Goal: Transaction & Acquisition: Purchase product/service

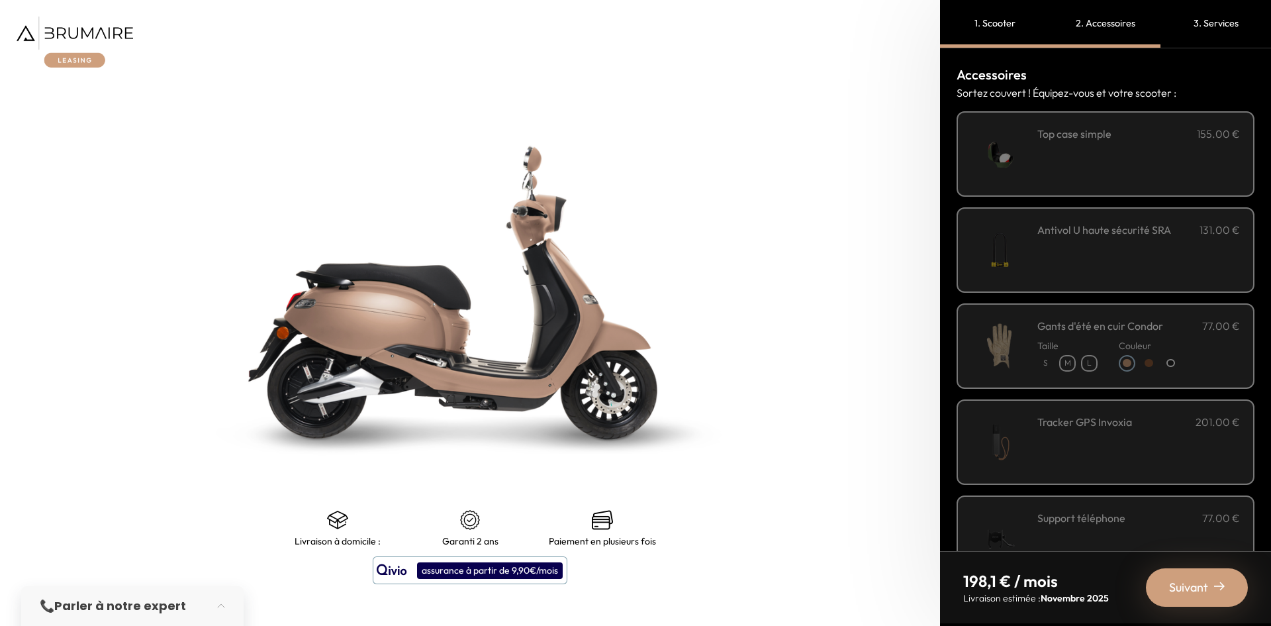
scroll to position [64, 0]
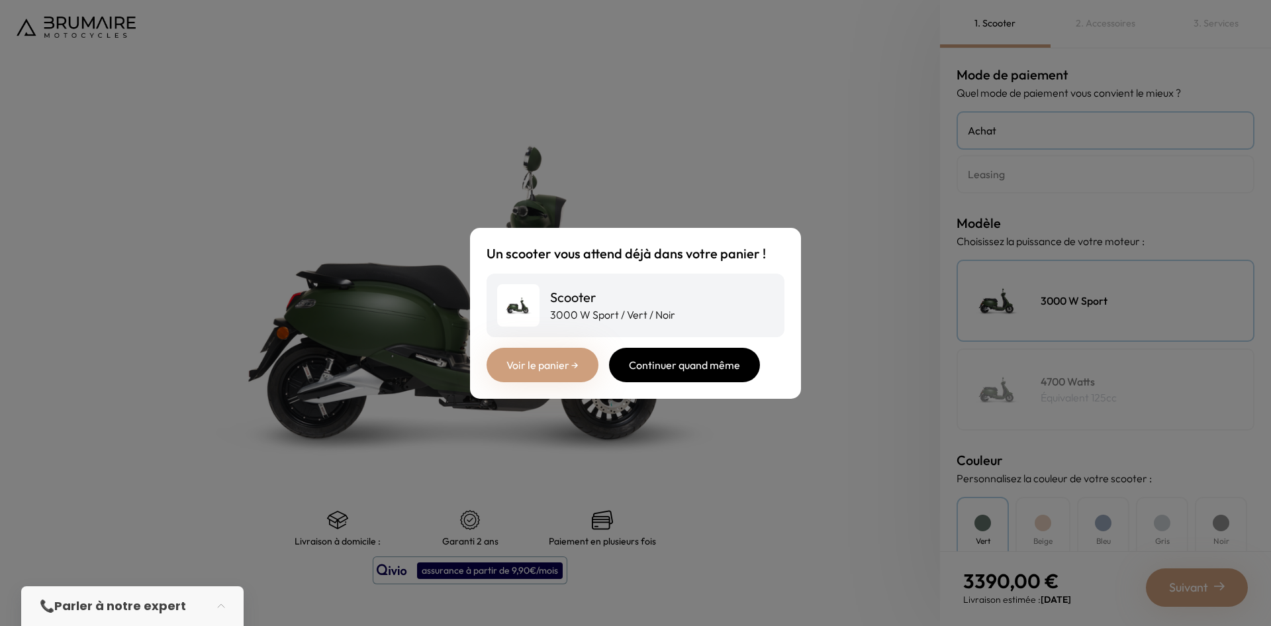
click at [691, 356] on div "Continuer quand même" at bounding box center [684, 365] width 151 height 34
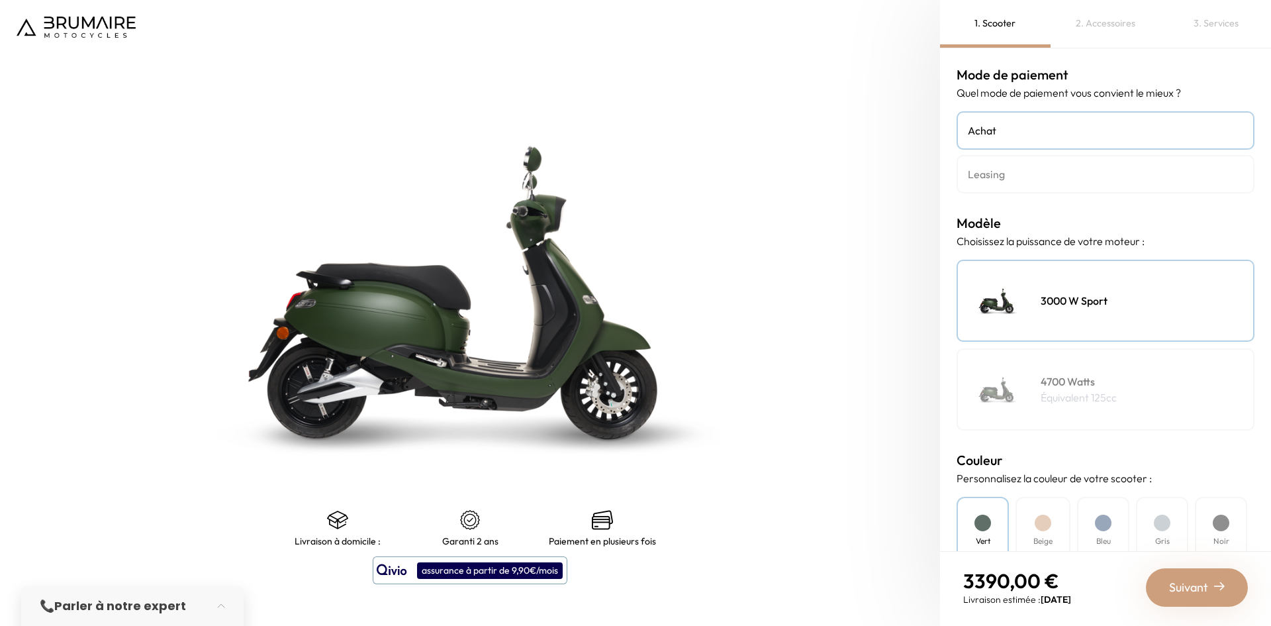
click at [1093, 386] on h4 "4700 Watts" at bounding box center [1079, 381] width 76 height 16
click at [1106, 284] on div "3000 W Sport" at bounding box center [1106, 301] width 298 height 82
click at [1107, 381] on h4 "4700 Watts" at bounding box center [1079, 381] width 76 height 16
click at [1002, 181] on h4 "Leasing" at bounding box center [1105, 174] width 275 height 16
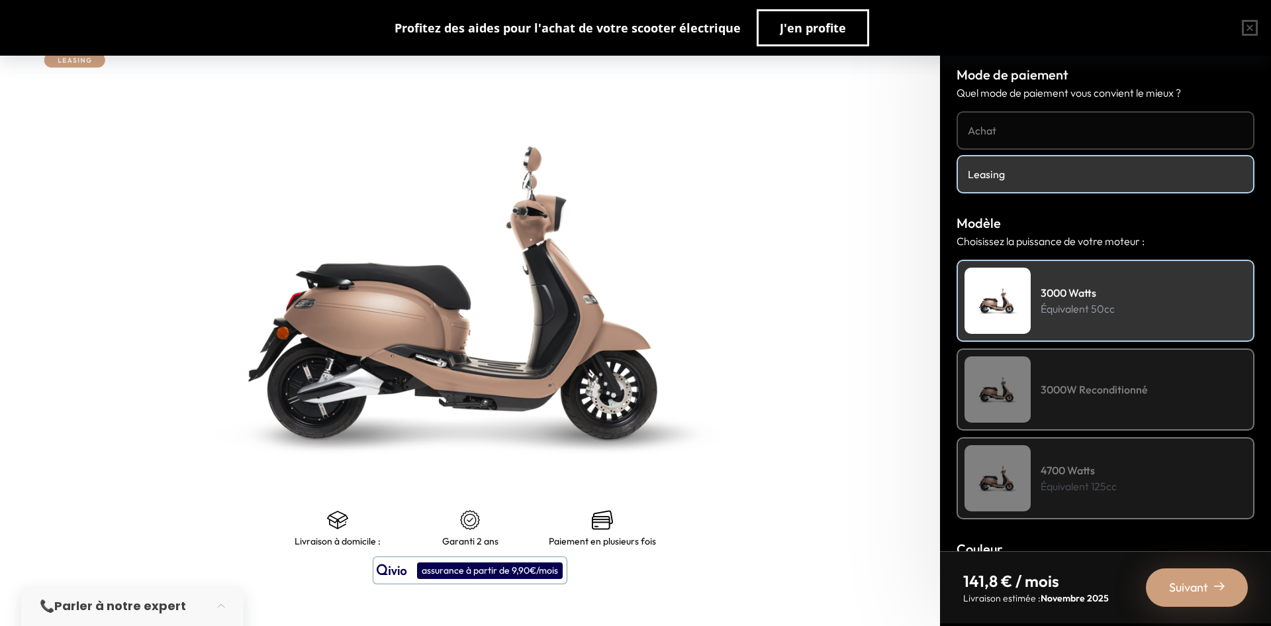
click at [1160, 389] on div "3000W Reconditionné" at bounding box center [1106, 389] width 298 height 82
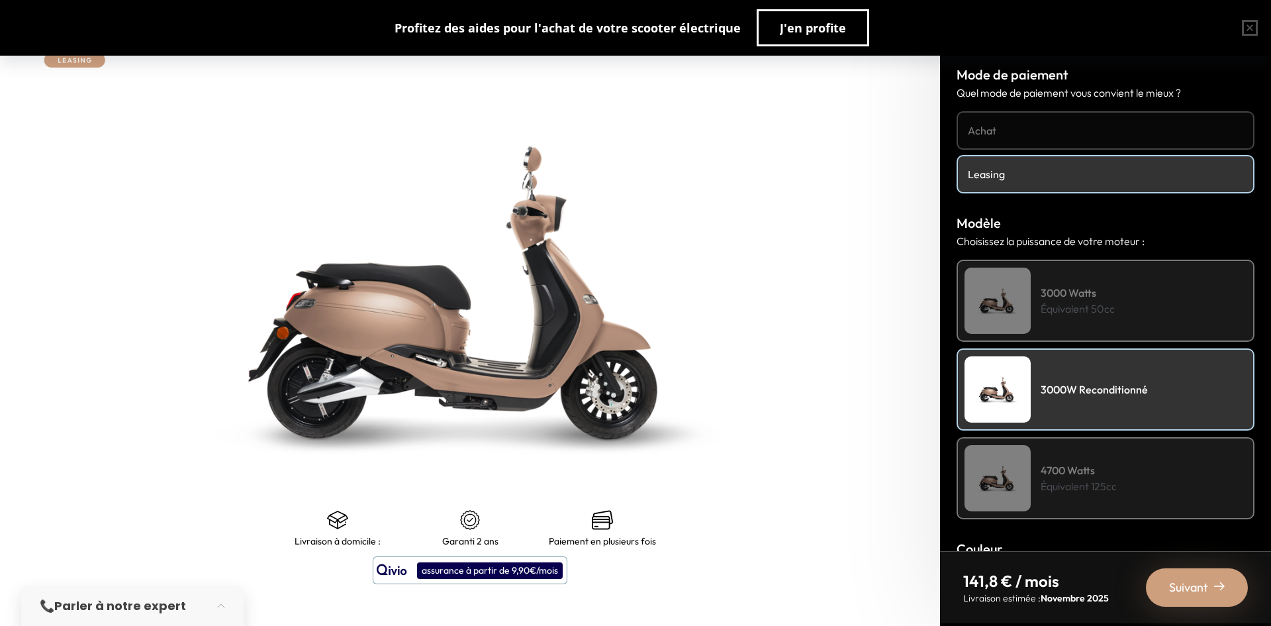
click at [1115, 301] on p "Équivalent 50cc" at bounding box center [1078, 309] width 74 height 16
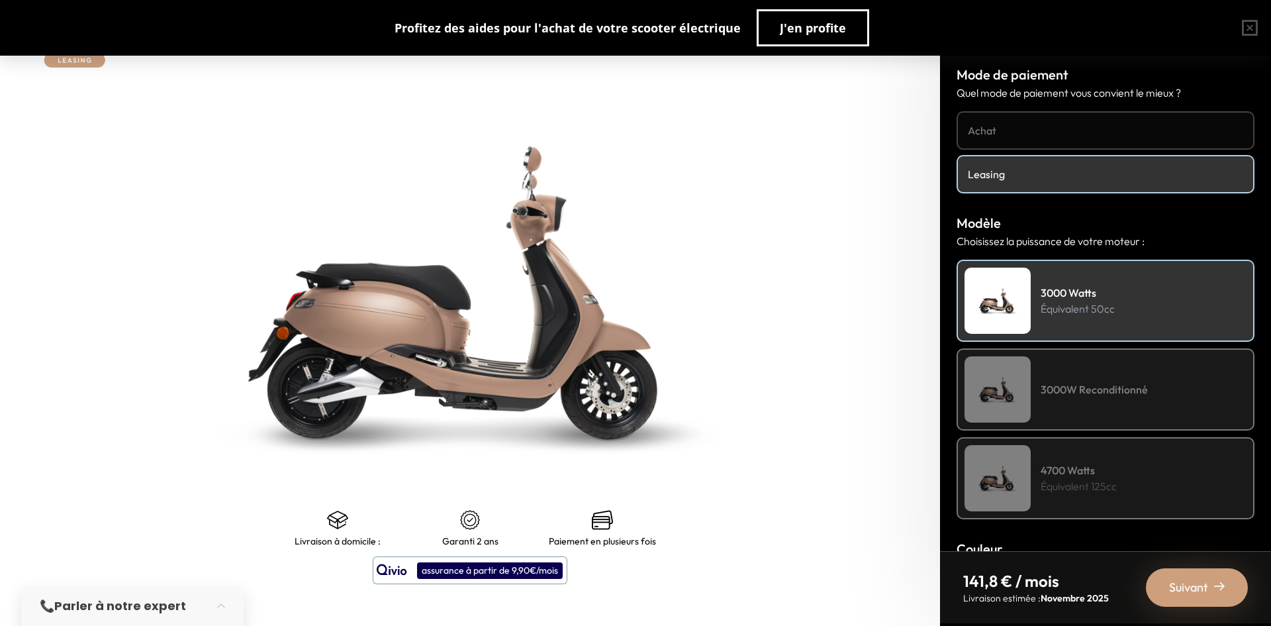
click at [1116, 405] on div "3000W Reconditionné" at bounding box center [1106, 389] width 298 height 82
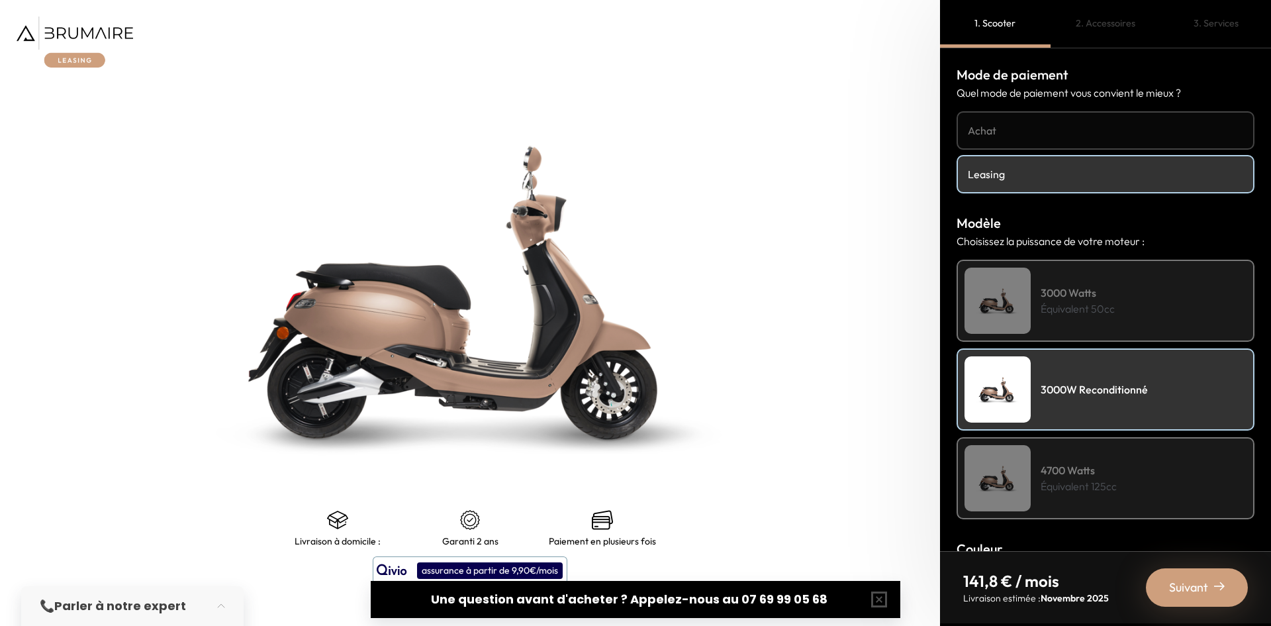
click at [1122, 18] on div "2. Accessoires" at bounding box center [1106, 24] width 111 height 48
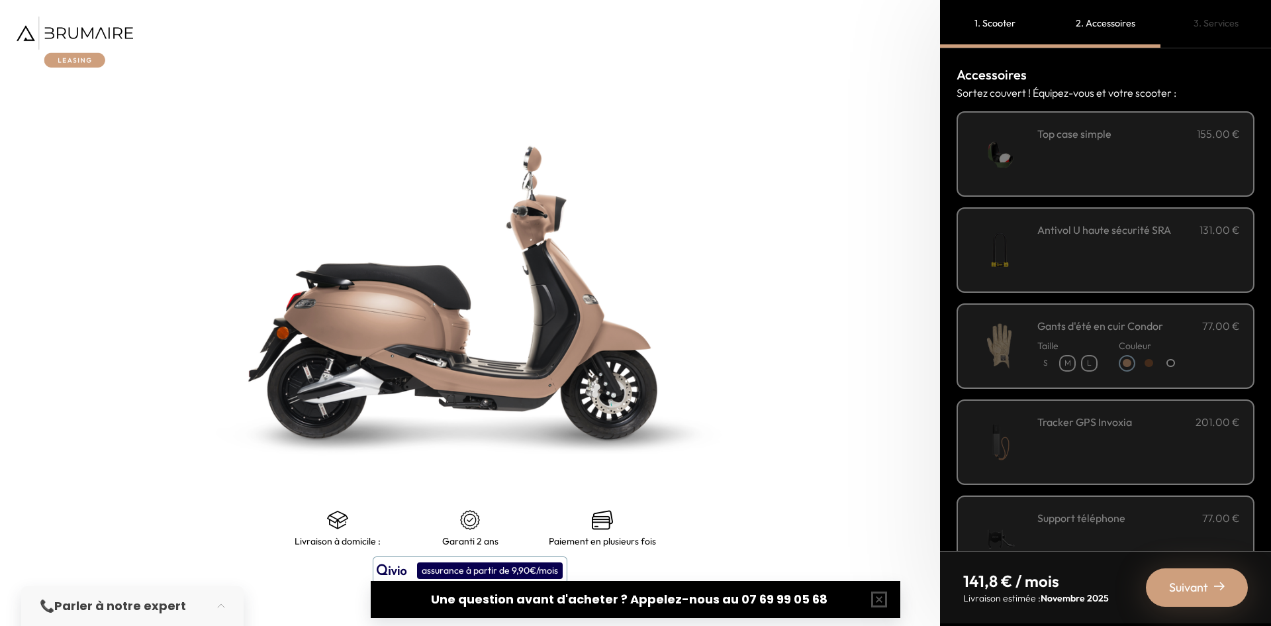
click at [1001, 28] on div "1. Scooter" at bounding box center [995, 24] width 111 height 48
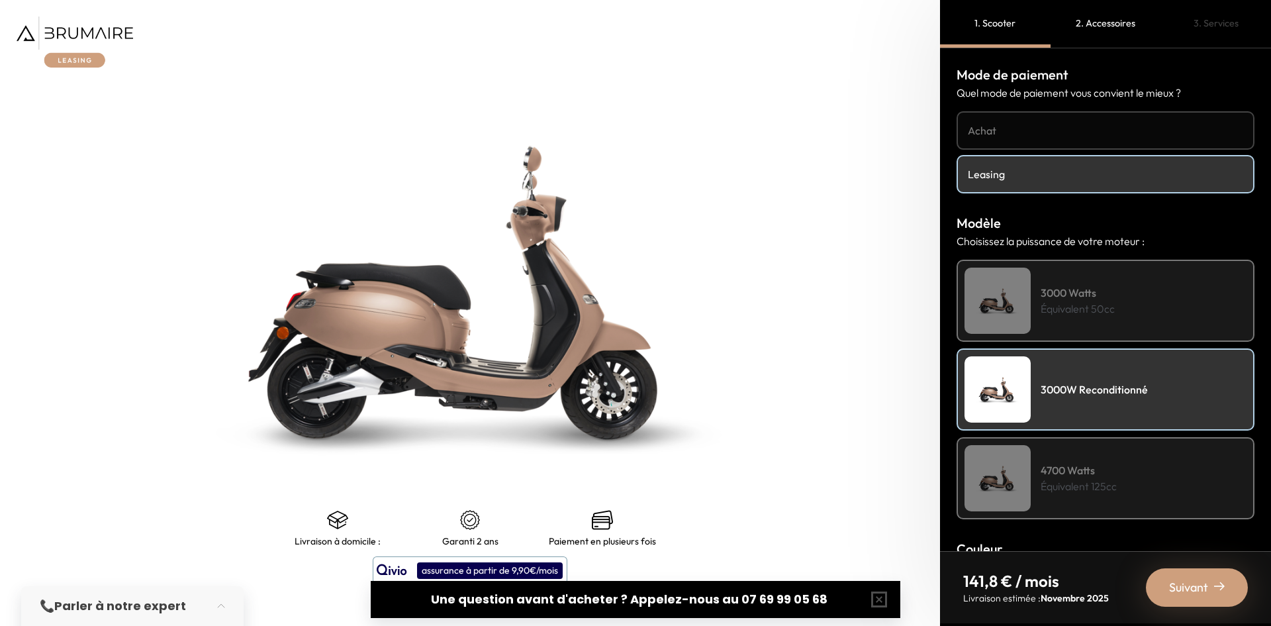
click at [1028, 126] on h4 "Achat" at bounding box center [1105, 131] width 275 height 16
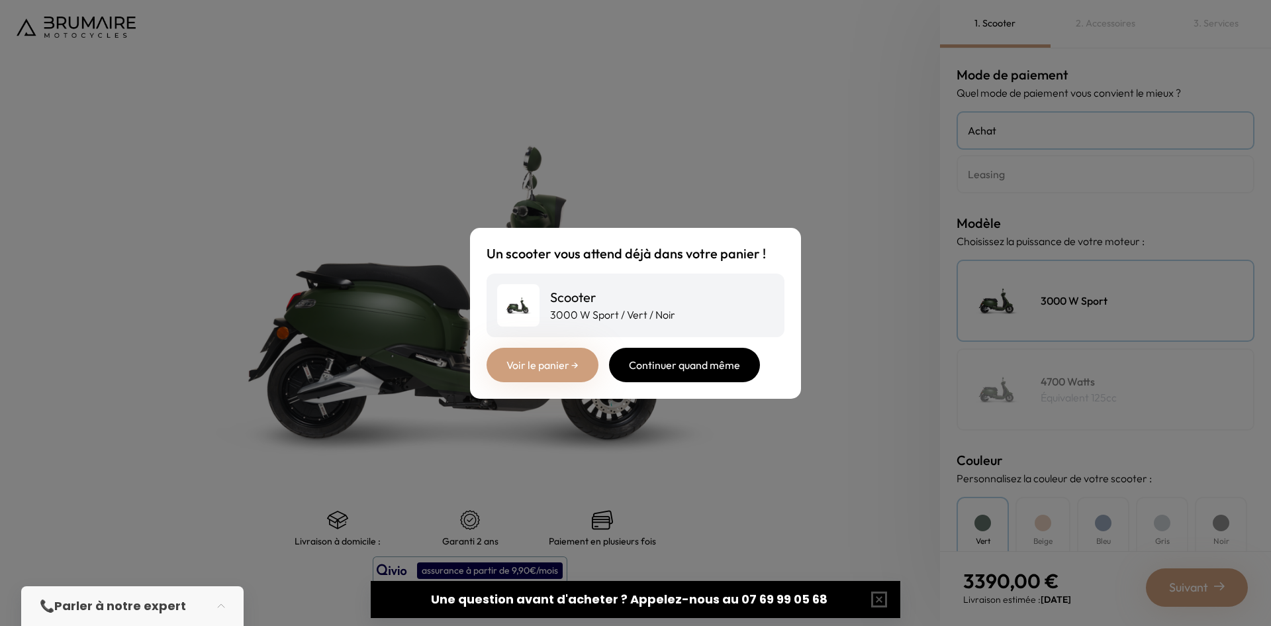
click at [743, 367] on div "Continuer quand même" at bounding box center [684, 365] width 151 height 34
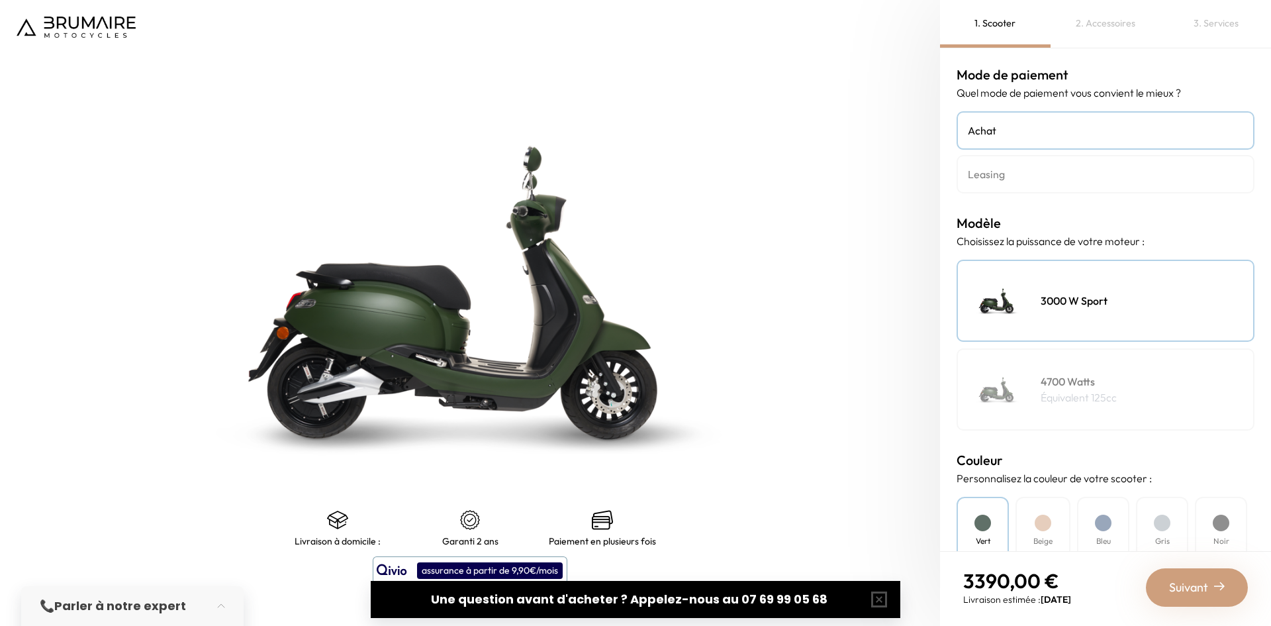
click at [1207, 583] on span "Suivant" at bounding box center [1188, 587] width 39 height 19
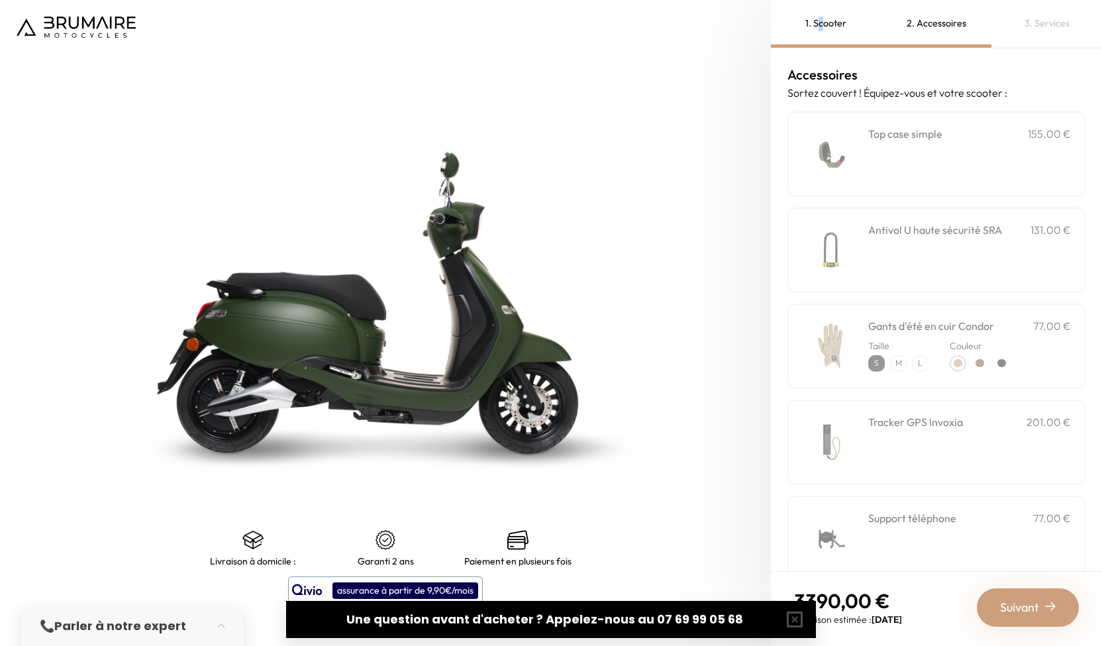
click at [820, 28] on div "1. Scooter" at bounding box center [826, 24] width 111 height 48
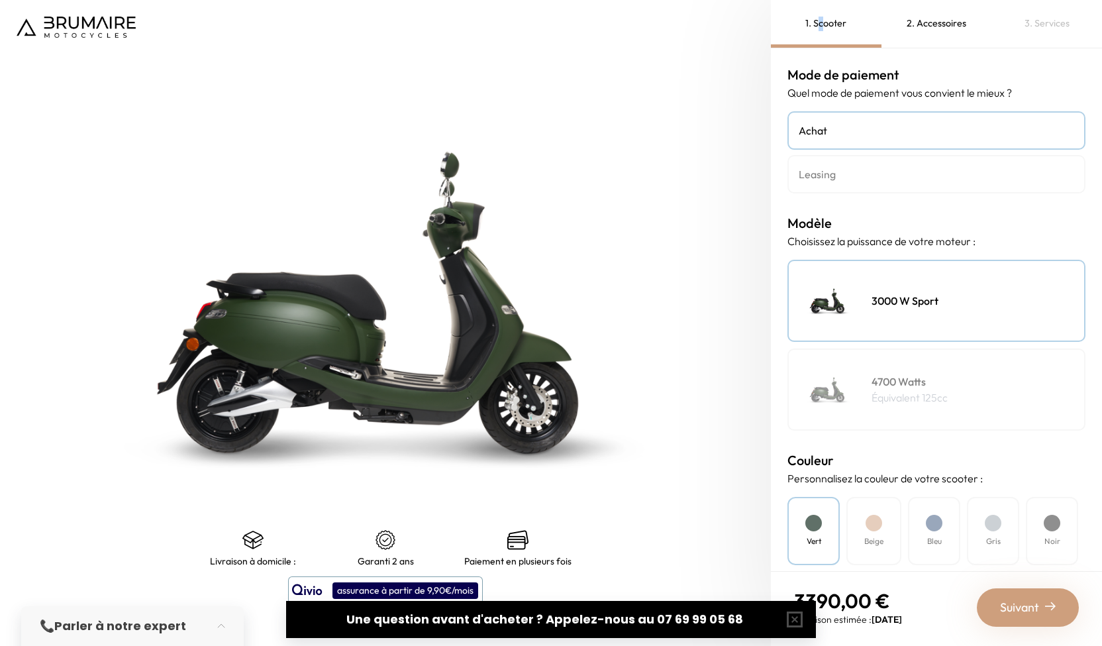
click at [830, 169] on h4 "Leasing" at bounding box center [936, 174] width 275 height 16
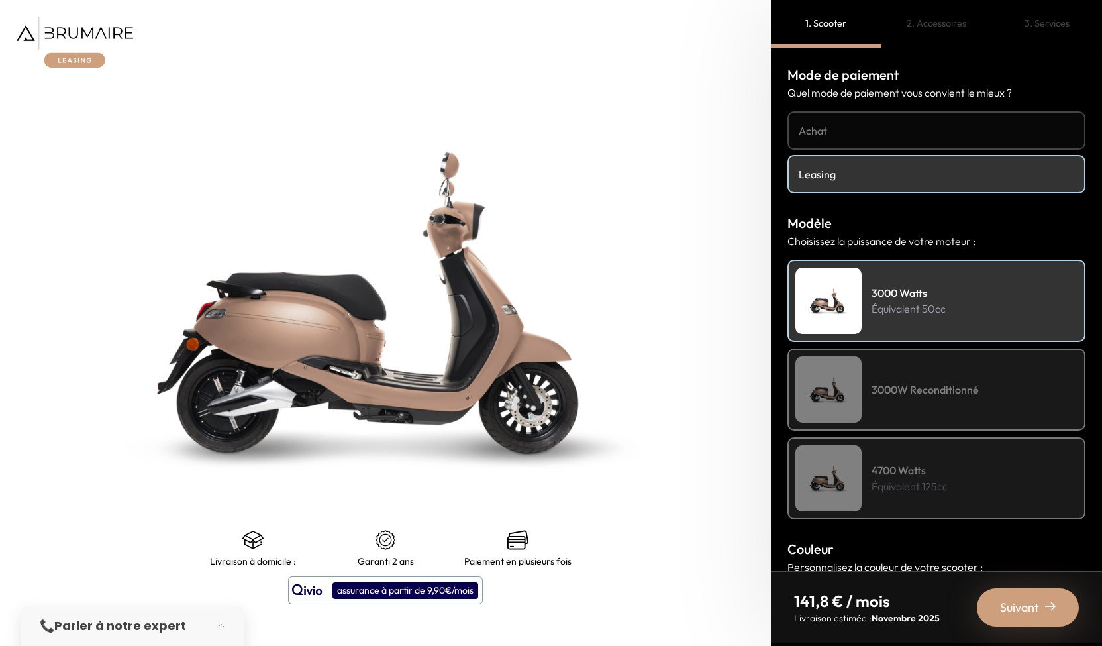
click at [969, 301] on div "3000 Watts Équivalent 50cc" at bounding box center [936, 301] width 298 height 82
click at [967, 381] on h4 "3000W Reconditionné" at bounding box center [924, 389] width 107 height 16
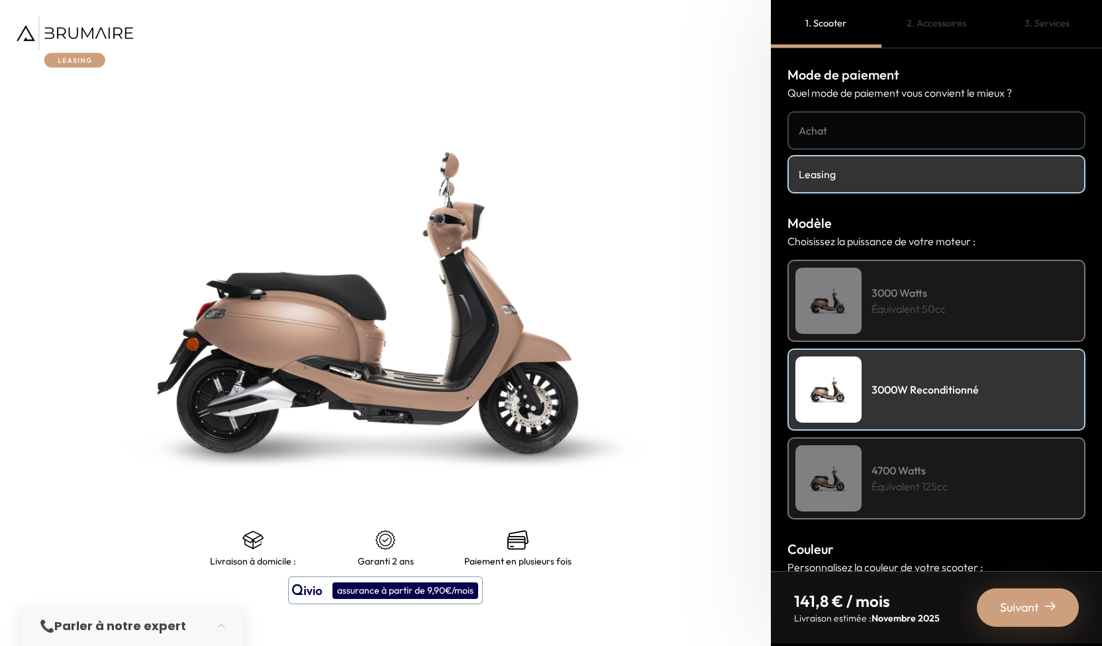
click at [928, 301] on p "Équivalent 50cc" at bounding box center [908, 309] width 74 height 16
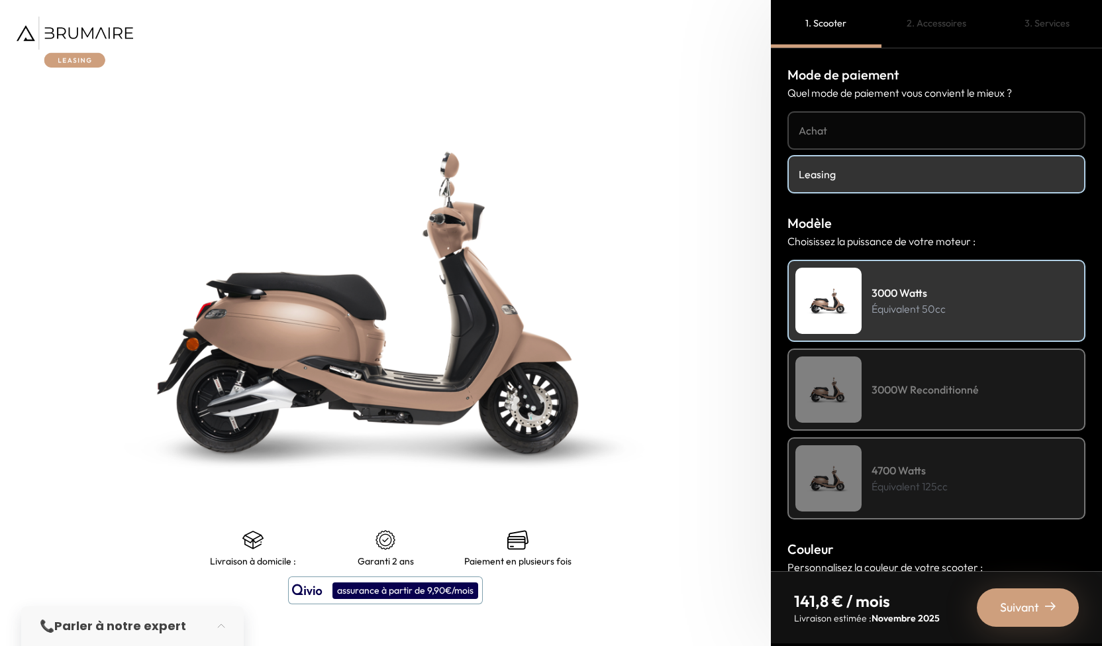
click at [930, 381] on h4 "3000W Reconditionné" at bounding box center [924, 389] width 107 height 16
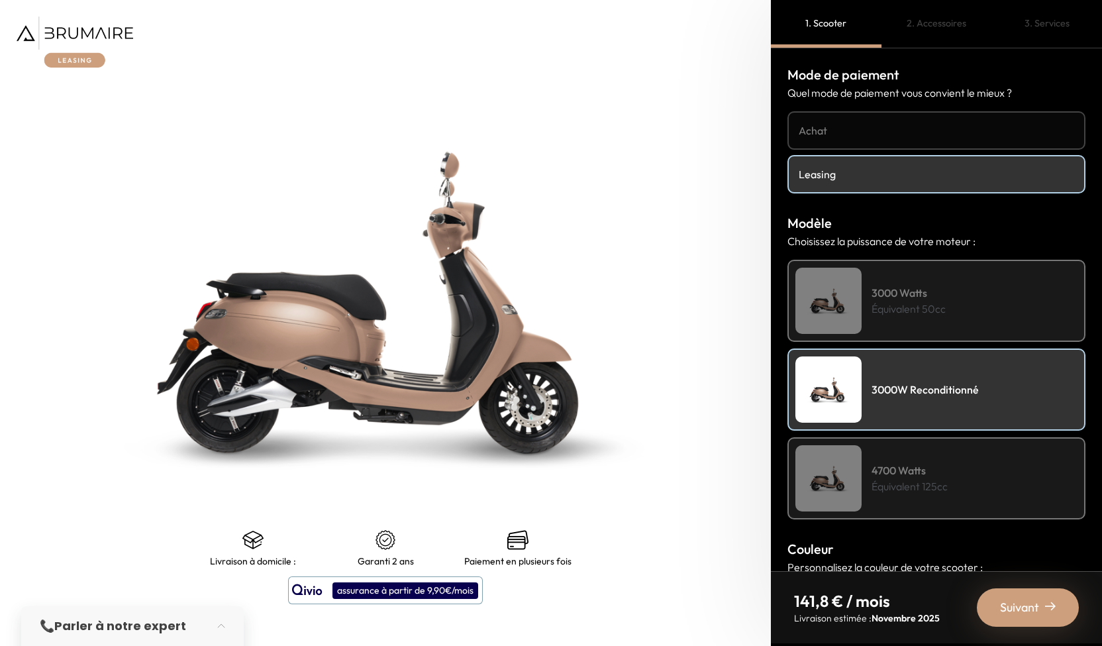
click at [952, 477] on div "4700 Watts Équivalent 125cc" at bounding box center [936, 478] width 298 height 82
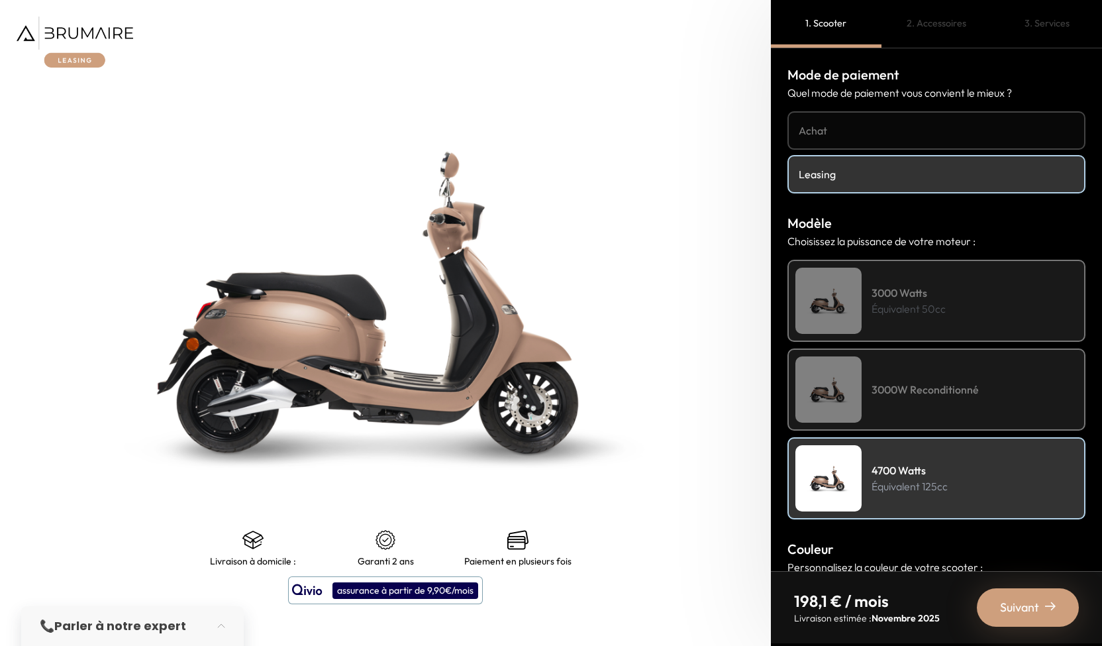
click at [944, 305] on p "Équivalent 50cc" at bounding box center [908, 309] width 74 height 16
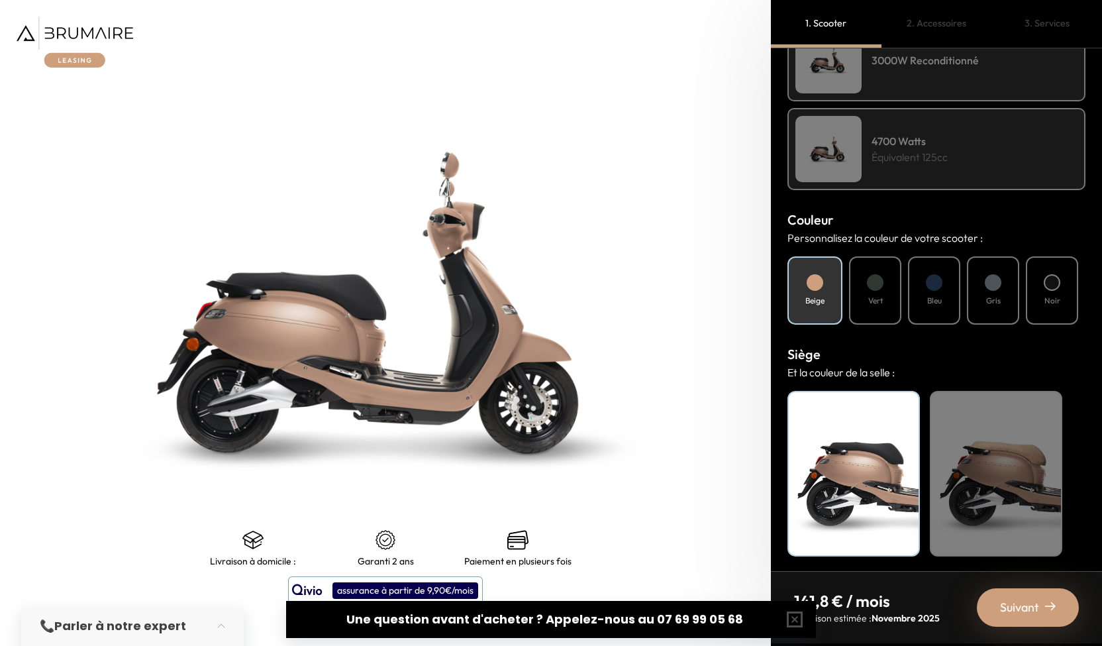
scroll to position [331, 0]
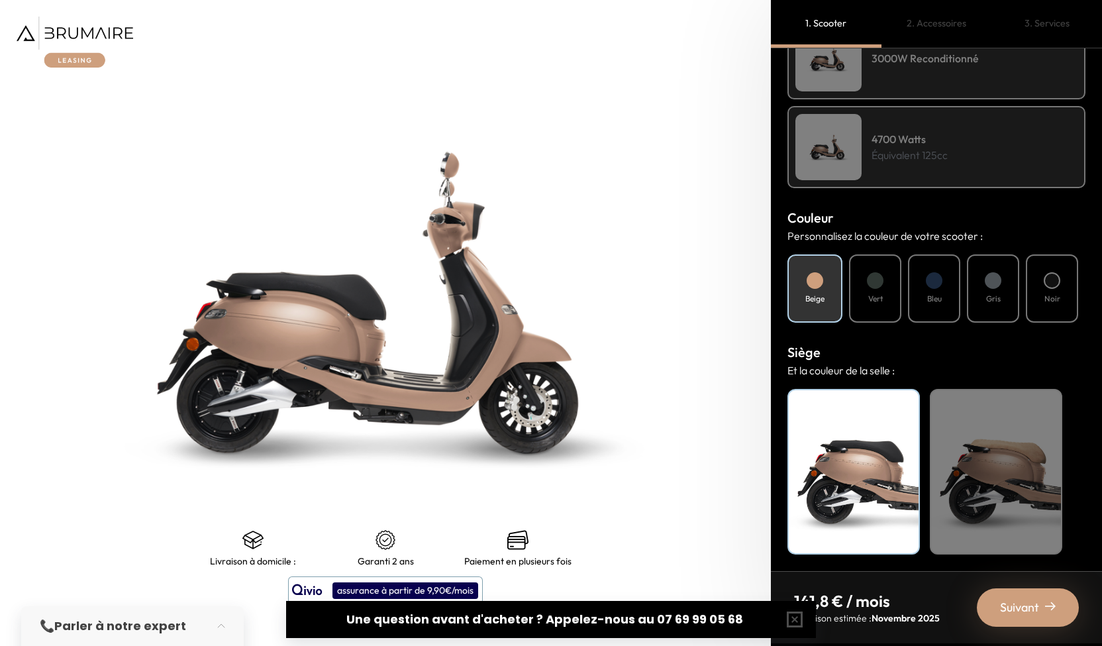
drag, startPoint x: 788, startPoint y: 617, endPoint x: 845, endPoint y: 605, distance: 58.1
click at [788, 617] on button "button" at bounding box center [794, 619] width 42 height 42
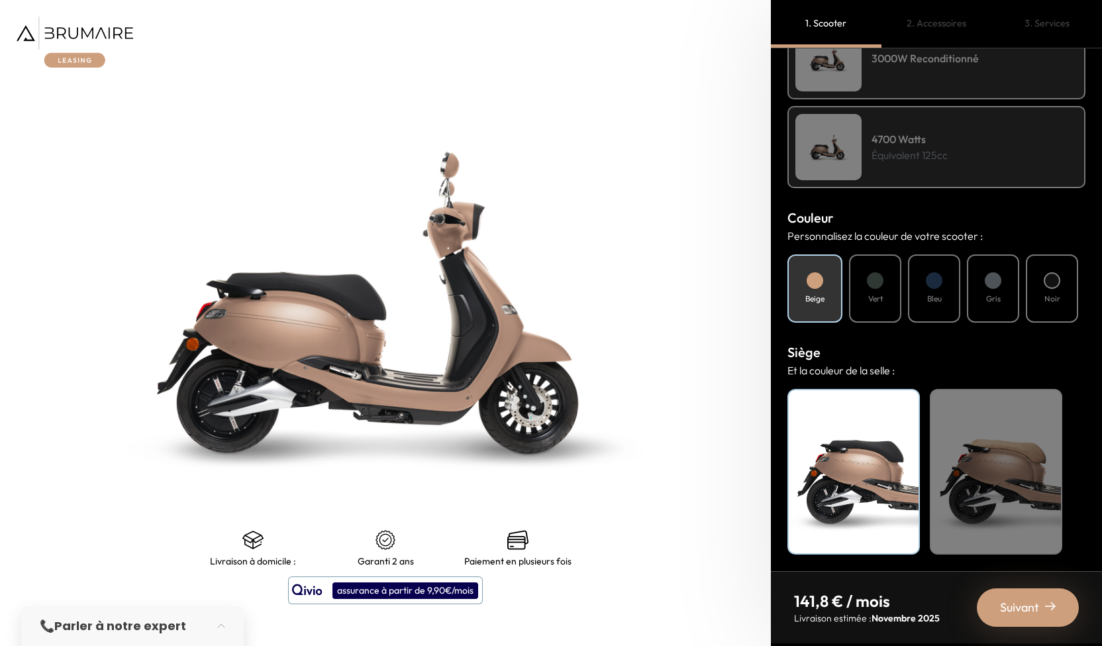
click at [1038, 610] on span "Suivant" at bounding box center [1019, 607] width 39 height 19
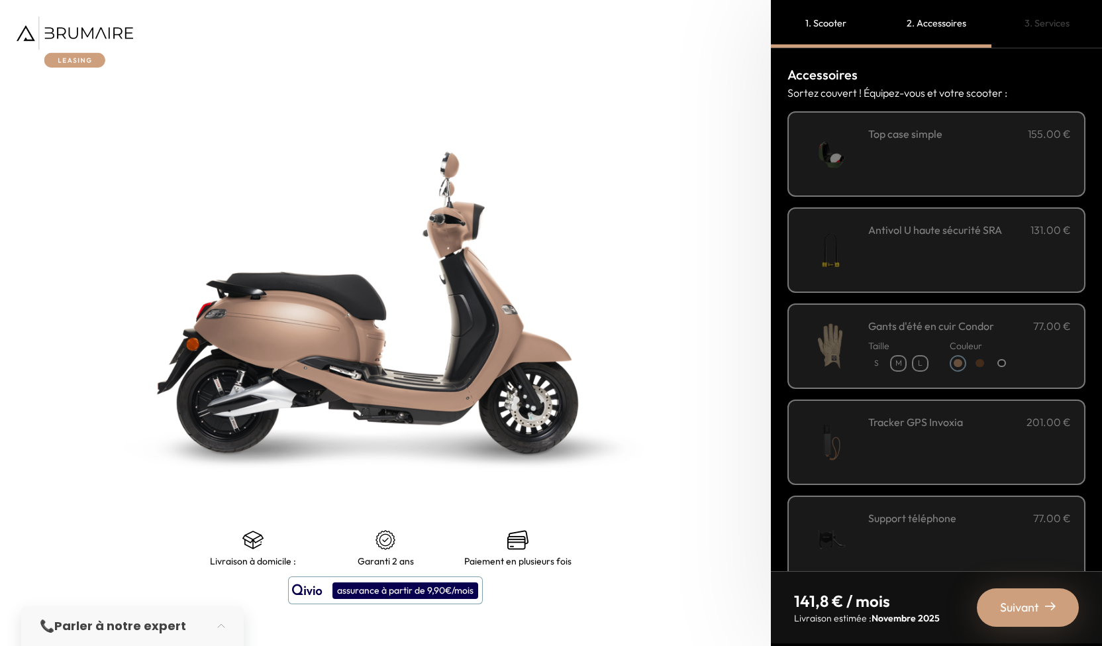
scroll to position [314, 0]
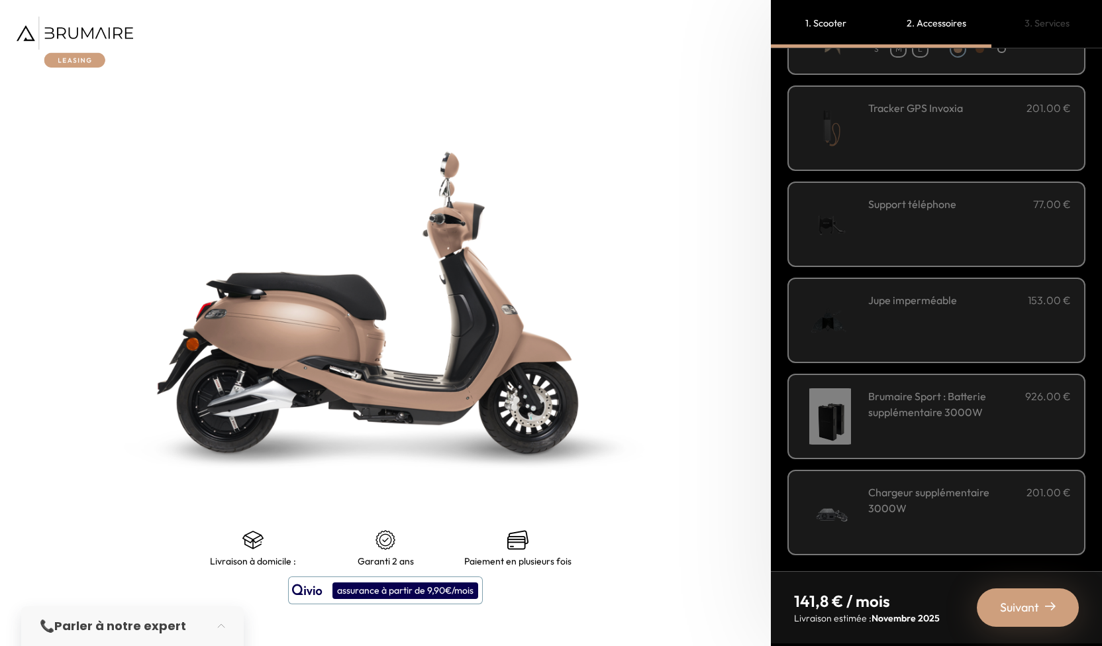
click at [1028, 613] on span "Suivant" at bounding box center [1019, 607] width 39 height 19
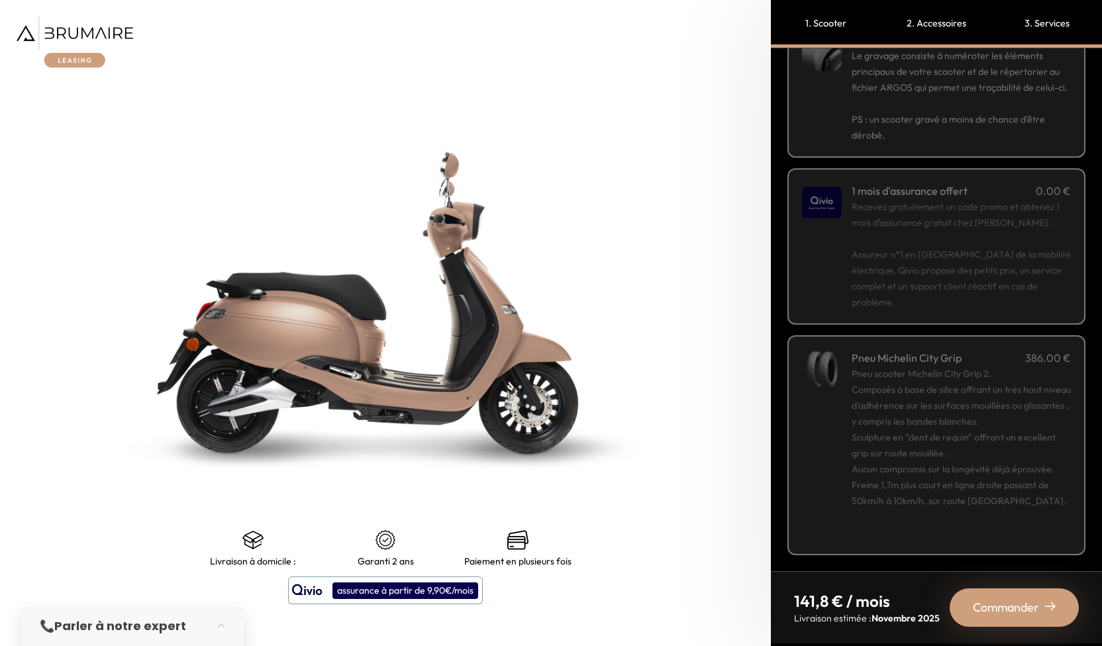
scroll to position [0, 0]
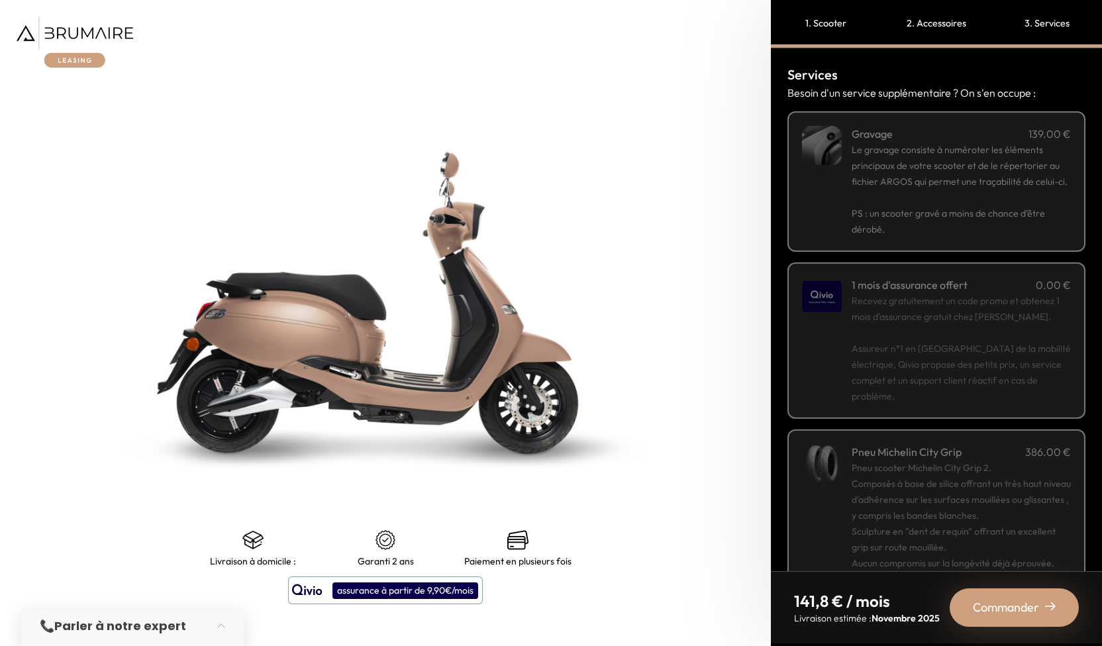
click at [998, 601] on span "Commander" at bounding box center [1006, 607] width 66 height 19
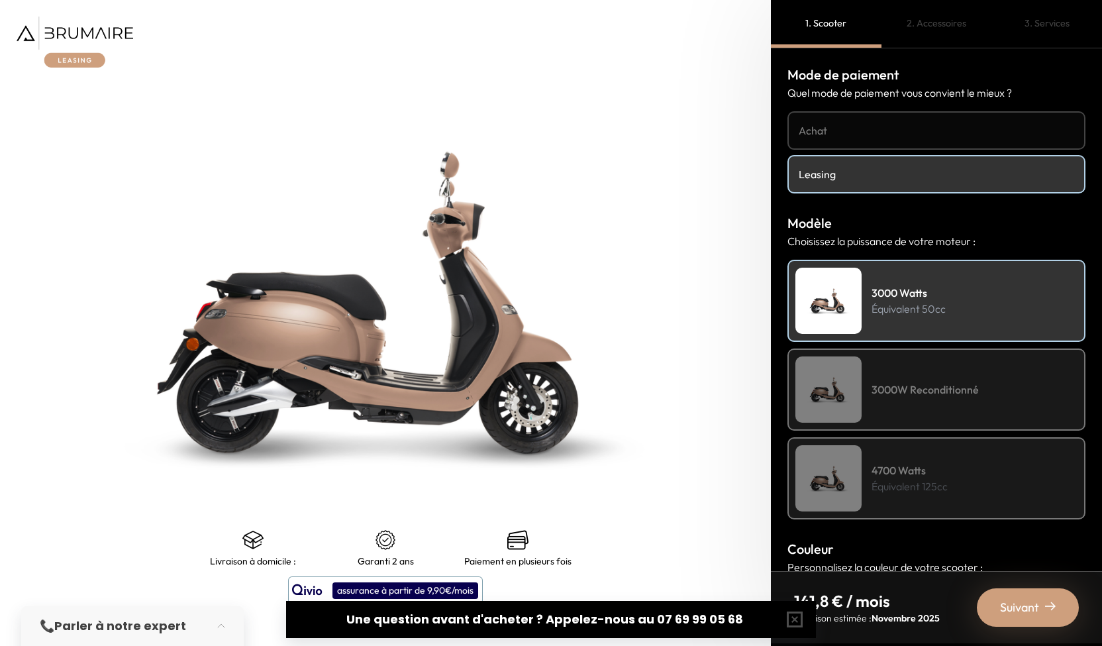
click at [940, 483] on p "Équivalent 125cc" at bounding box center [909, 486] width 76 height 16
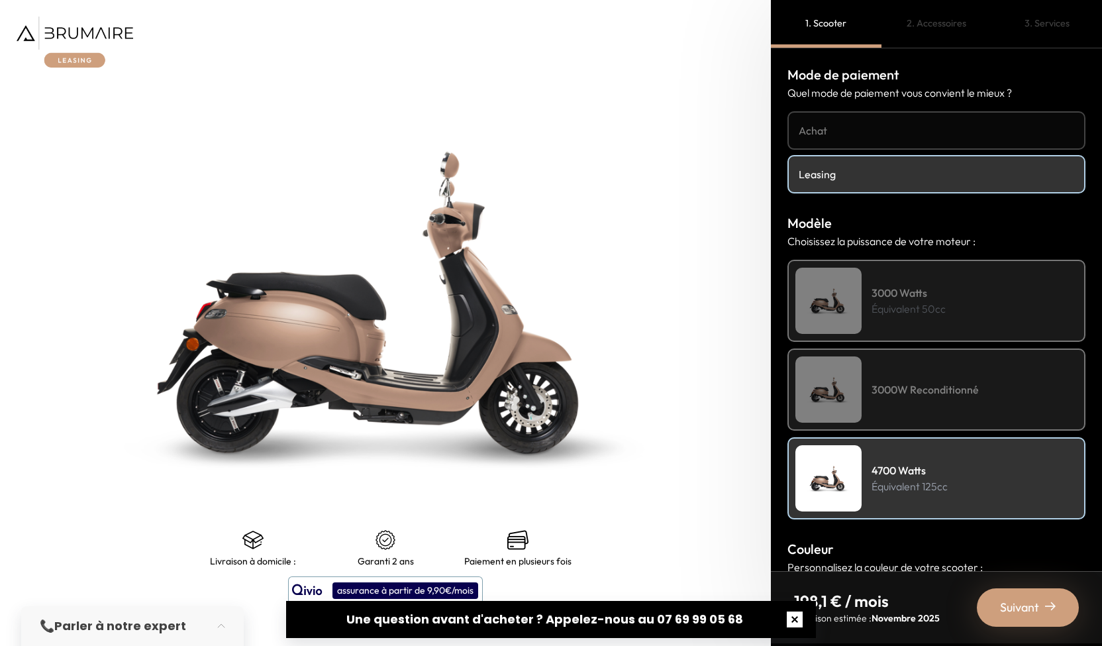
click at [793, 626] on button "button" at bounding box center [794, 619] width 42 height 42
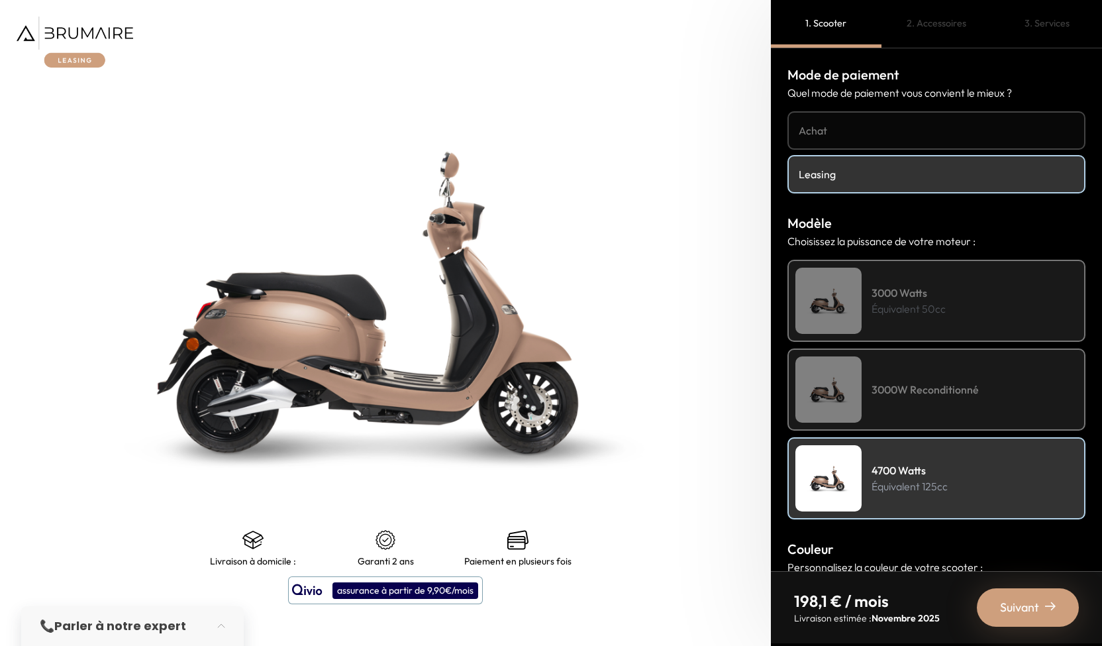
click at [865, 123] on h4 "Achat" at bounding box center [936, 131] width 275 height 16
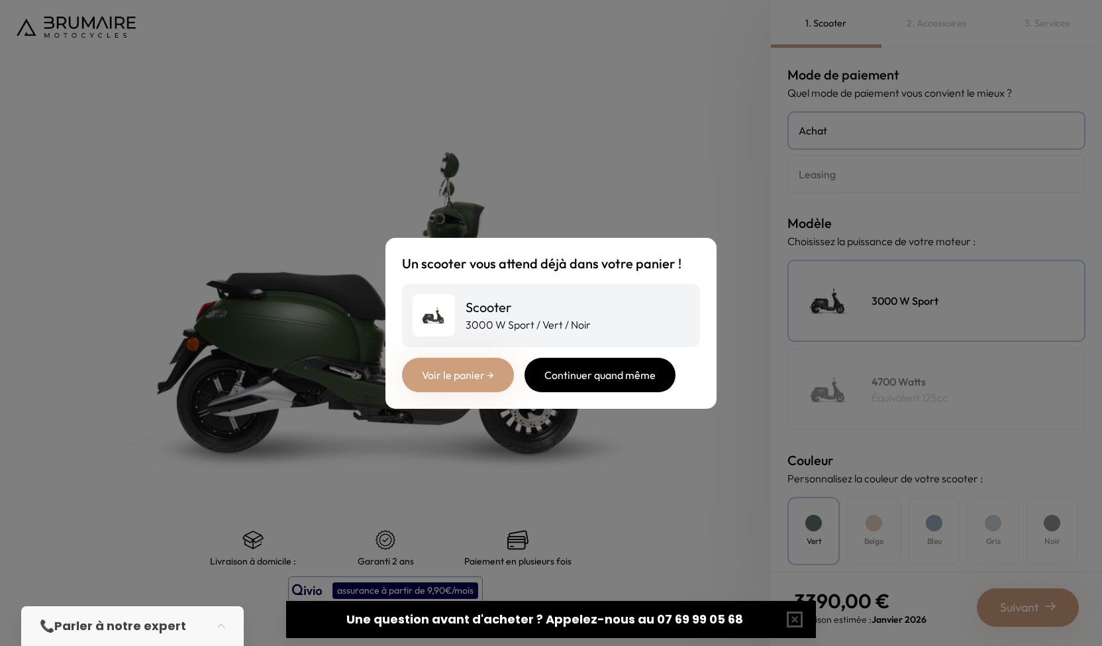
click at [591, 379] on div "Continuer quand même" at bounding box center [599, 375] width 151 height 34
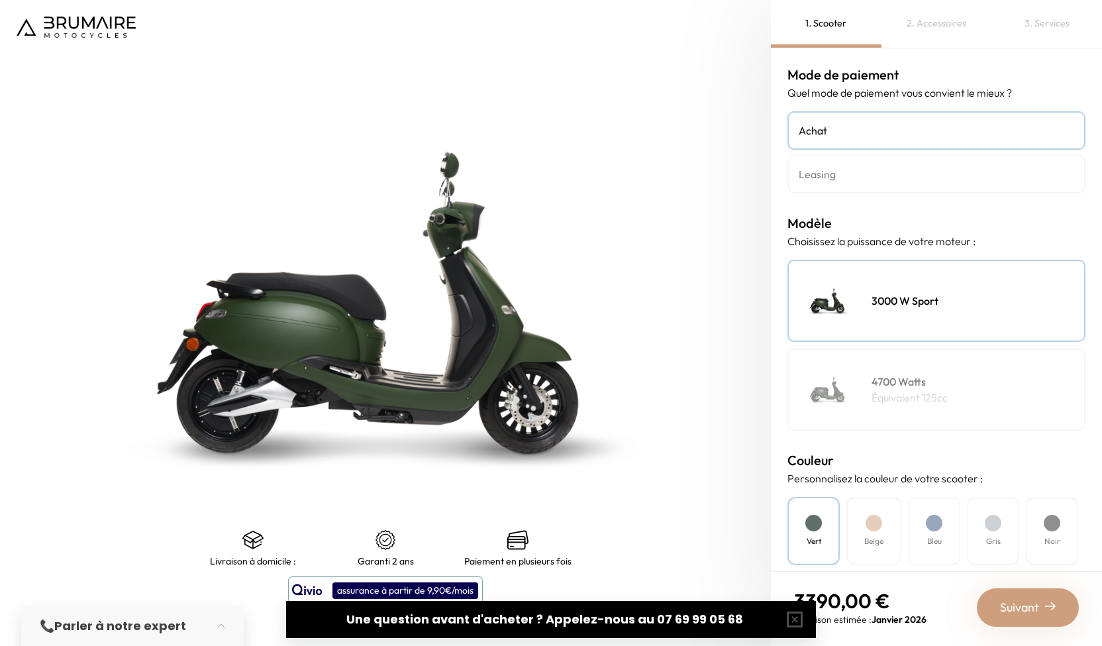
click at [943, 399] on p "Équivalent 125cc" at bounding box center [909, 397] width 76 height 16
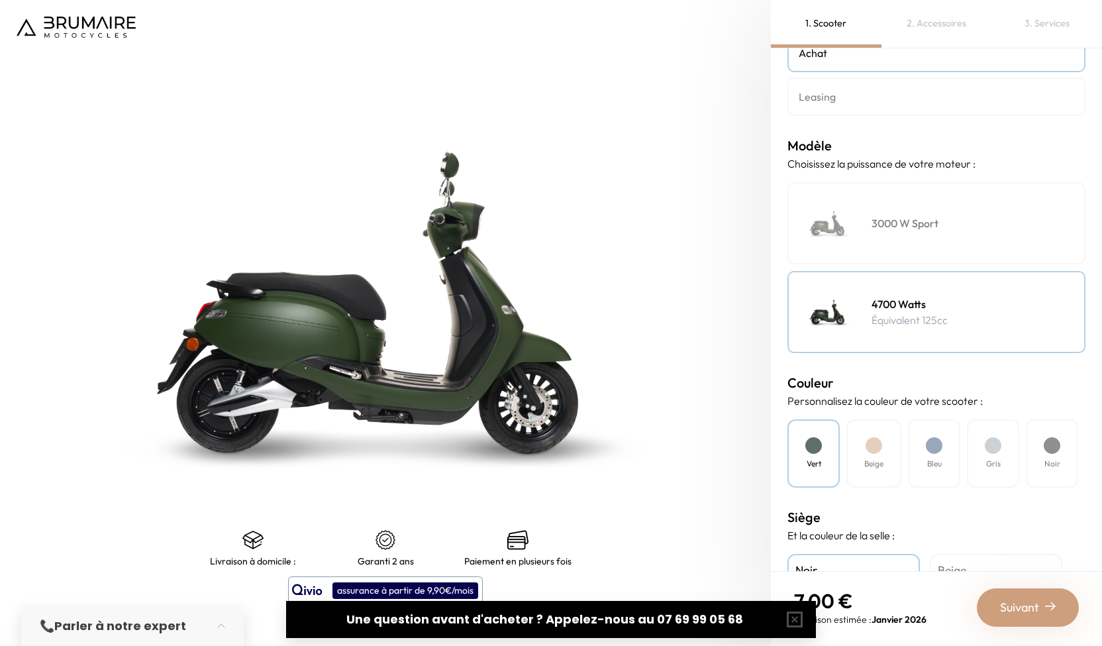
scroll to position [78, 0]
click at [789, 621] on button "button" at bounding box center [794, 619] width 42 height 42
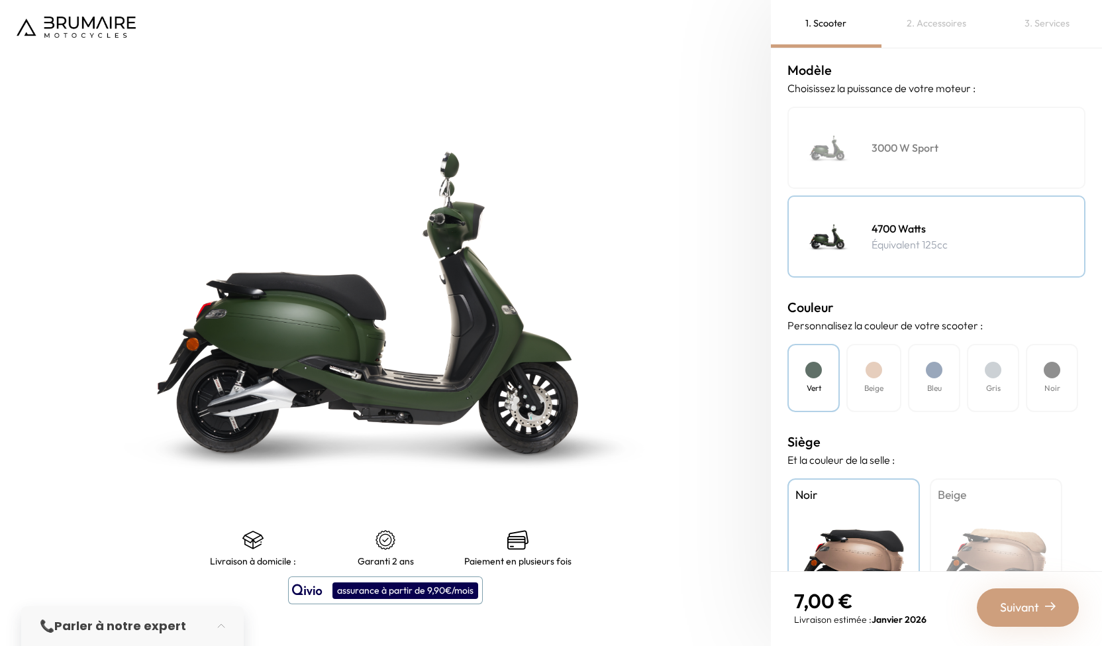
scroll to position [152, 0]
click at [910, 154] on h4 "3000 W Sport" at bounding box center [904, 148] width 67 height 16
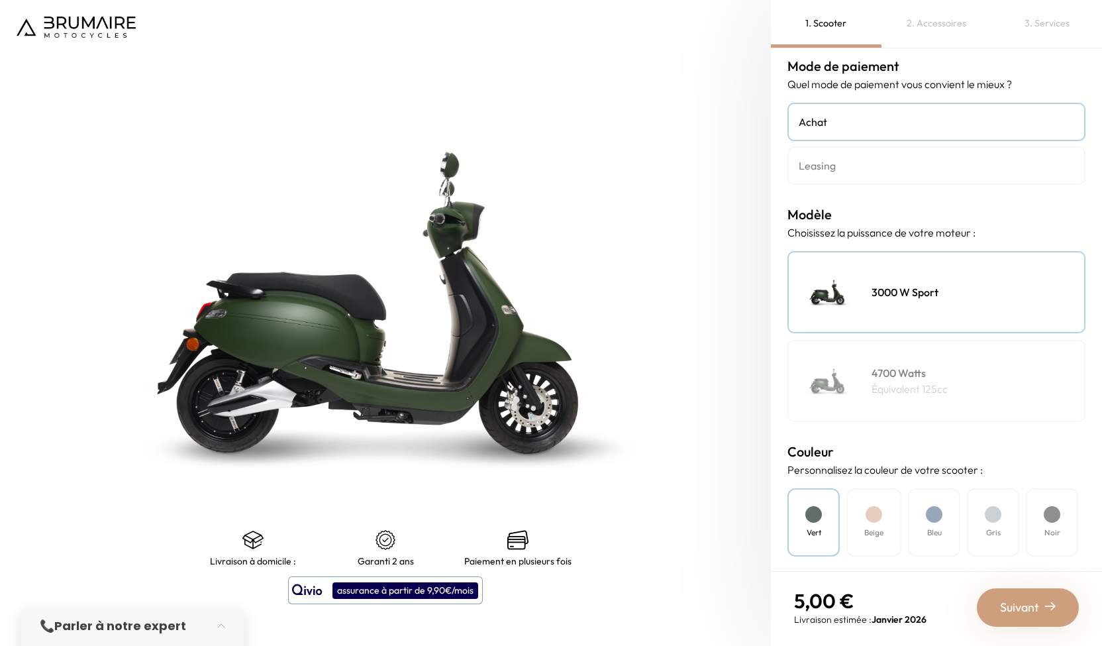
scroll to position [8, 0]
click at [932, 401] on div "4700 Watts Équivalent 125cc" at bounding box center [936, 381] width 298 height 82
click at [938, 286] on h4 "3000 W Sport" at bounding box center [904, 293] width 67 height 16
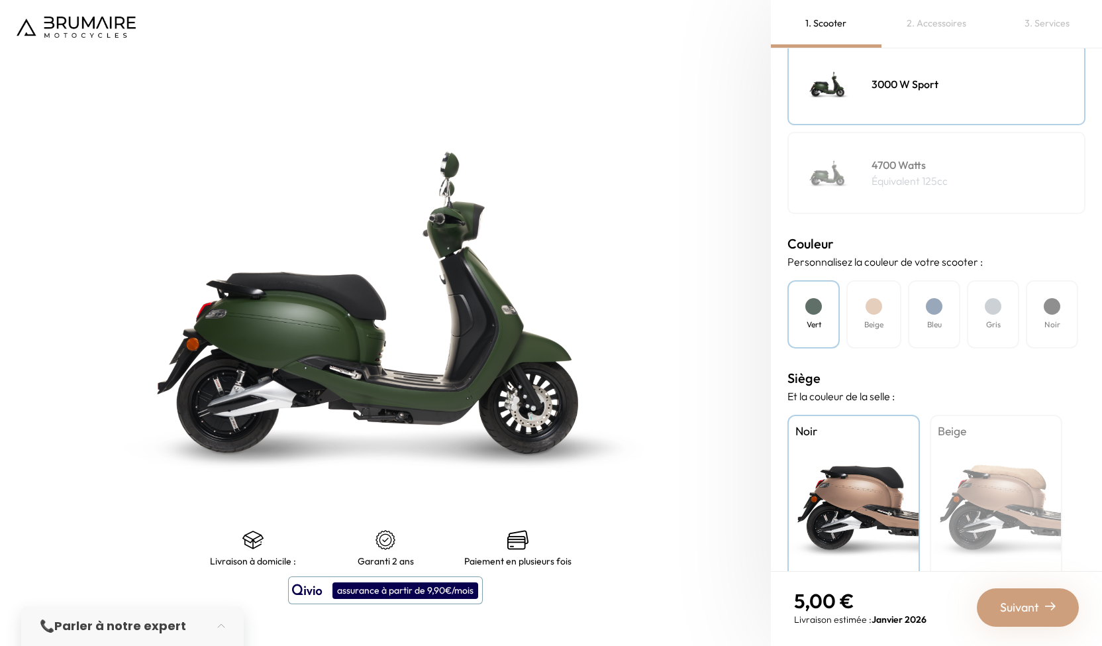
scroll to position [242, 0]
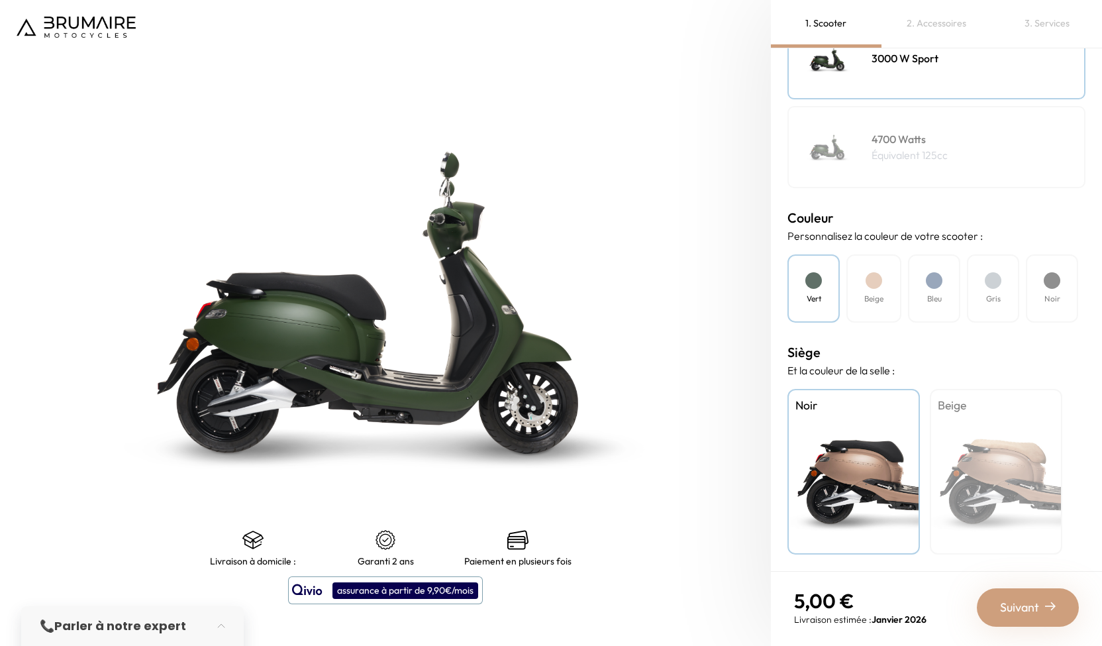
click at [994, 432] on div "Beige" at bounding box center [996, 472] width 132 height 166
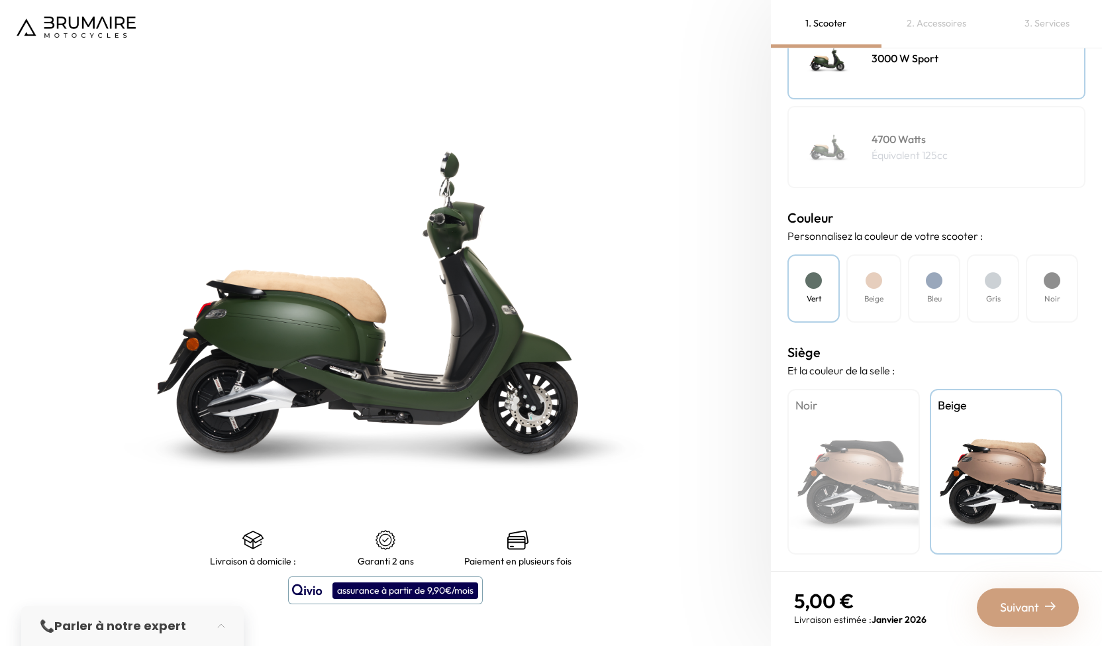
click at [861, 452] on div "Noir" at bounding box center [853, 472] width 132 height 166
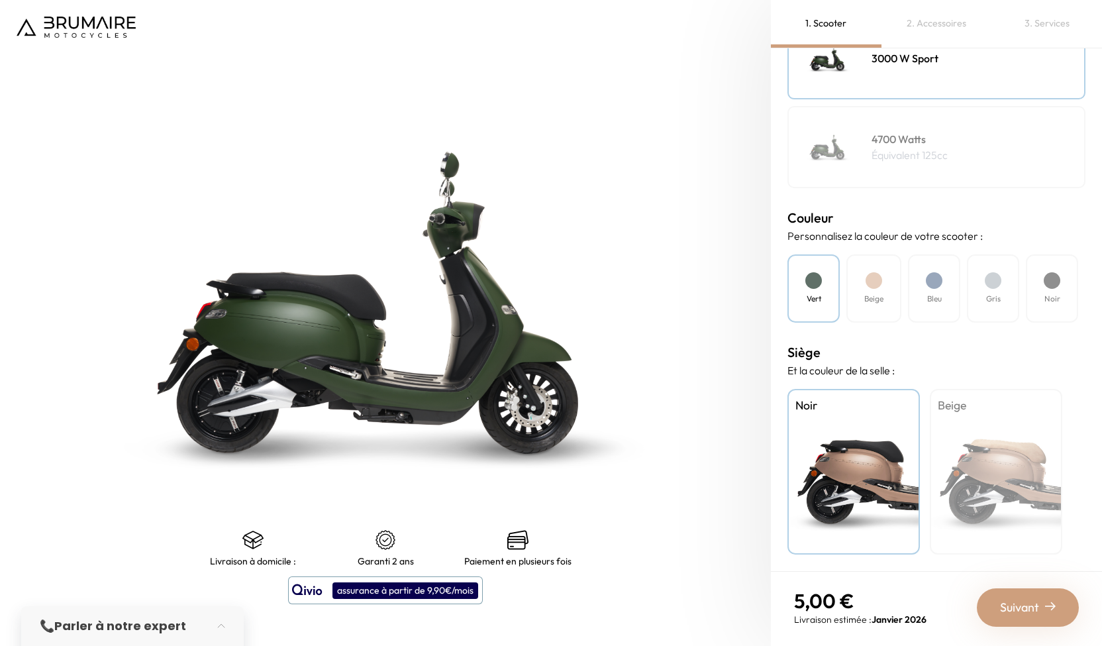
scroll to position [0, 0]
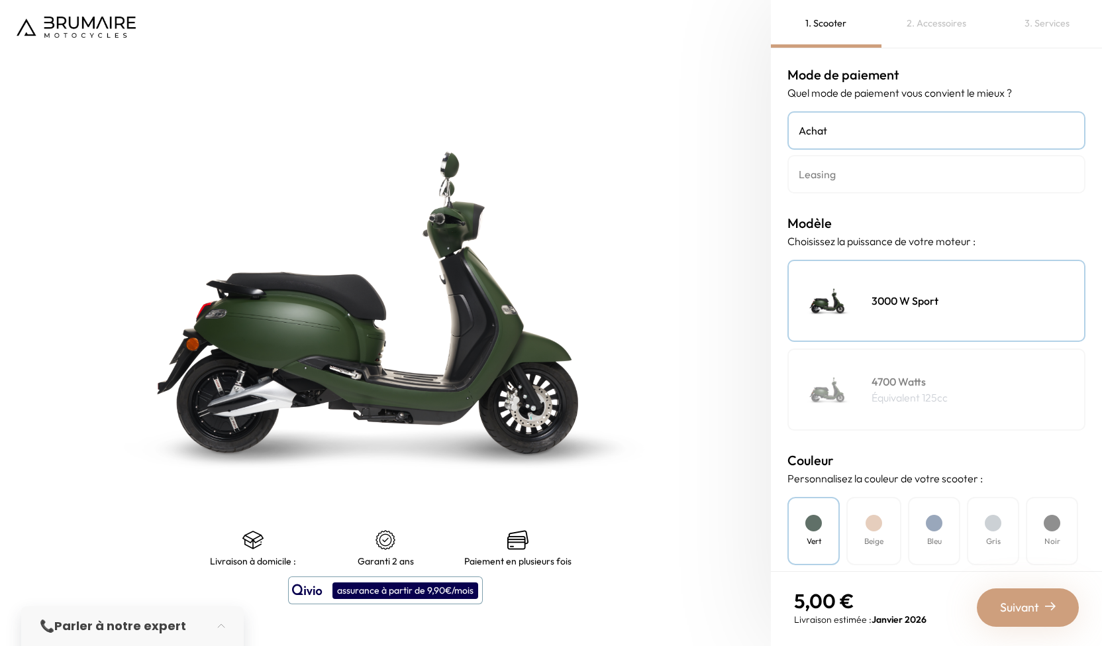
click at [1015, 600] on span "Suivant" at bounding box center [1019, 607] width 39 height 19
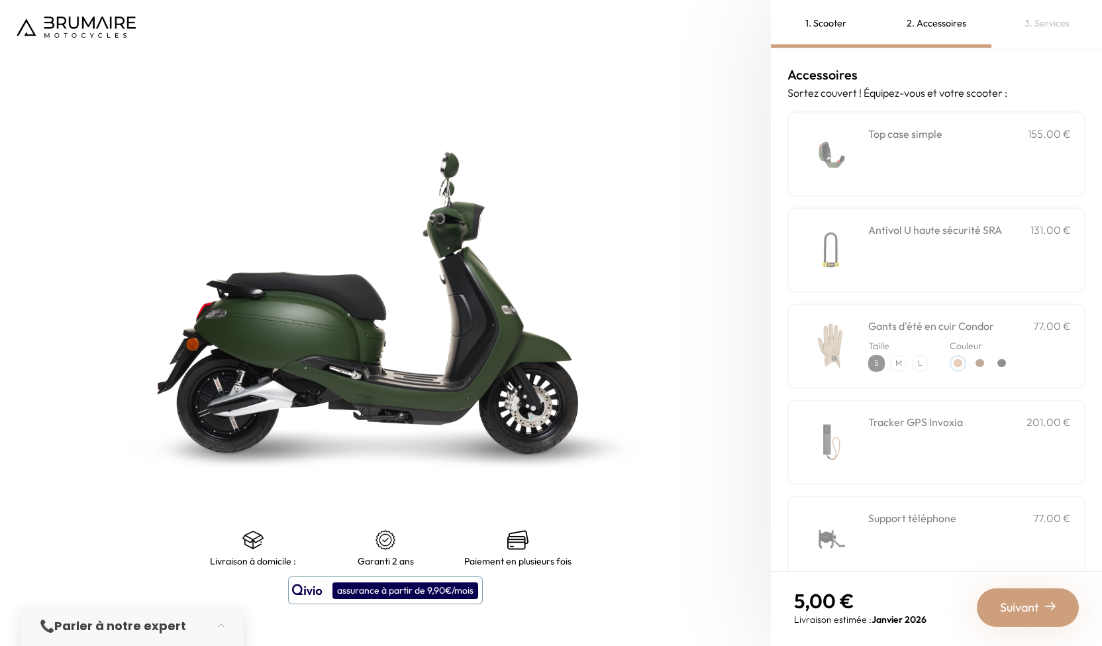
click at [1015, 600] on span "Suivant" at bounding box center [1019, 607] width 39 height 19
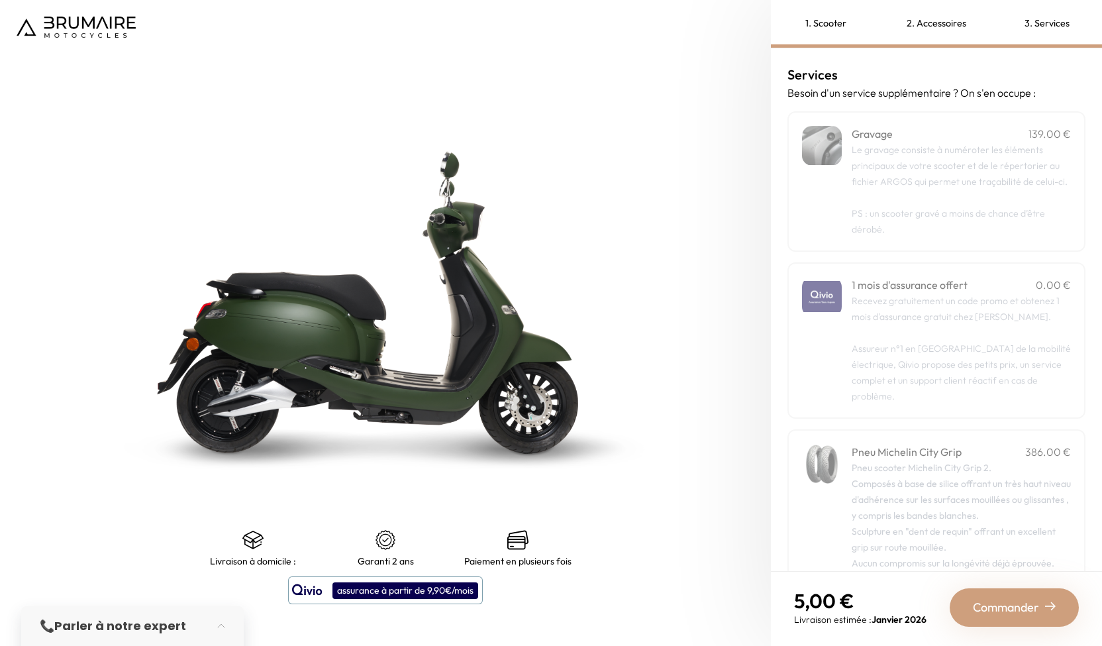
click at [1015, 600] on span "Commander" at bounding box center [1006, 607] width 66 height 19
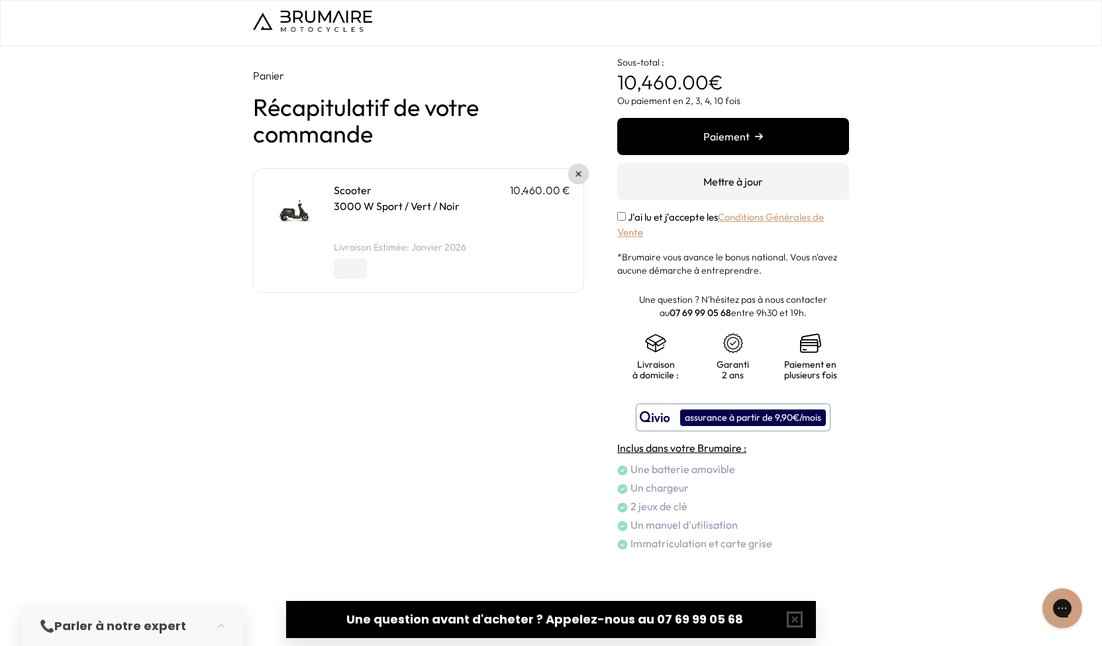
click at [569, 174] on link at bounding box center [578, 174] width 21 height 21
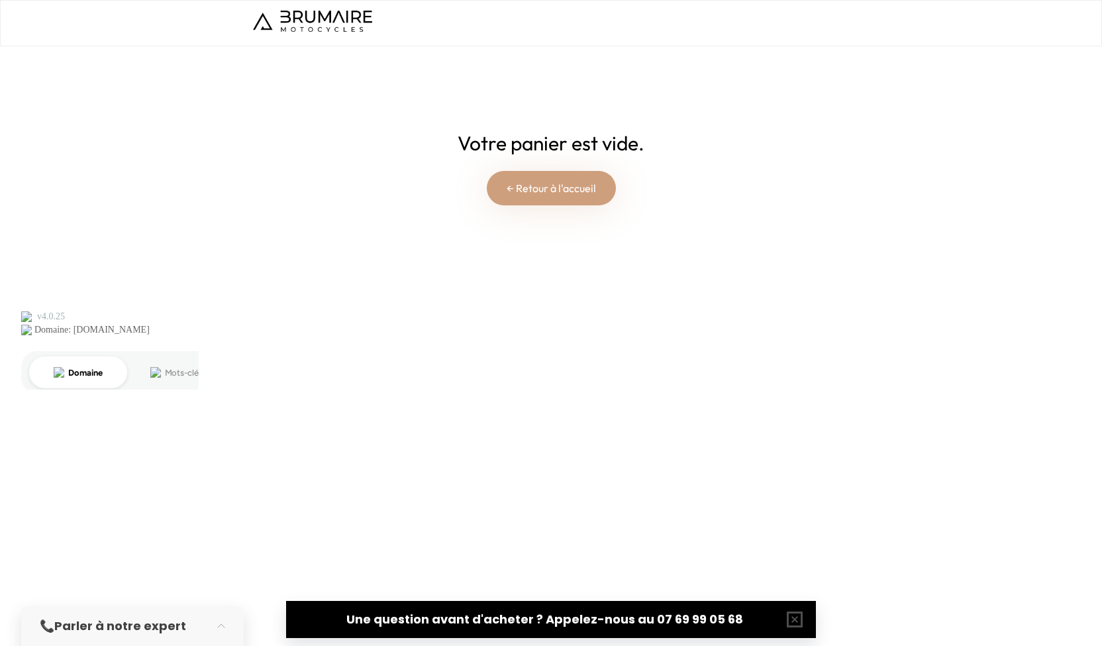
click at [543, 190] on link "← Retour à l'accueil" at bounding box center [551, 188] width 129 height 34
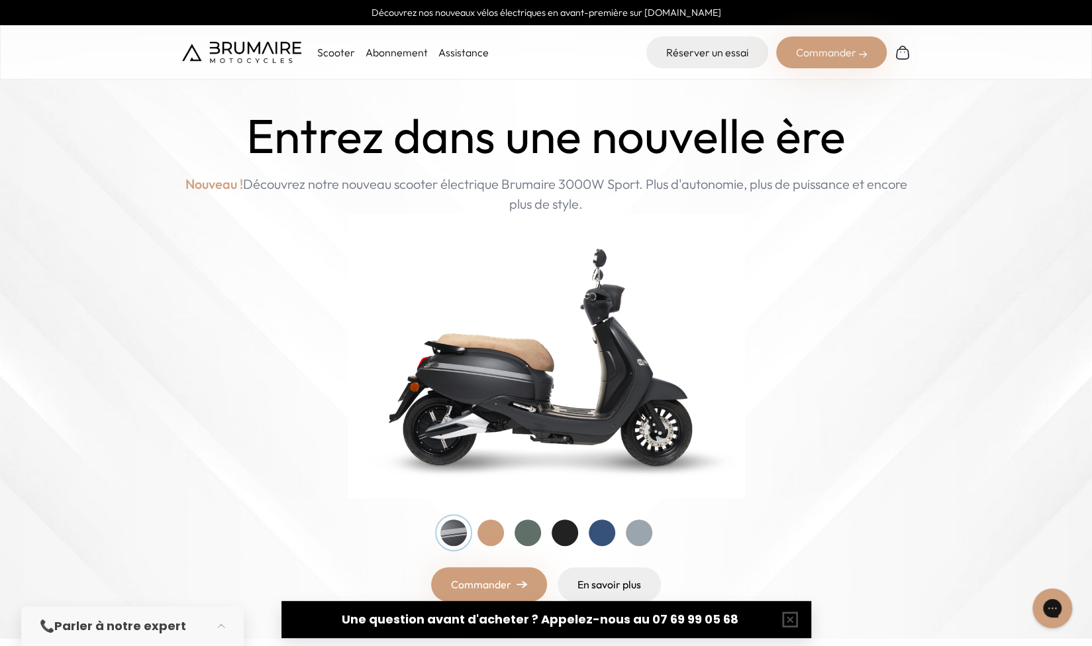
click at [830, 55] on div "Commander" at bounding box center [831, 52] width 111 height 32
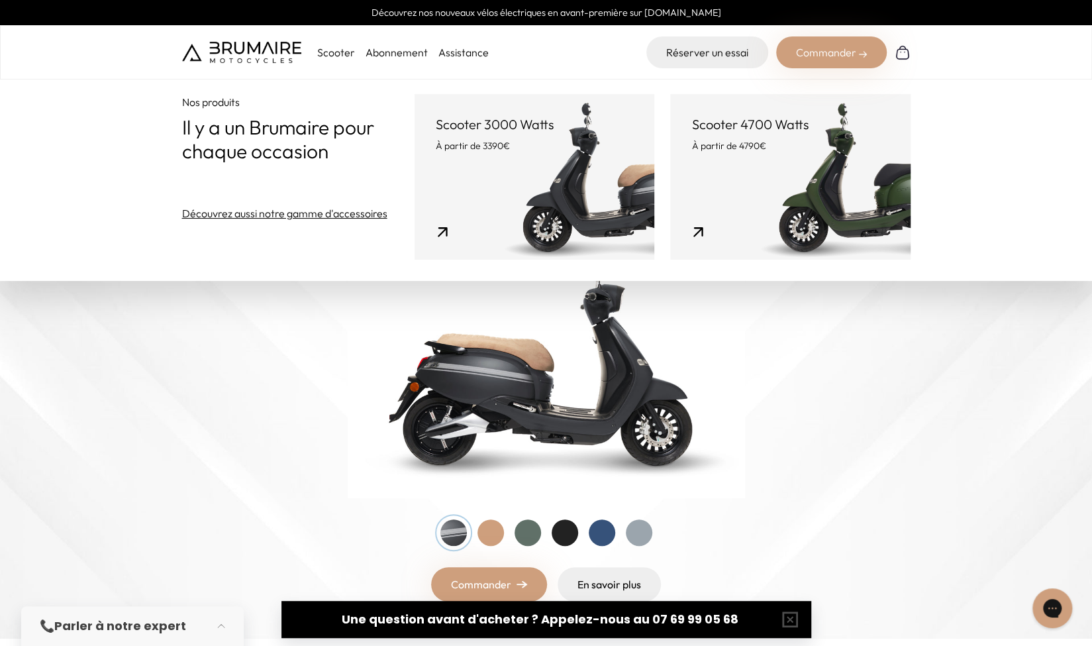
click at [581, 146] on p "À partir de 3390€" at bounding box center [534, 145] width 197 height 13
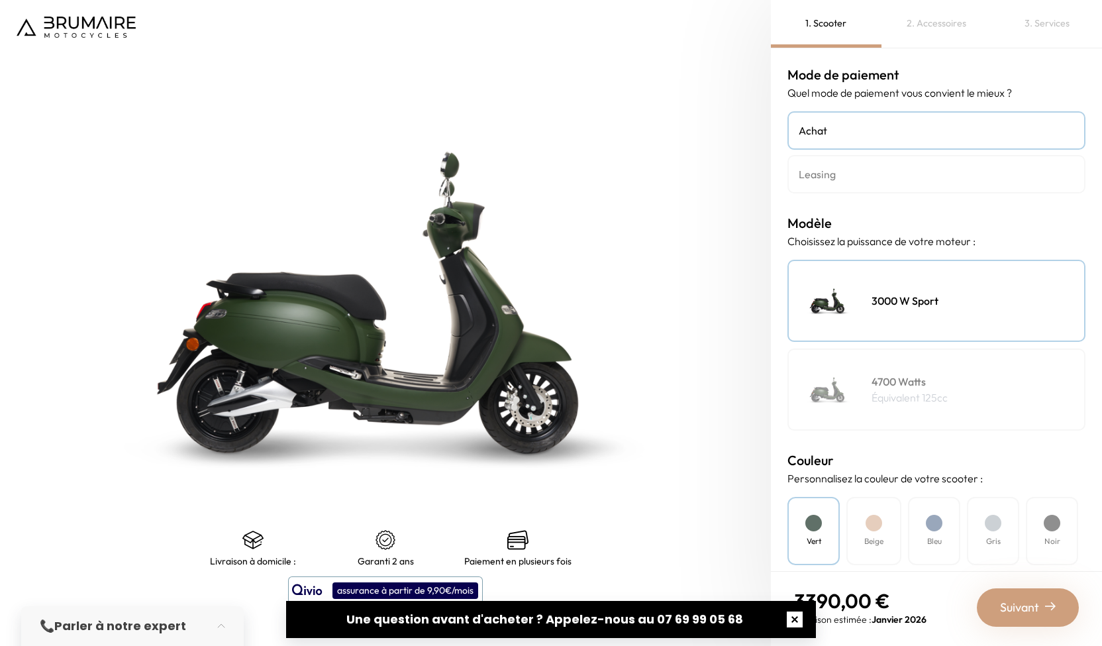
click at [791, 625] on button "button" at bounding box center [794, 619] width 42 height 42
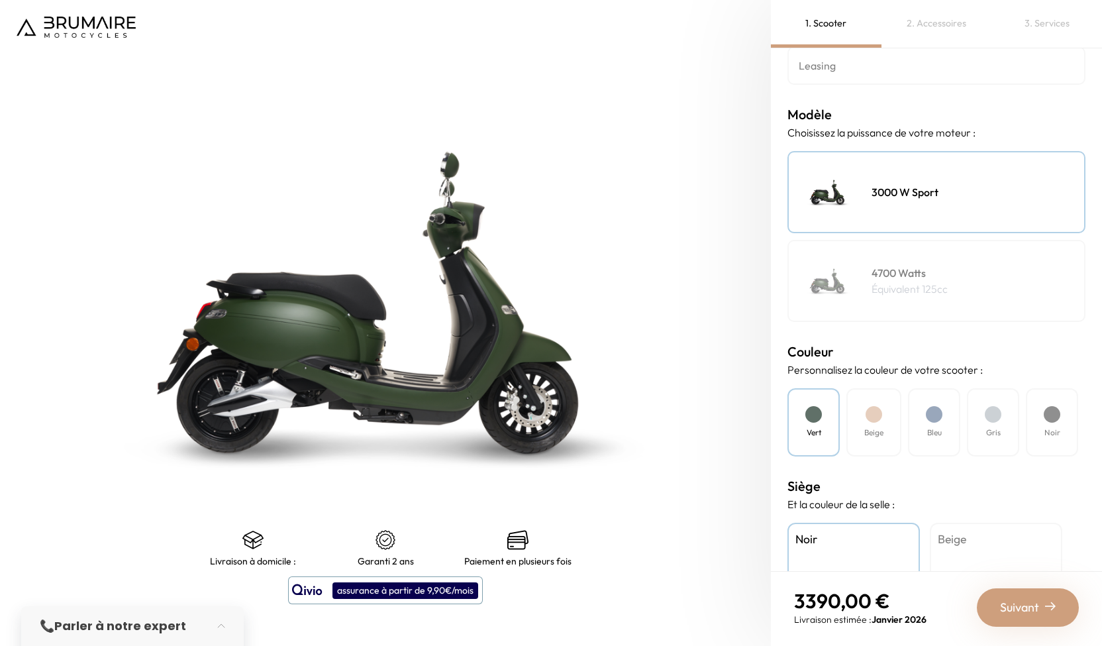
scroll to position [242, 0]
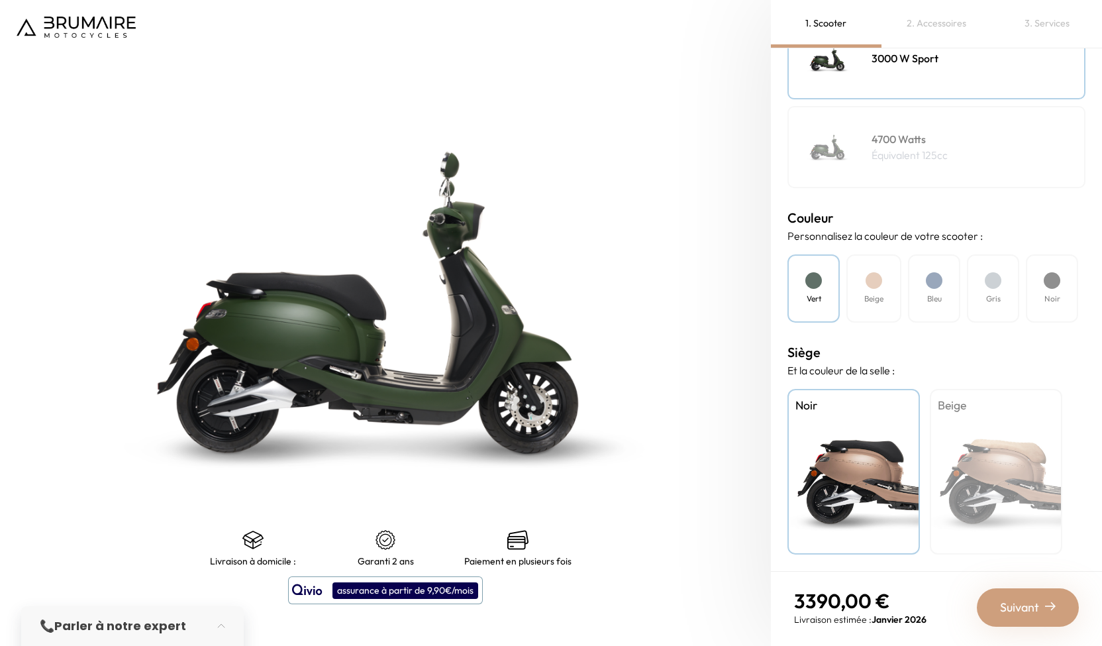
click at [1020, 609] on span "Suivant" at bounding box center [1019, 607] width 39 height 19
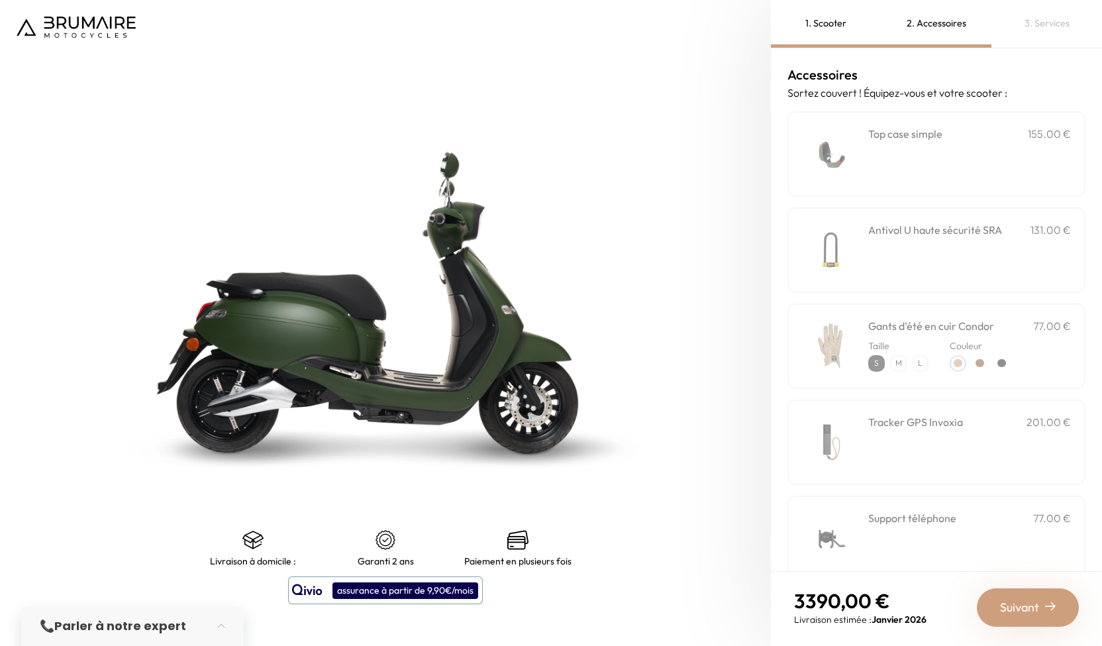
click at [1015, 614] on span "Suivant" at bounding box center [1019, 607] width 39 height 19
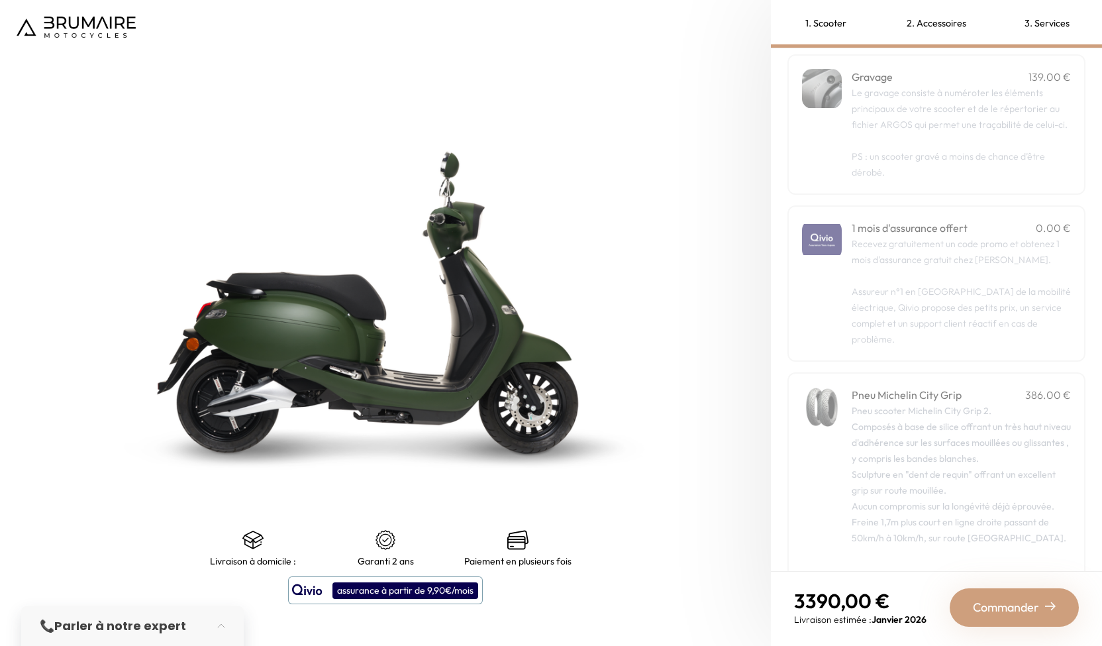
scroll to position [94, 0]
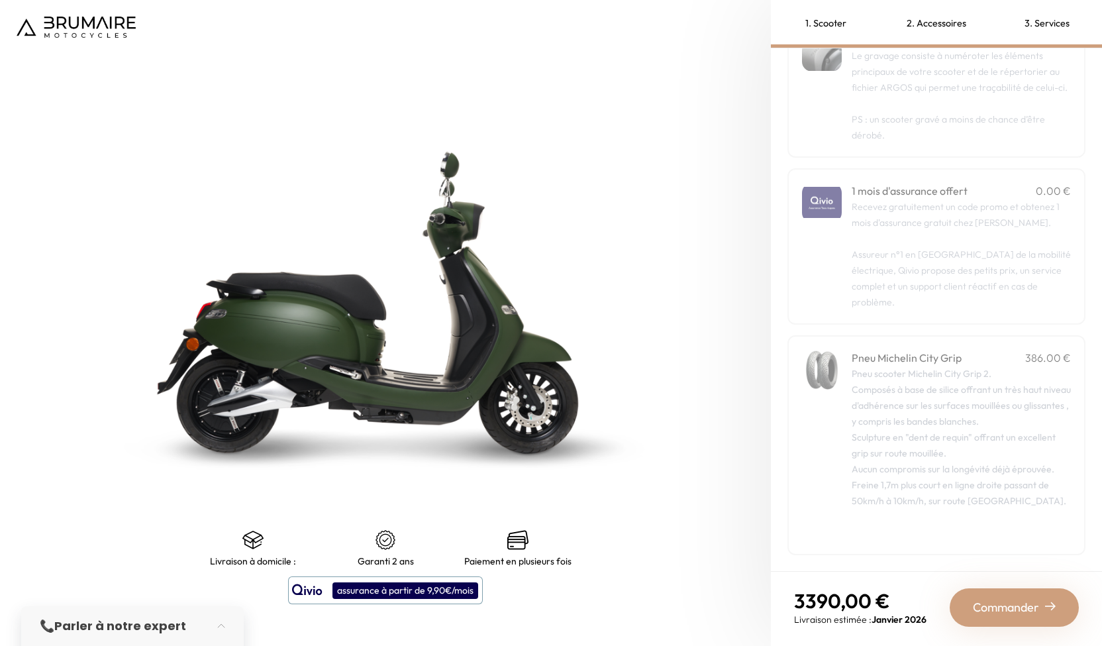
click at [1015, 615] on span "Commander" at bounding box center [1006, 607] width 66 height 19
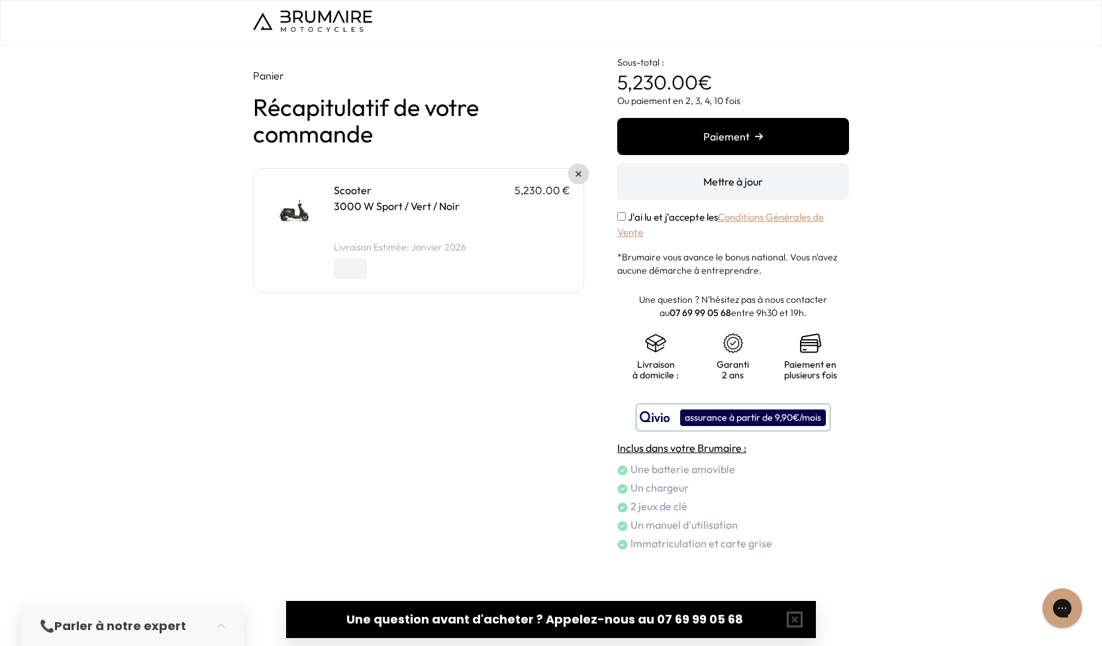
click at [579, 168] on link at bounding box center [578, 174] width 21 height 21
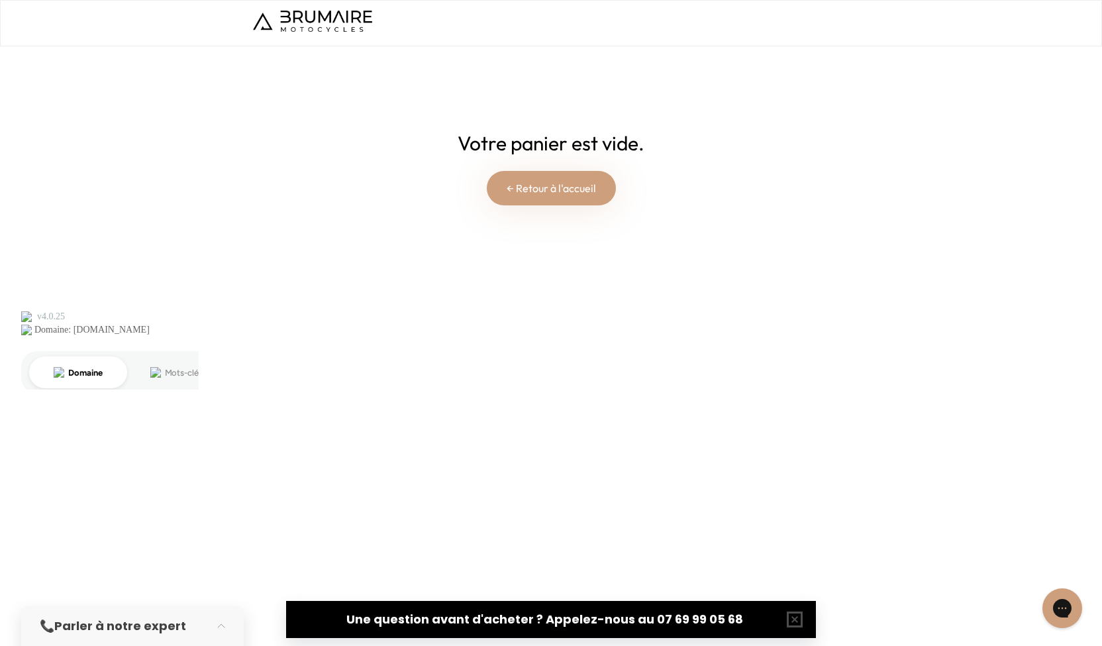
click at [517, 176] on link "← Retour à l'accueil" at bounding box center [551, 188] width 129 height 34
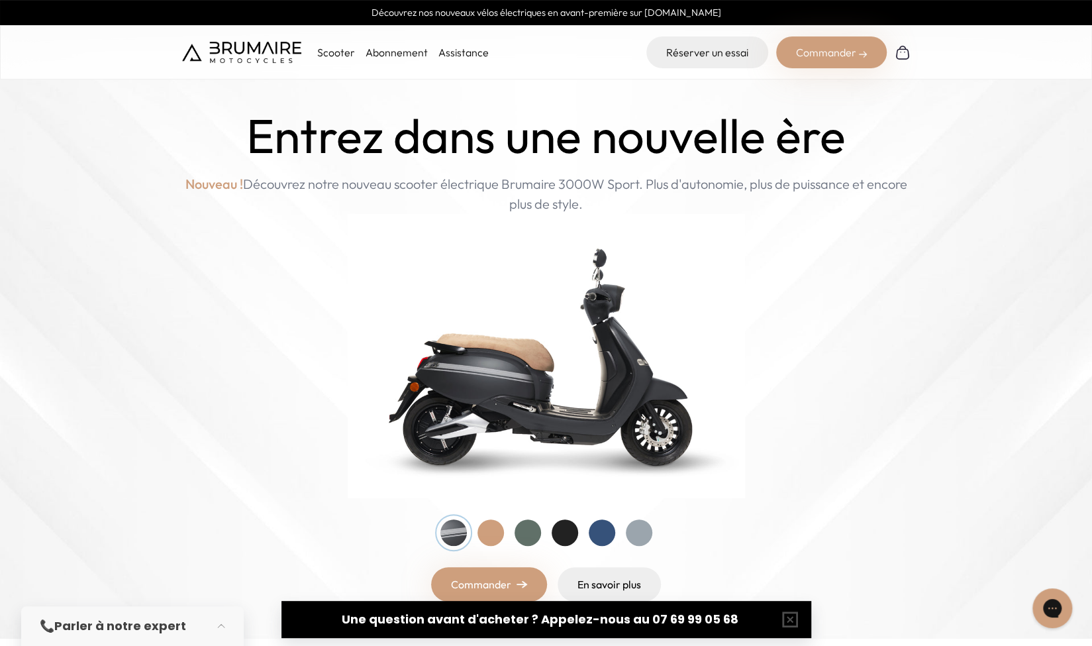
click at [812, 64] on div "Commander" at bounding box center [831, 52] width 111 height 32
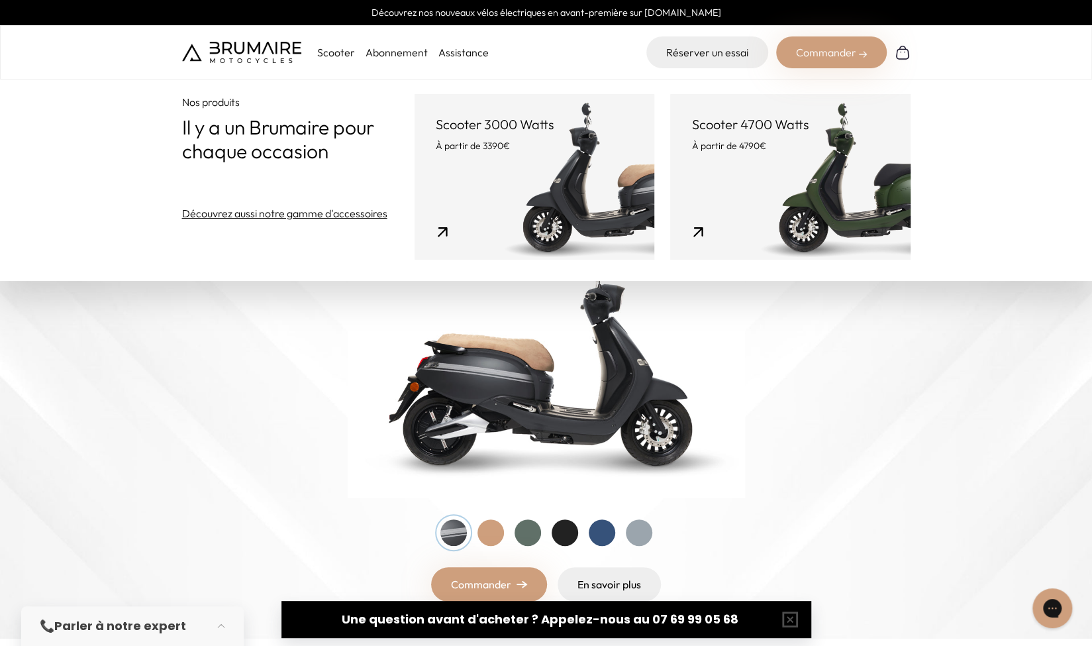
click at [511, 161] on link "Scooter 3000 Watts À partir de 3390€" at bounding box center [535, 177] width 240 height 166
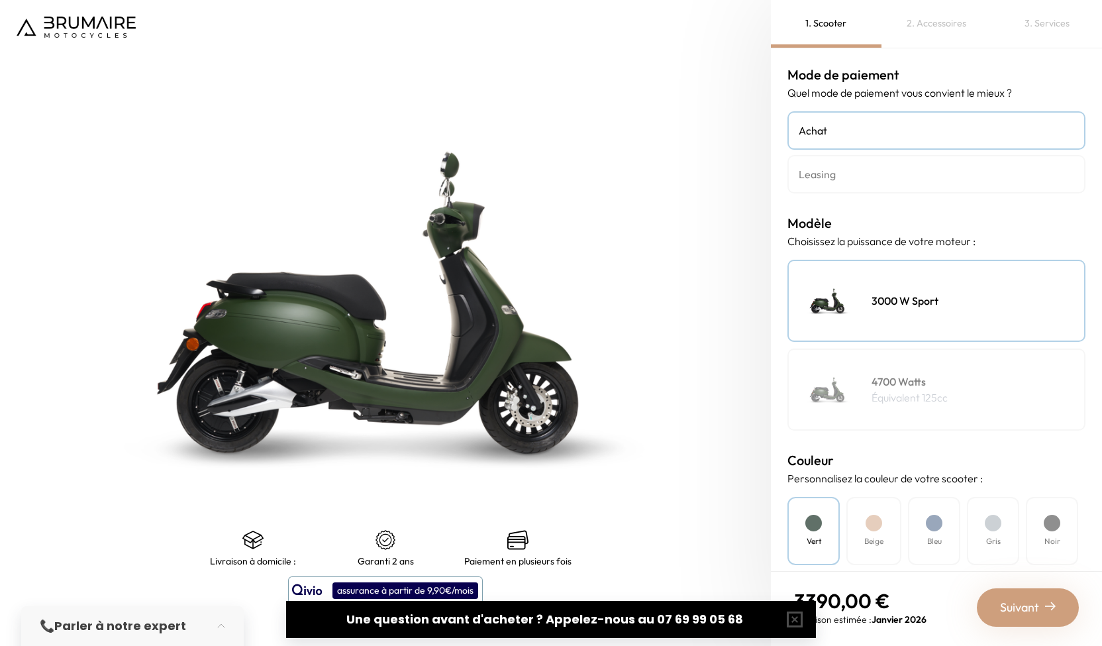
click at [891, 183] on link "Leasing" at bounding box center [936, 174] width 298 height 38
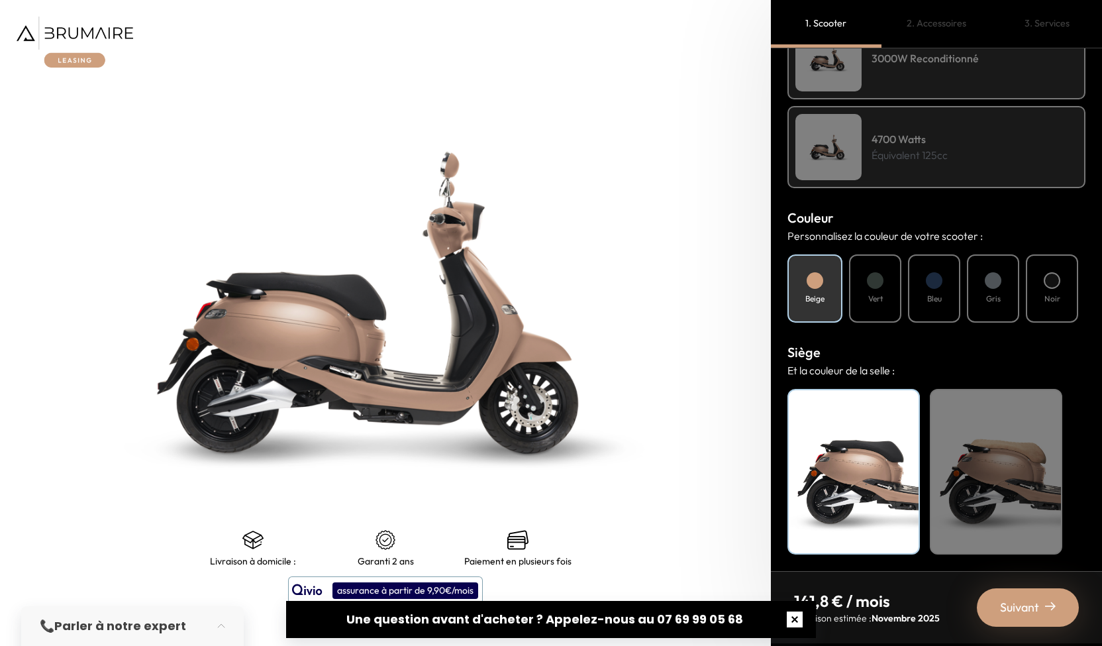
click at [791, 621] on button "button" at bounding box center [794, 619] width 42 height 42
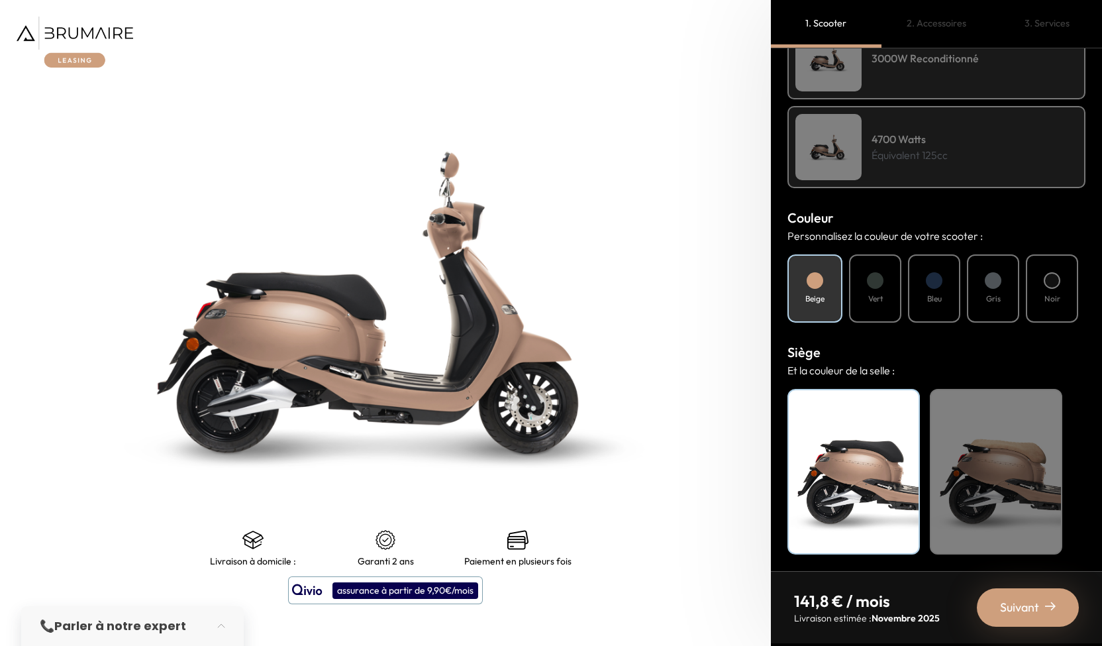
click at [1020, 606] on span "Suivant" at bounding box center [1019, 607] width 39 height 19
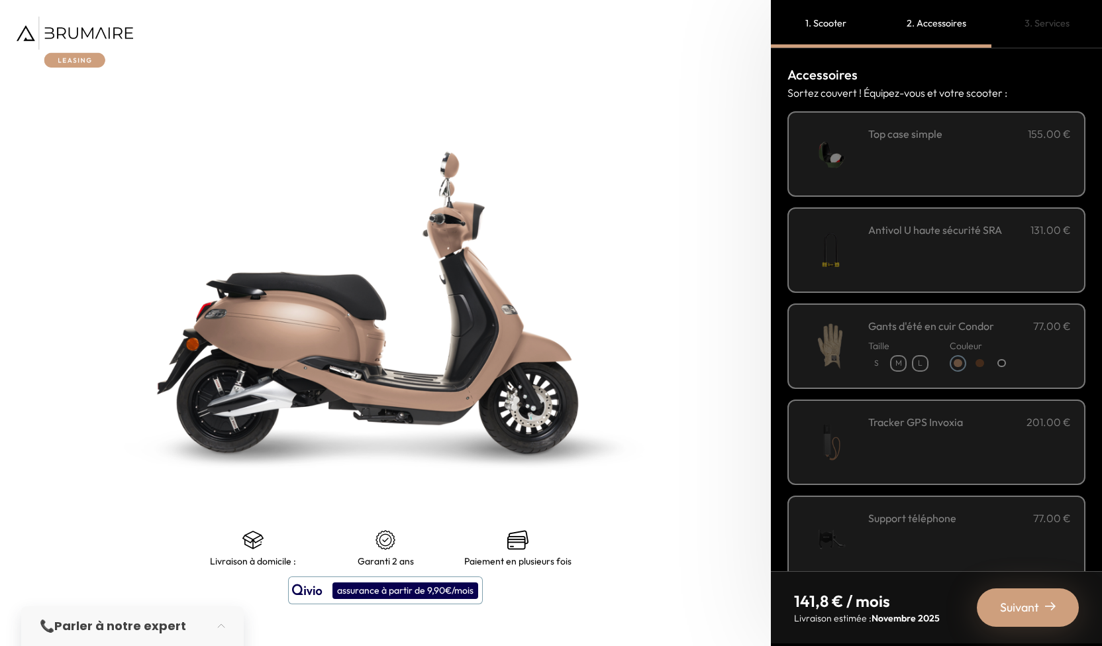
click at [1021, 599] on span "Suivant" at bounding box center [1019, 607] width 39 height 19
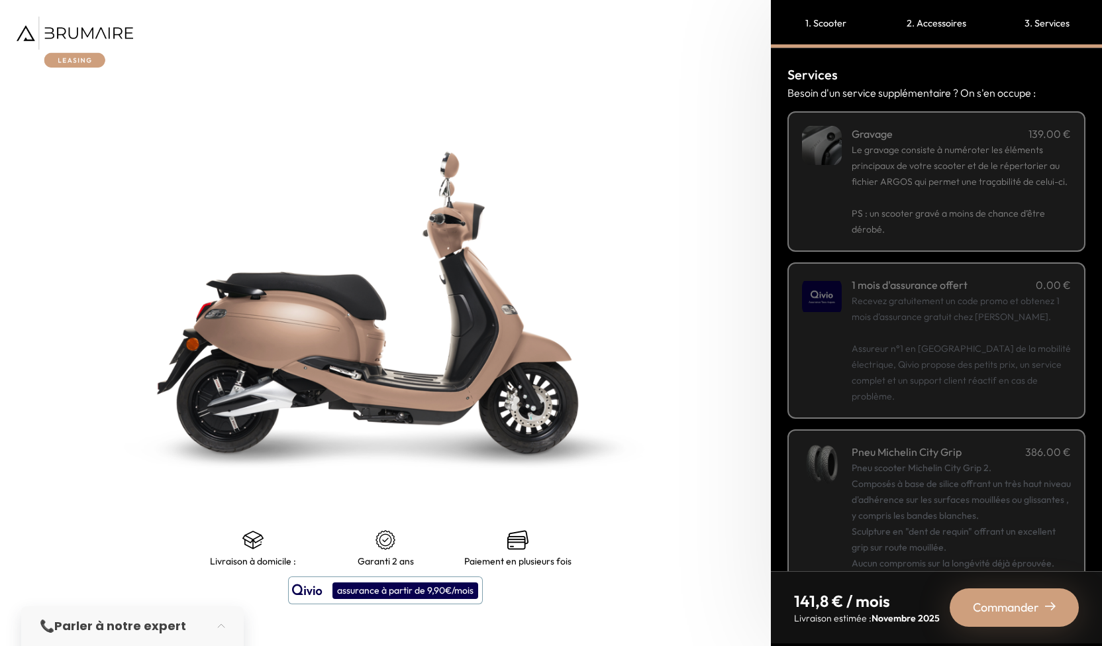
click at [1024, 606] on span "Commander" at bounding box center [1006, 607] width 66 height 19
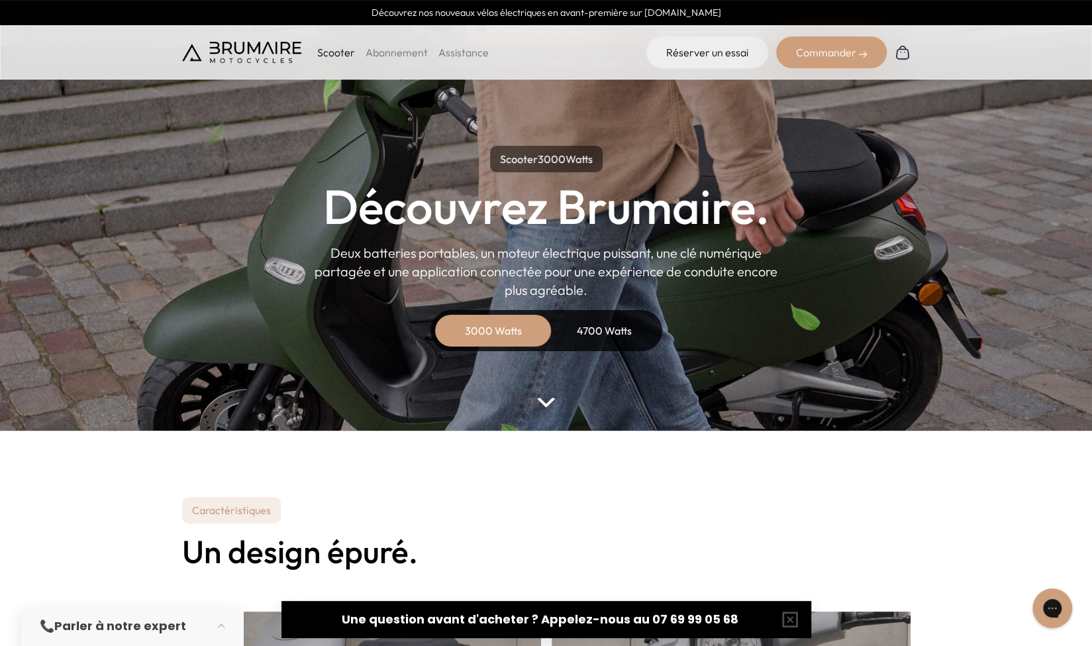
click at [342, 54] on p "Scooter" at bounding box center [336, 52] width 38 height 16
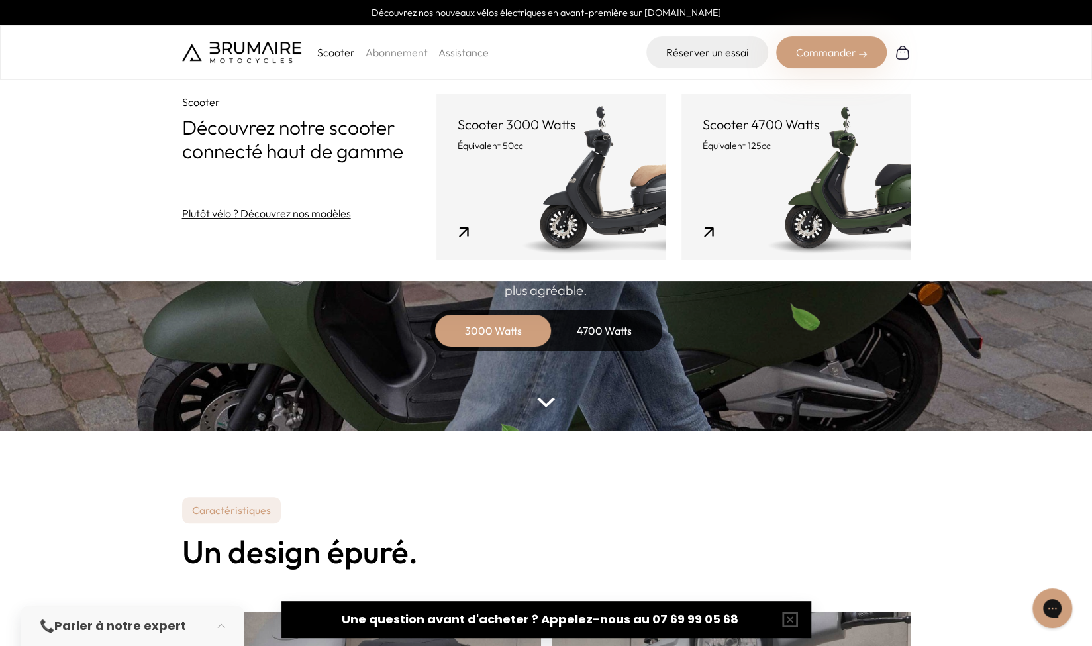
click at [563, 152] on p "Équivalent 50cc" at bounding box center [551, 145] width 187 height 13
click at [503, 179] on link "Scooter 3000 Watts Équivalent 50cc" at bounding box center [550, 177] width 229 height 166
click at [600, 234] on link "Scooter 3000 Watts Équivalent 50cc" at bounding box center [550, 177] width 229 height 166
click at [509, 317] on div "3000 Watts" at bounding box center [493, 331] width 106 height 32
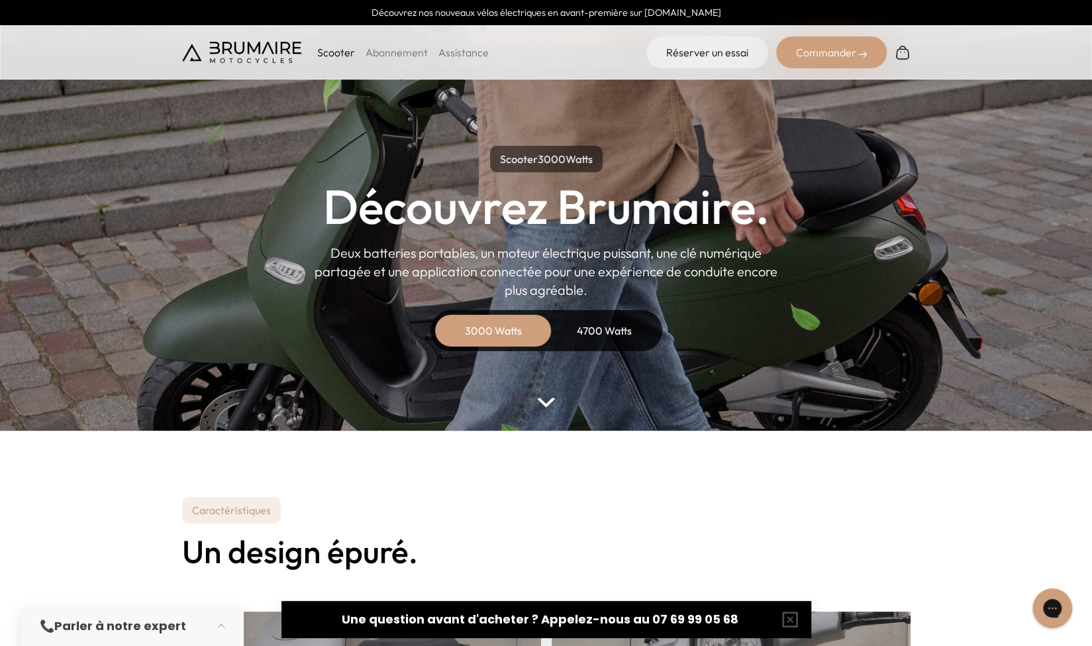
click at [837, 58] on div "Commander" at bounding box center [831, 52] width 111 height 32
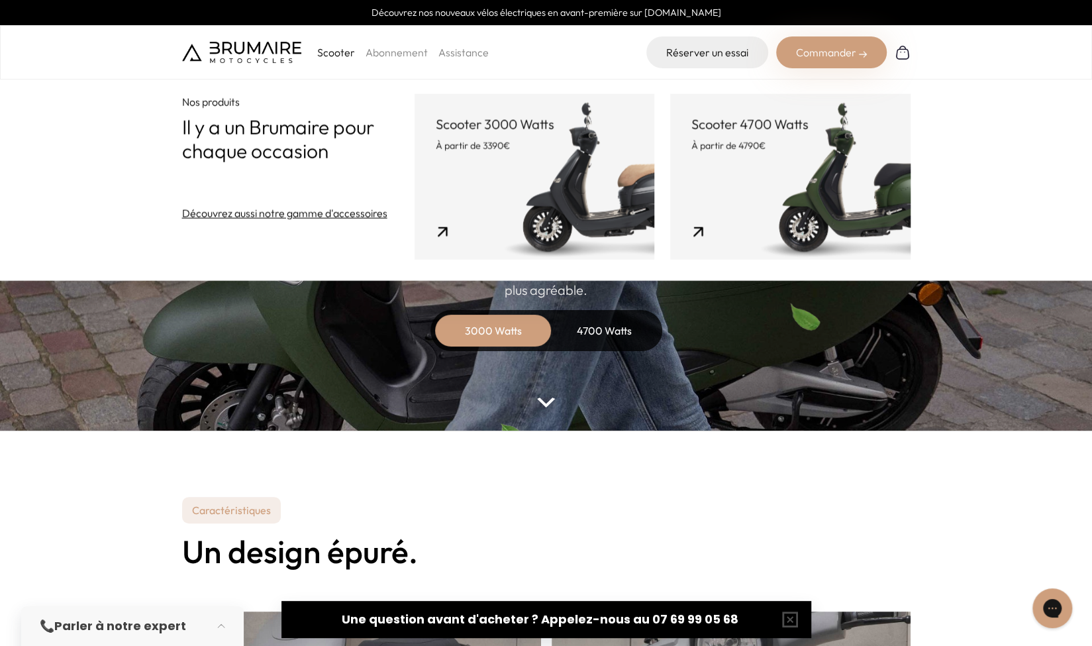
click at [493, 187] on link "Scooter 3000 Watts À partir de 3390€" at bounding box center [535, 177] width 240 height 166
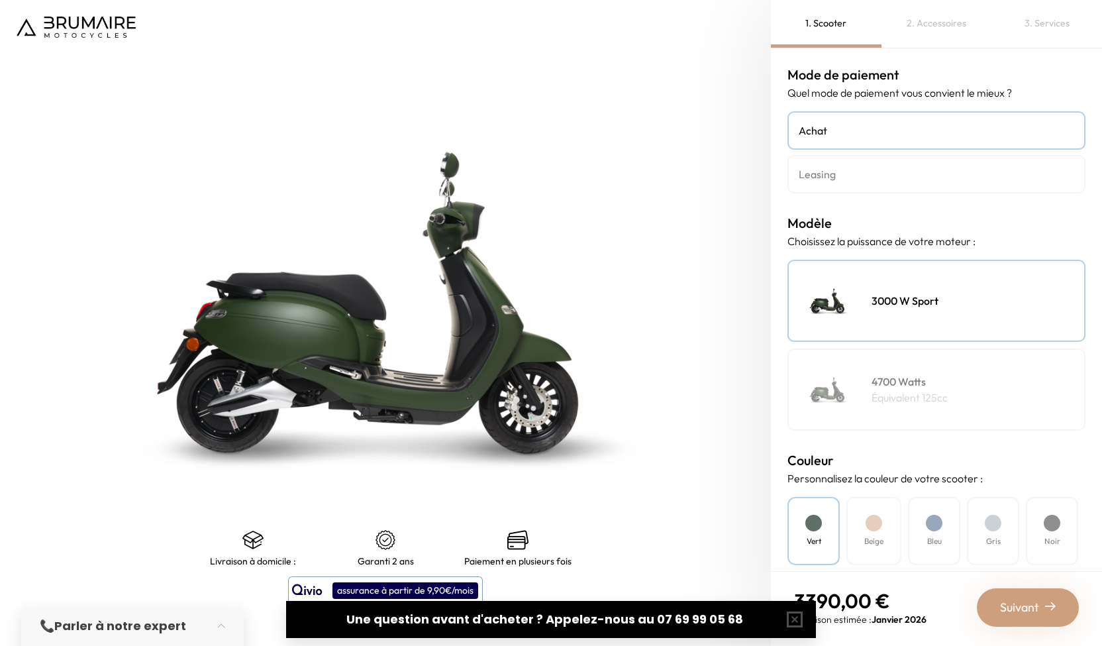
click at [882, 387] on h4 "4700 Watts" at bounding box center [909, 381] width 76 height 16
click at [861, 300] on img at bounding box center [828, 301] width 66 height 66
click at [900, 375] on h4 "4700 Watts" at bounding box center [909, 381] width 76 height 16
click at [901, 391] on p "Équivalent 125cc" at bounding box center [909, 397] width 76 height 16
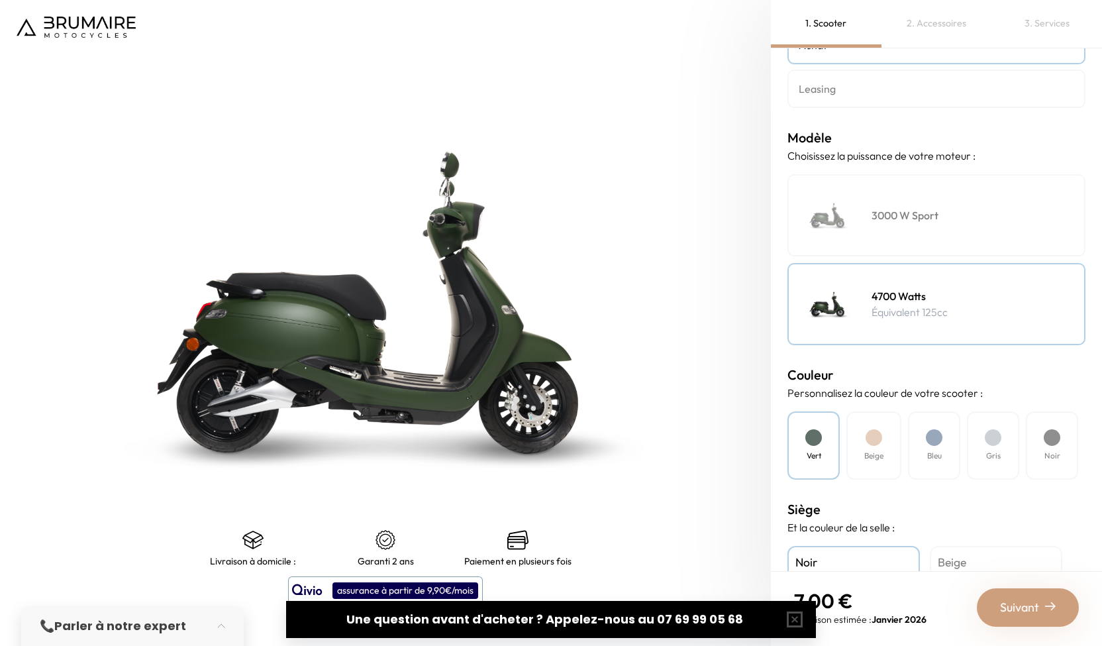
scroll to position [132, 0]
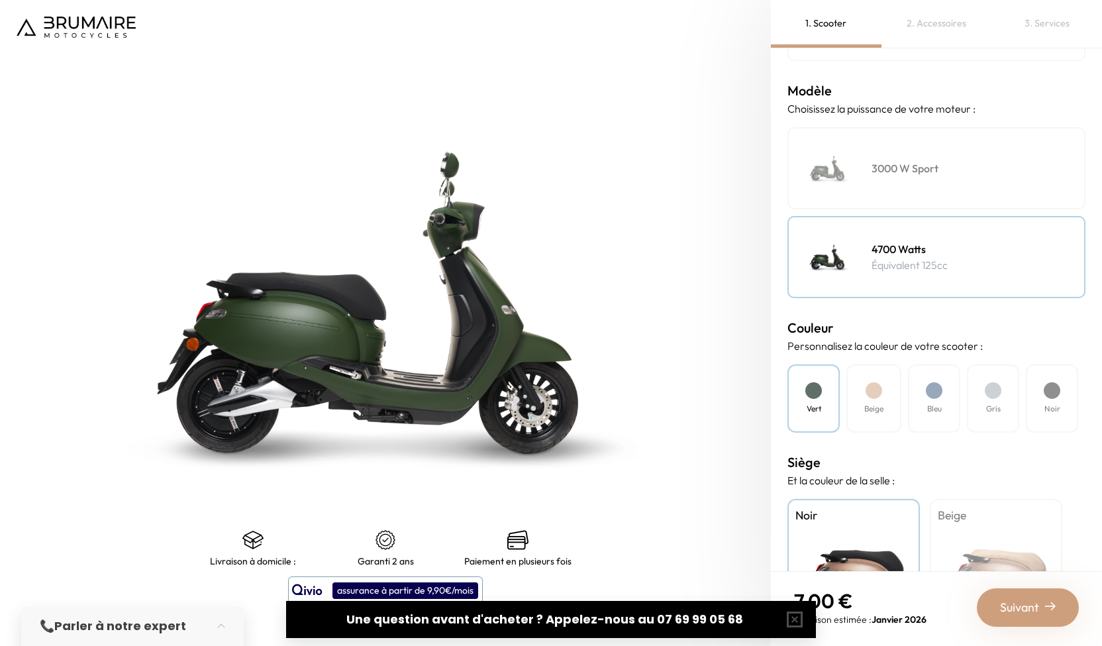
click at [937, 223] on div "4700 Watts Équivalent 125cc" at bounding box center [936, 257] width 298 height 82
click at [931, 184] on div "3000 W Sport" at bounding box center [936, 168] width 298 height 82
click at [797, 619] on button "button" at bounding box center [794, 619] width 42 height 42
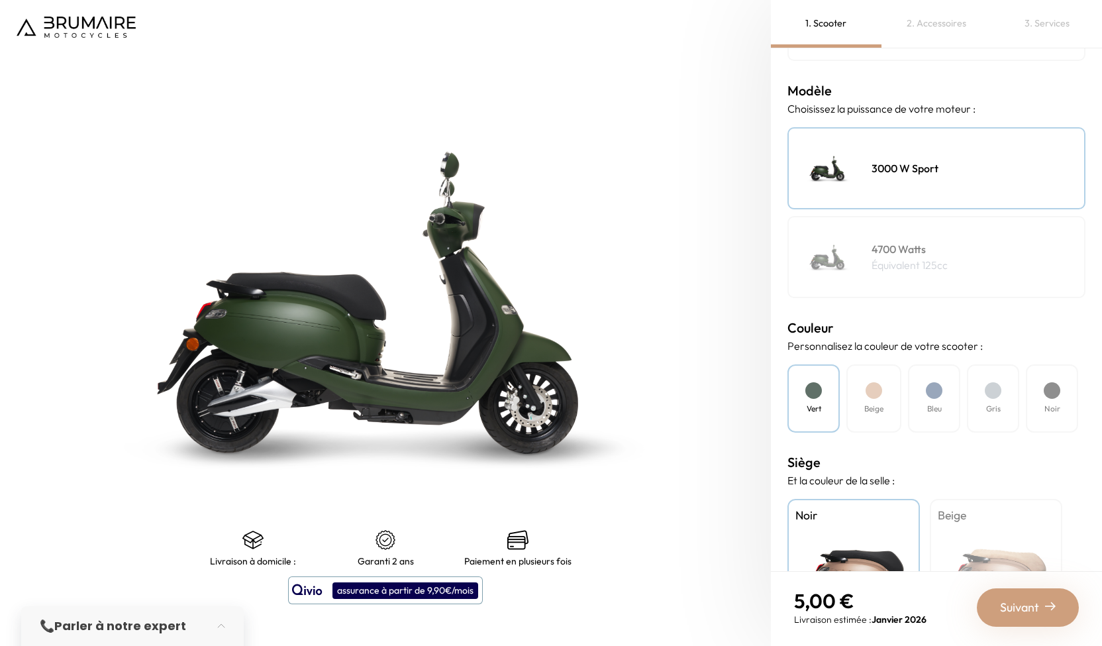
click at [923, 253] on h4 "4700 Watts" at bounding box center [909, 249] width 76 height 16
click at [906, 205] on div "3000 W Sport" at bounding box center [936, 168] width 298 height 82
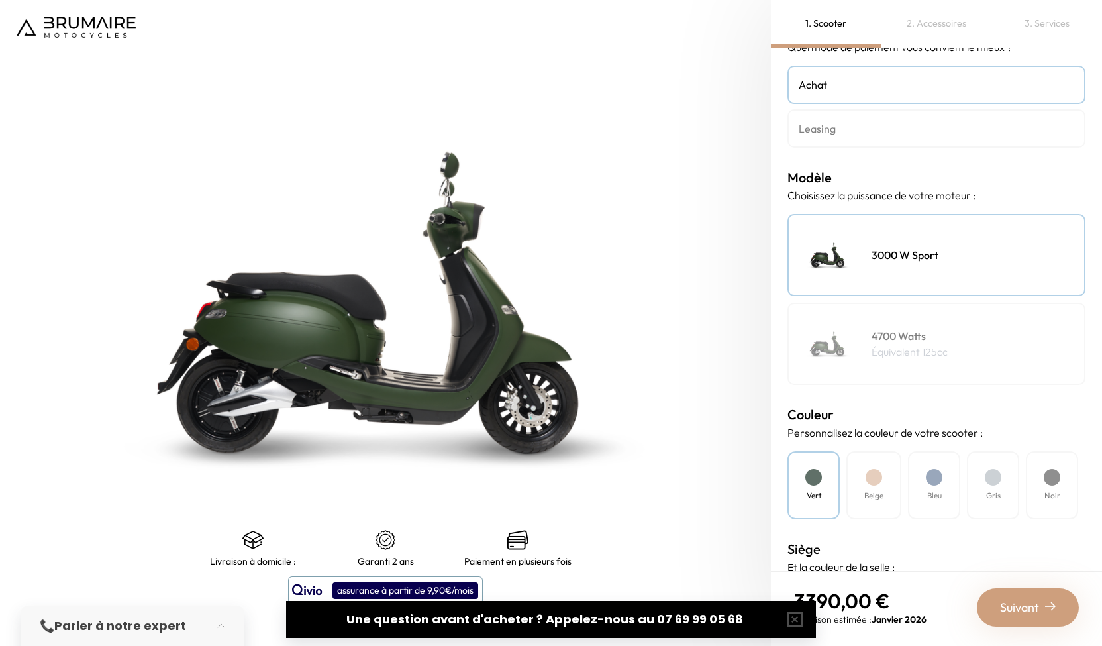
scroll to position [66, 0]
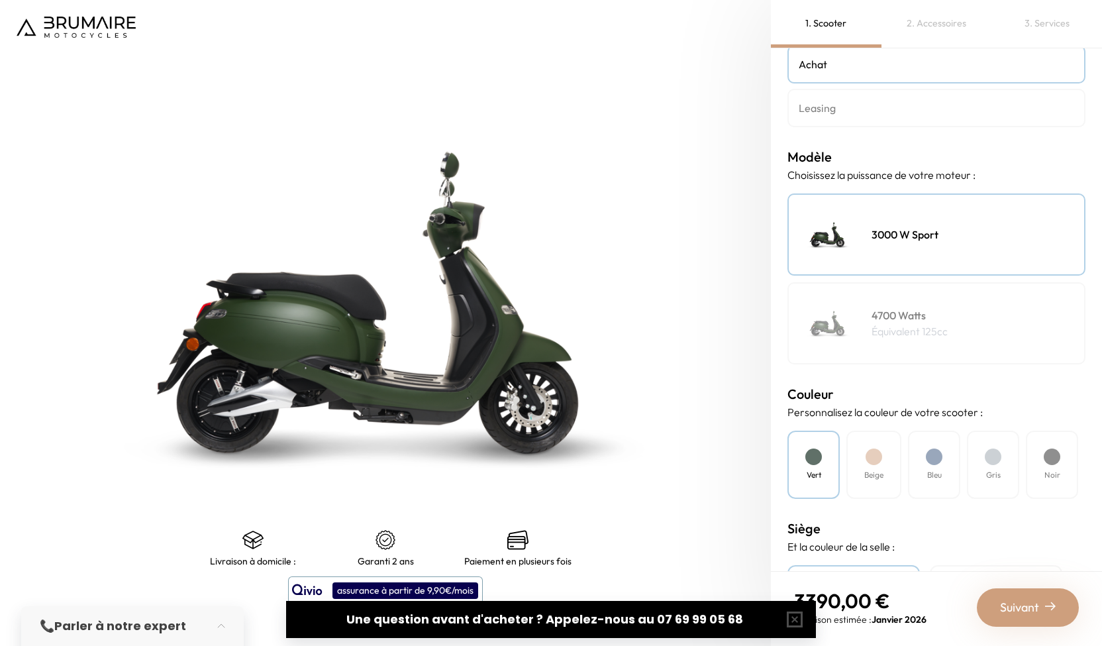
drag, startPoint x: 787, startPoint y: 621, endPoint x: 692, endPoint y: 152, distance: 478.5
click at [787, 621] on button "button" at bounding box center [794, 619] width 42 height 42
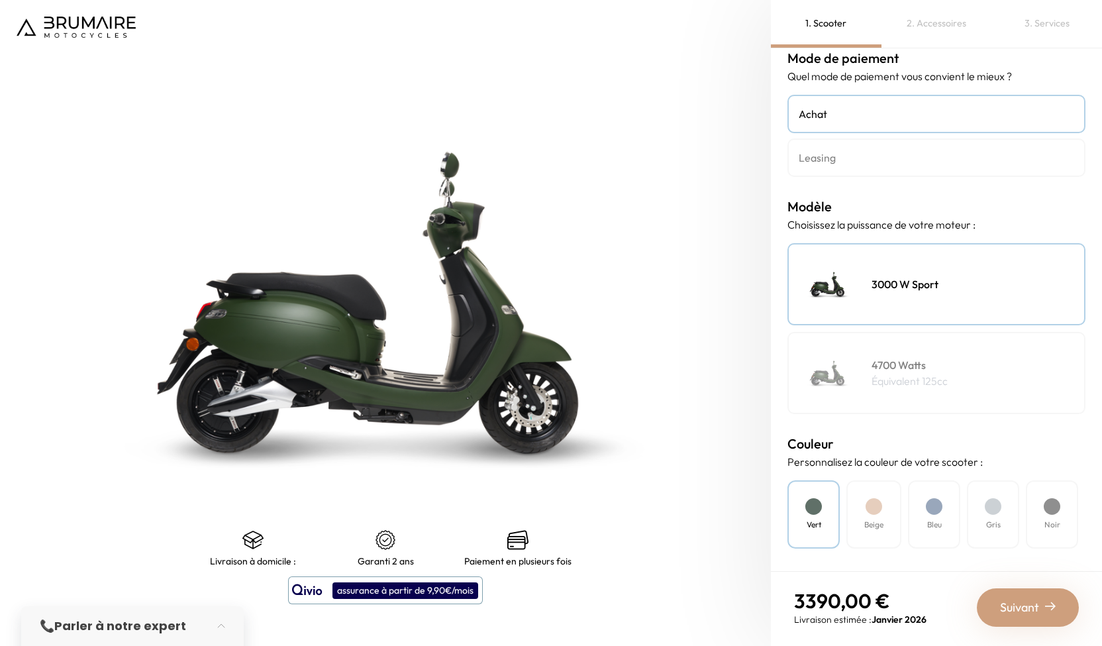
scroll to position [0, 0]
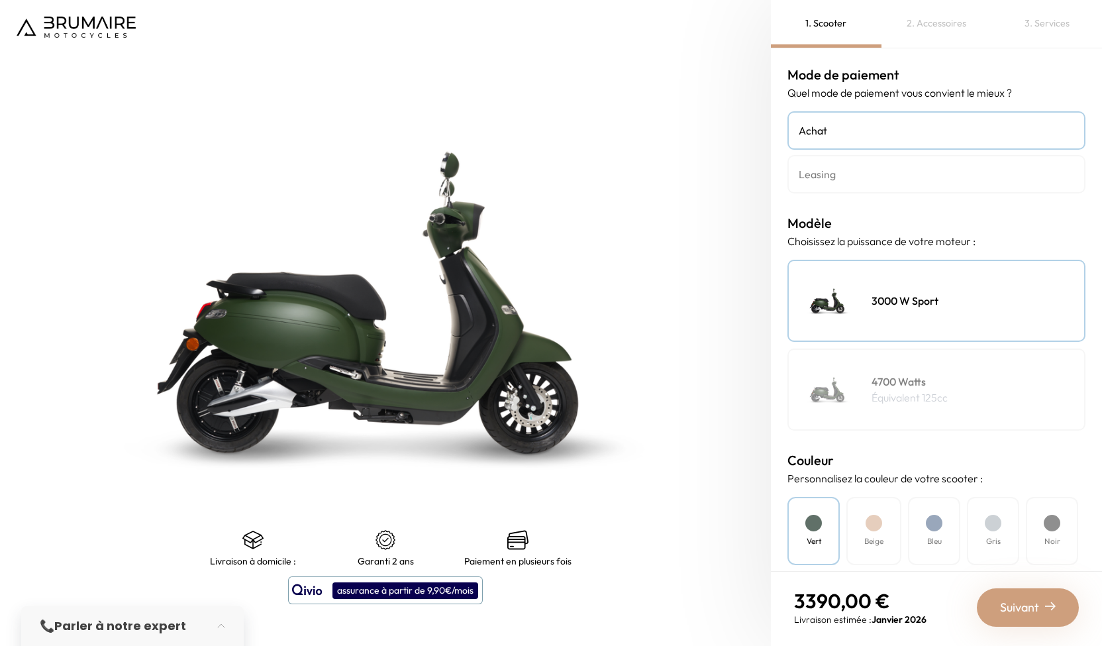
click at [841, 178] on h4 "Leasing" at bounding box center [936, 174] width 275 height 16
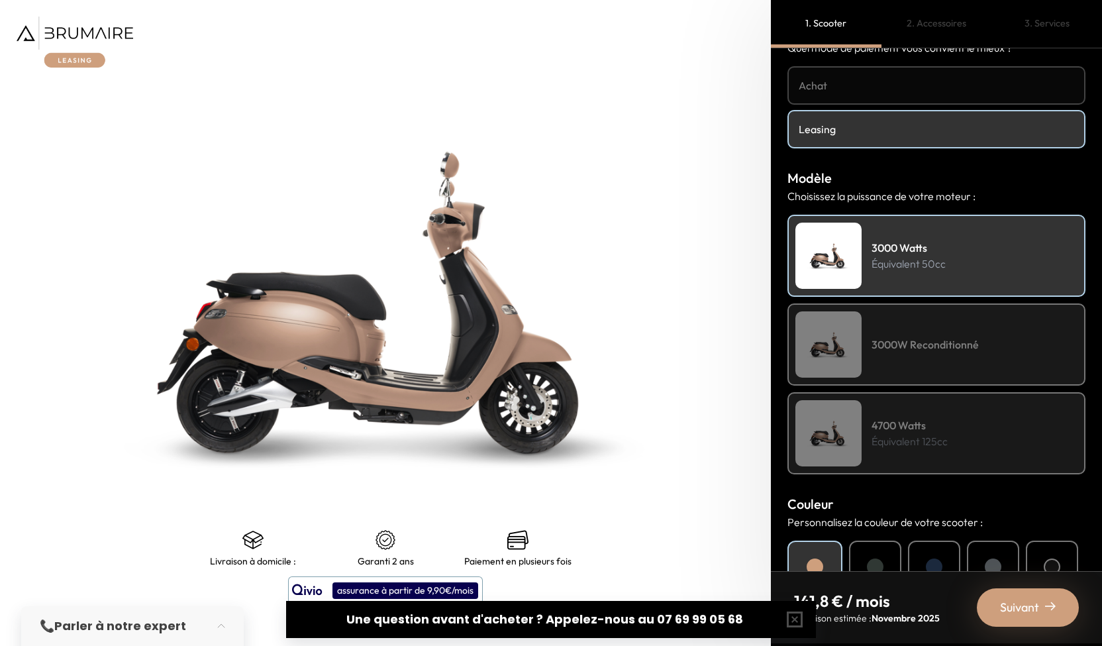
scroll to position [132, 0]
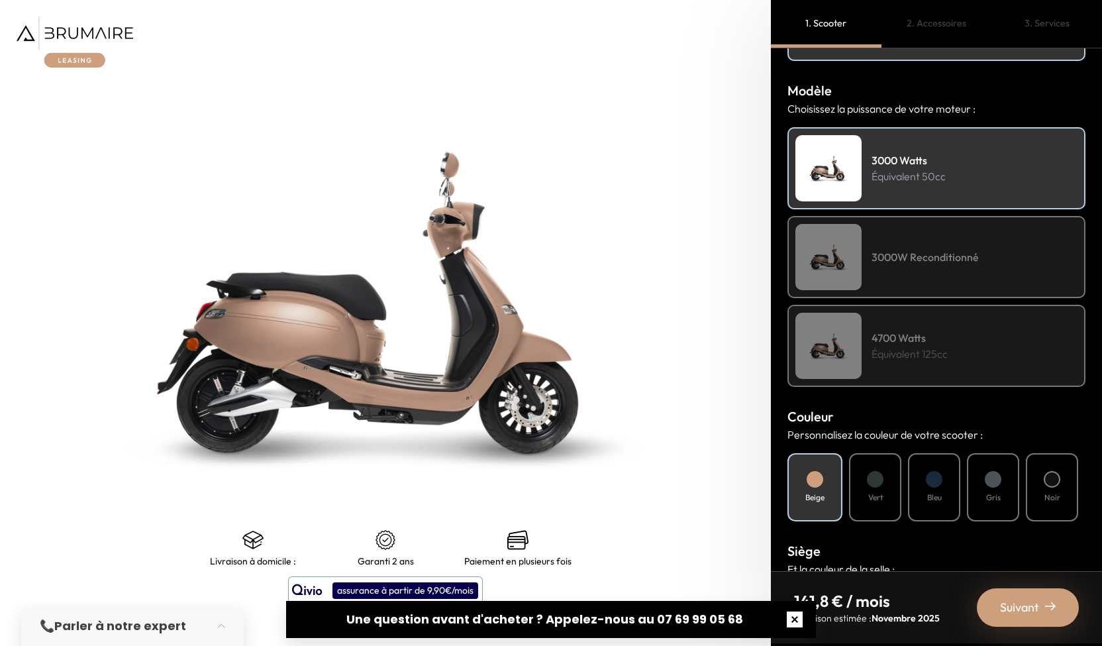
click at [798, 615] on button "button" at bounding box center [794, 619] width 42 height 42
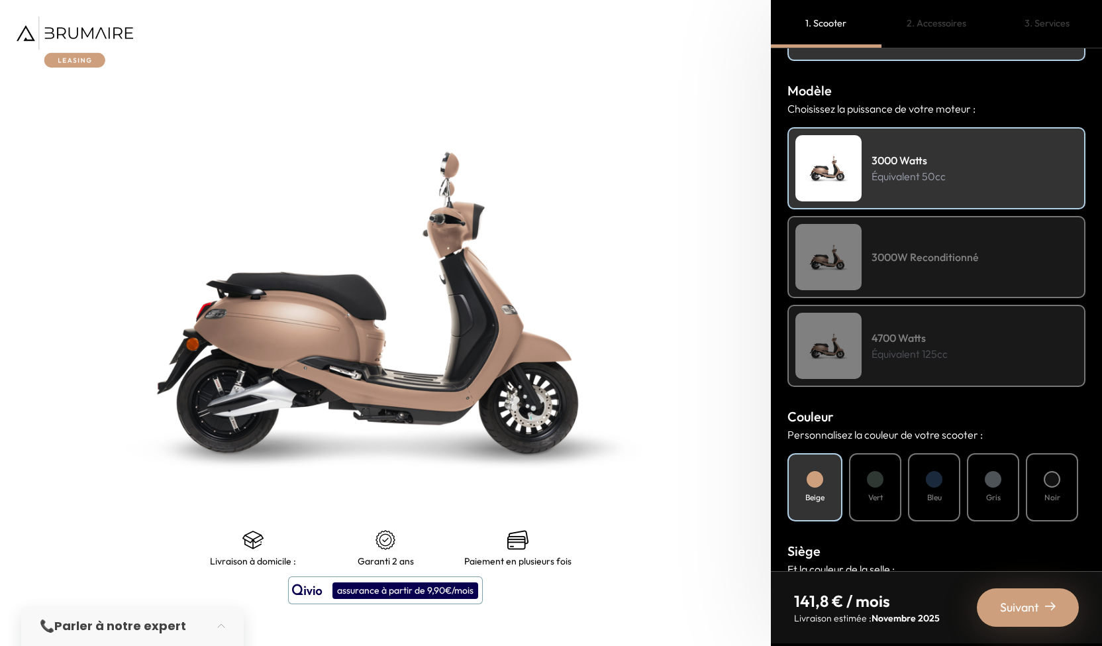
click at [948, 252] on h4 "3000W Reconditionné" at bounding box center [924, 257] width 107 height 16
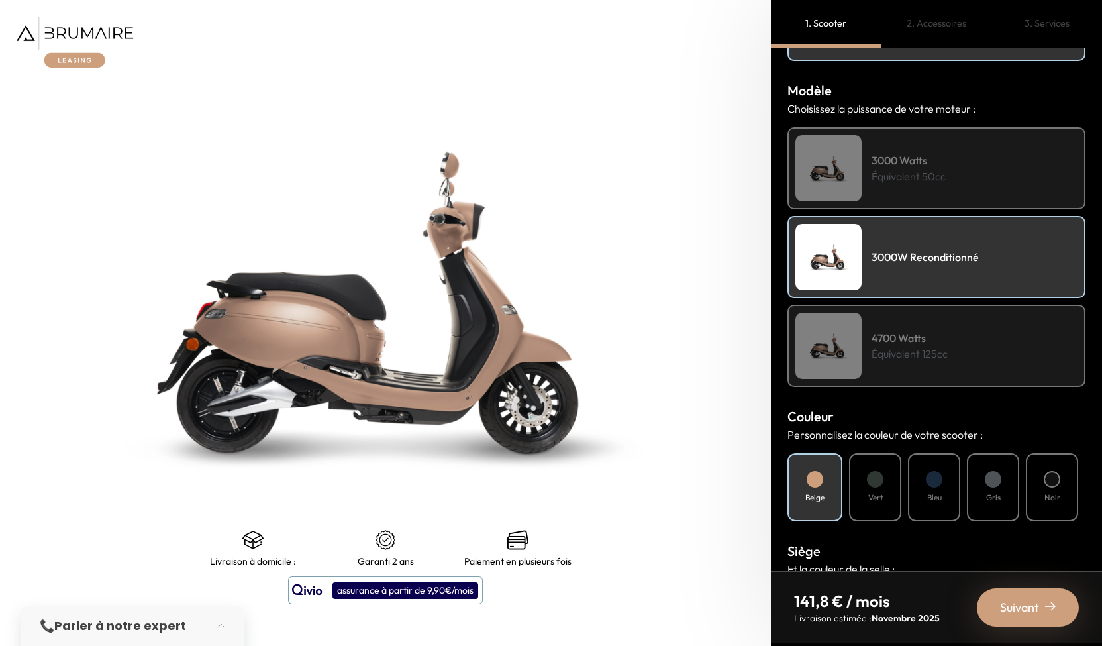
click at [954, 174] on div "3000 Watts Équivalent 50cc" at bounding box center [936, 168] width 298 height 82
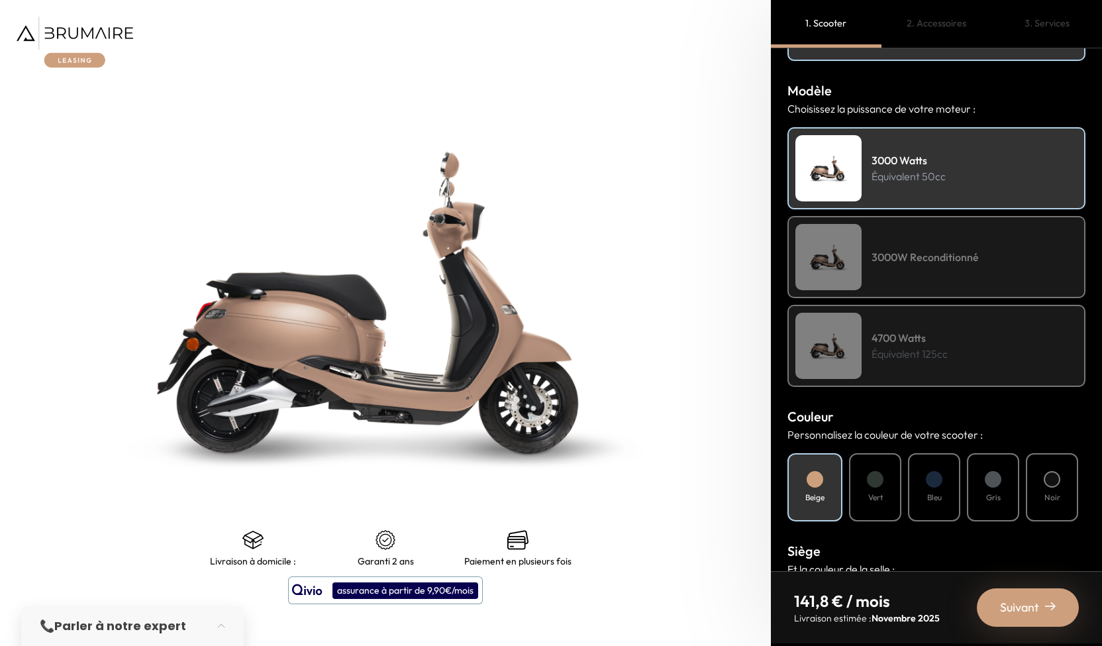
click at [973, 348] on div "4700 Watts Équivalent 125cc" at bounding box center [936, 346] width 298 height 82
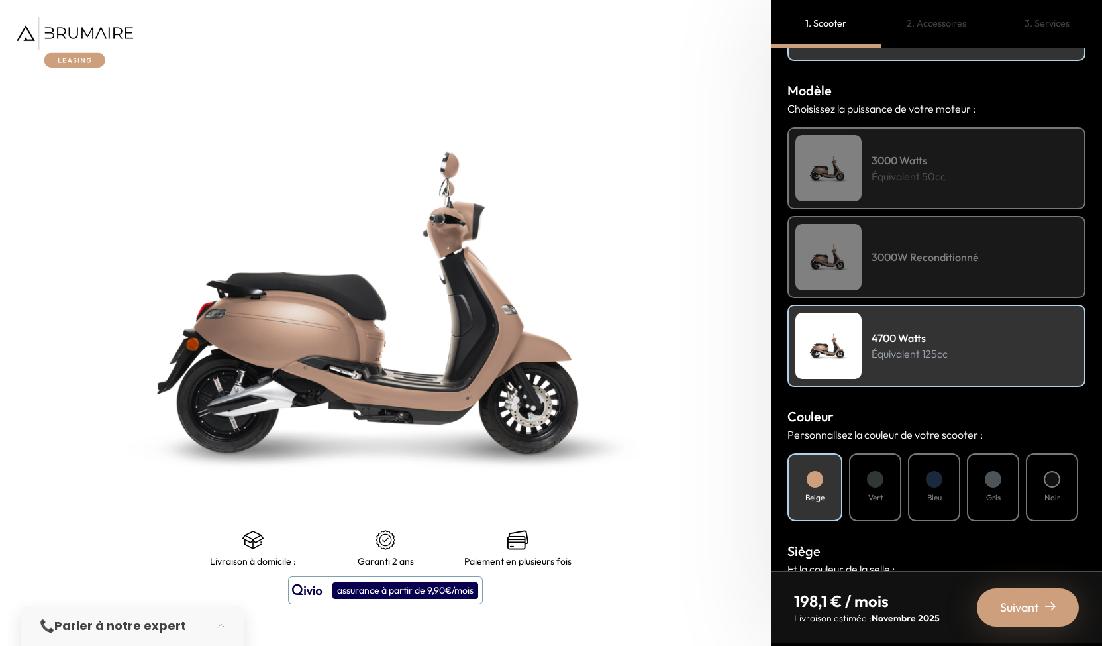
click at [931, 146] on div "3000 Watts Équivalent 50cc" at bounding box center [936, 168] width 298 height 82
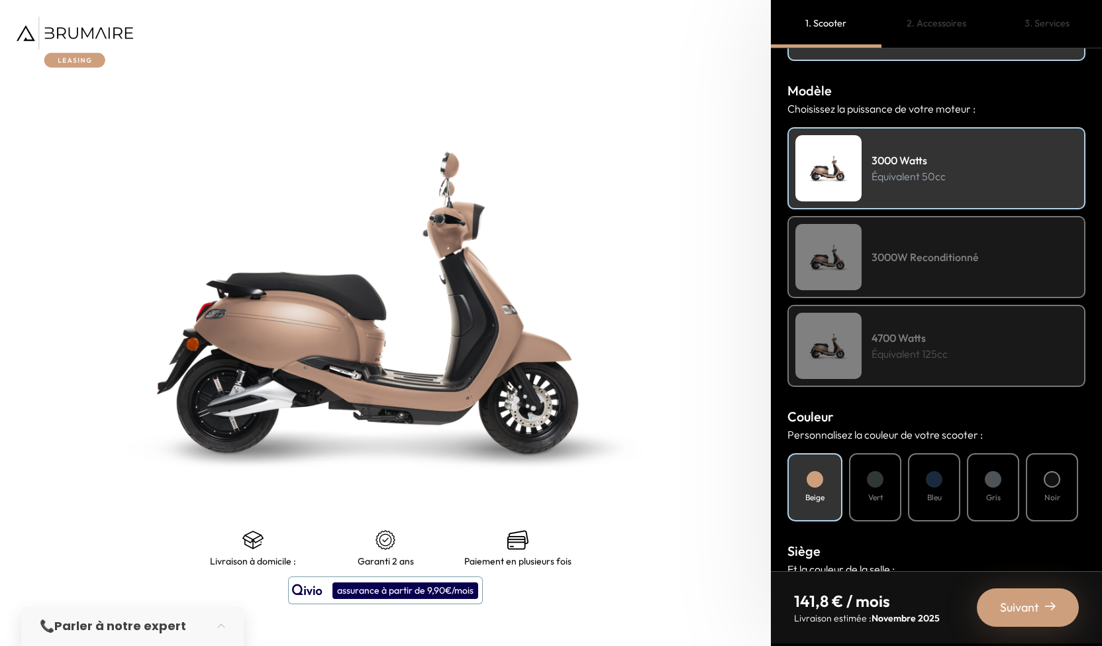
click at [966, 319] on div "4700 Watts Équivalent 125cc" at bounding box center [936, 346] width 298 height 82
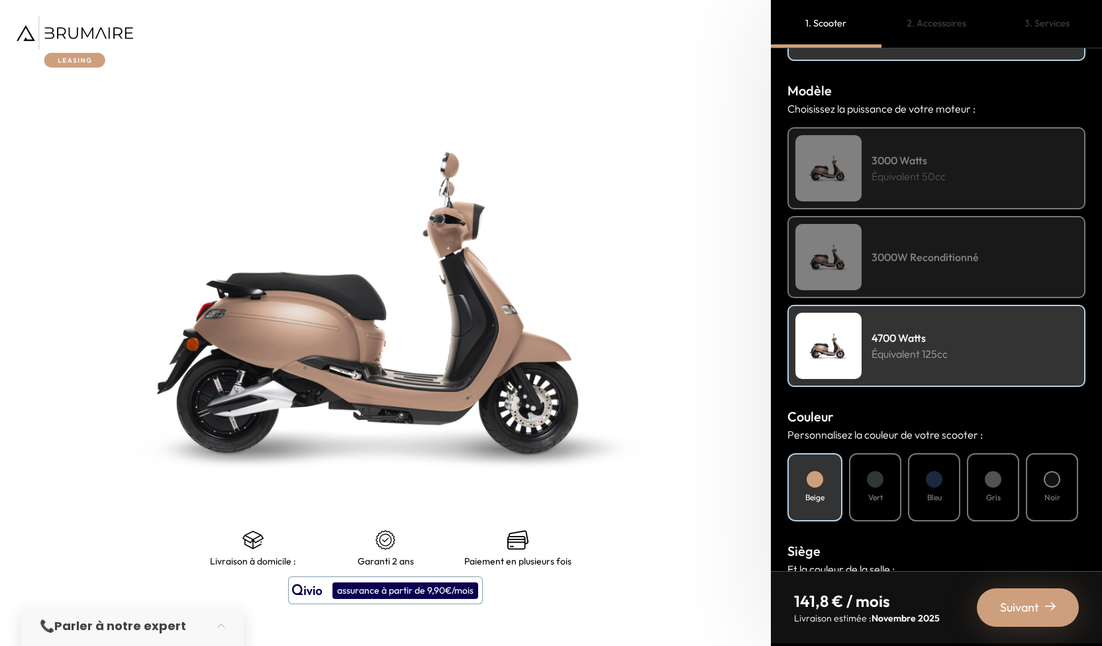
click at [968, 181] on div "3000 Watts Équivalent 50cc" at bounding box center [936, 168] width 298 height 82
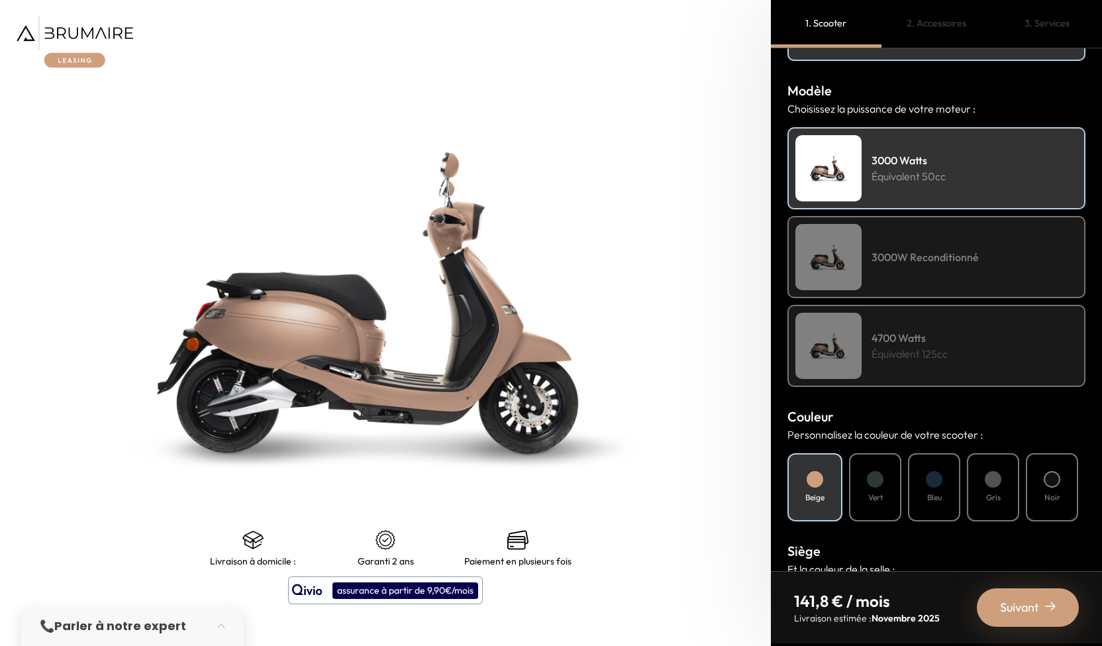
scroll to position [0, 0]
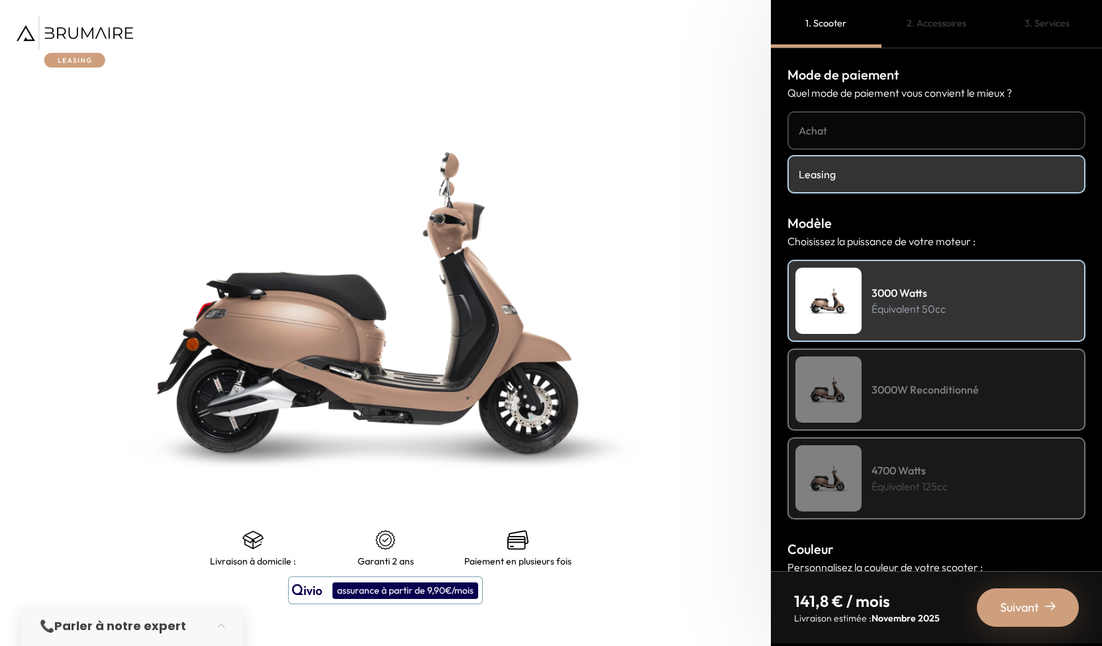
click at [1011, 598] on span "Suivant" at bounding box center [1019, 607] width 39 height 19
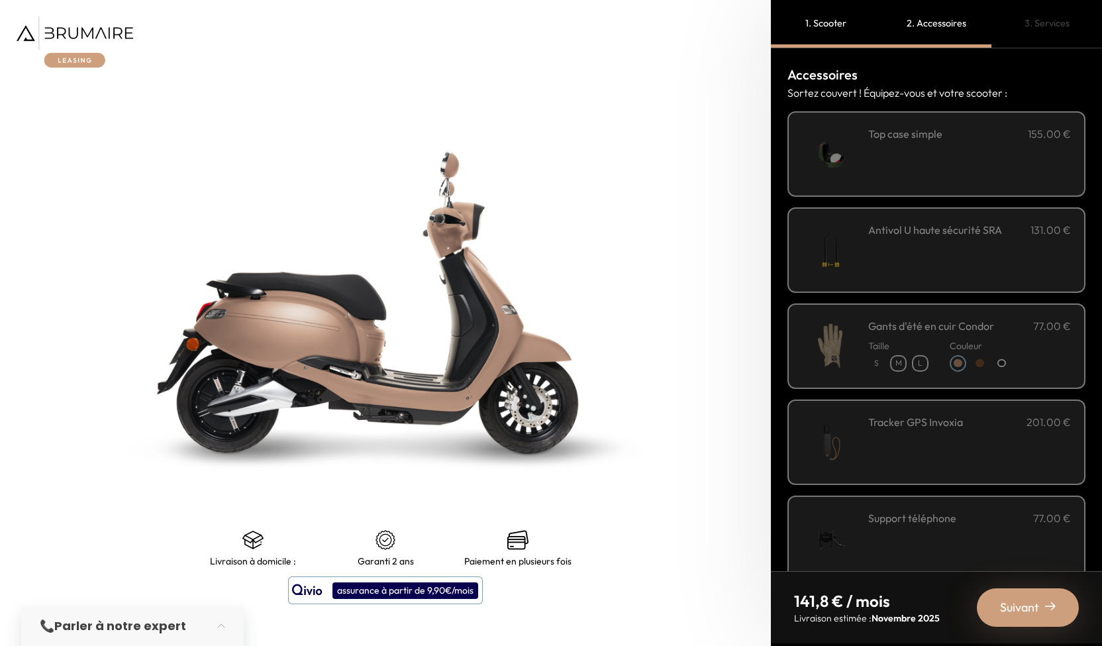
click at [1021, 599] on span "Suivant" at bounding box center [1019, 607] width 39 height 19
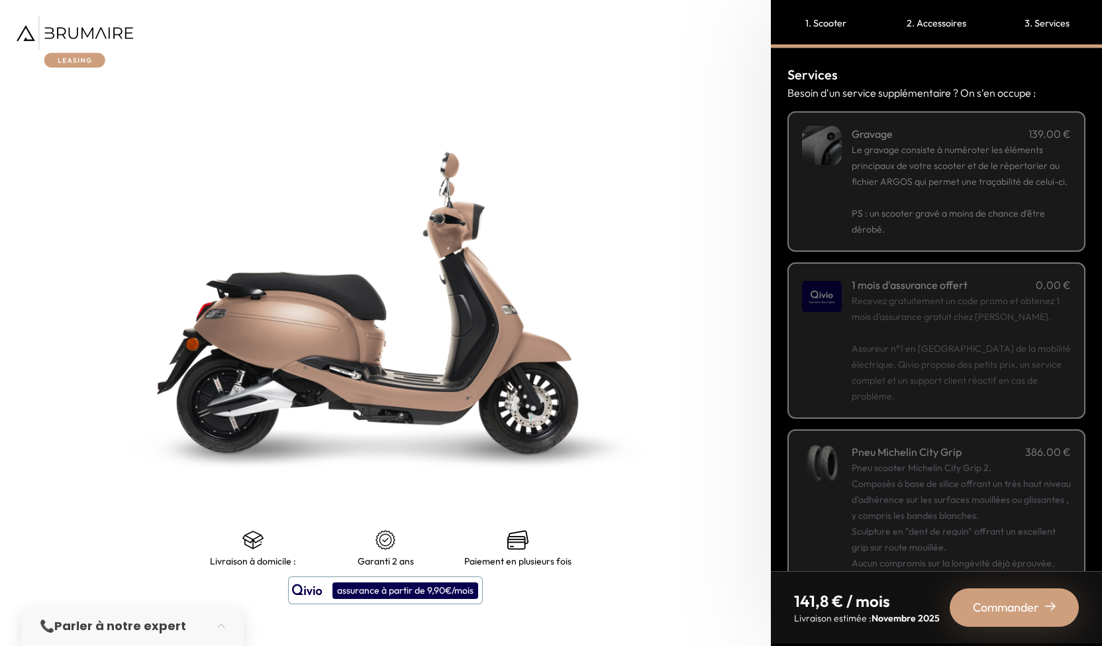
click at [1021, 599] on span "Commander" at bounding box center [1006, 607] width 66 height 19
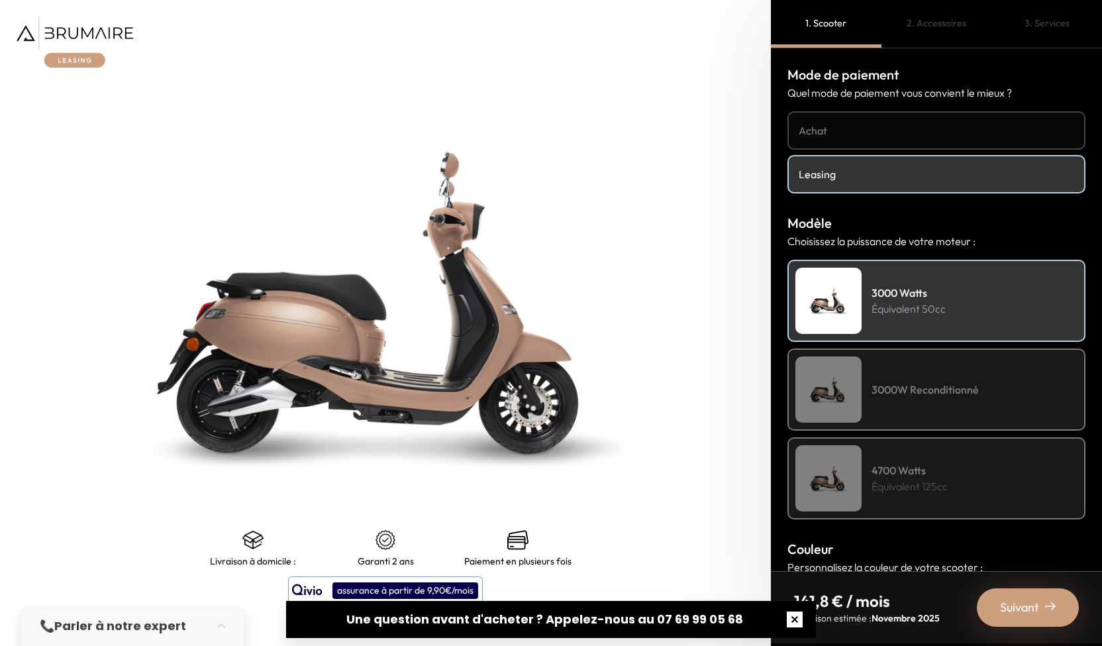
click at [798, 618] on button "button" at bounding box center [794, 619] width 42 height 42
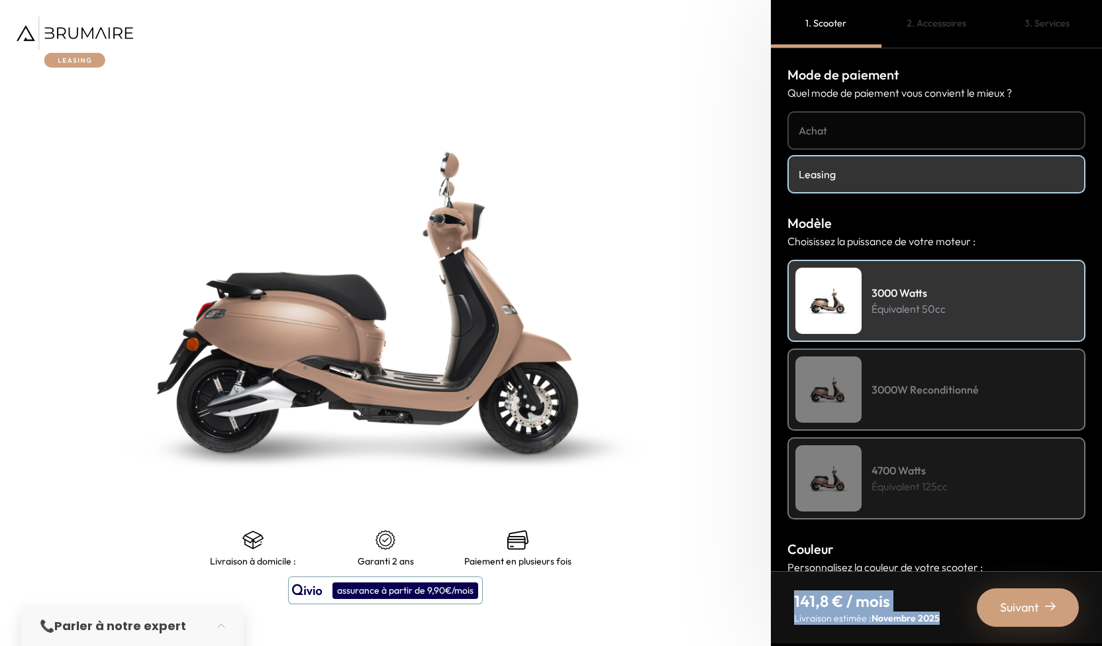
drag, startPoint x: 936, startPoint y: 625, endPoint x: 796, endPoint y: 597, distance: 143.1
click at [796, 597] on nav "141,8 € / mois Livraison estimée : Novembre 2025 Suivant" at bounding box center [936, 607] width 331 height 72
click at [864, 607] on p "141,8 € / mois" at bounding box center [867, 600] width 146 height 21
click at [608, 73] on nav at bounding box center [385, 42] width 771 height 84
click at [90, 31] on img at bounding box center [75, 42] width 117 height 51
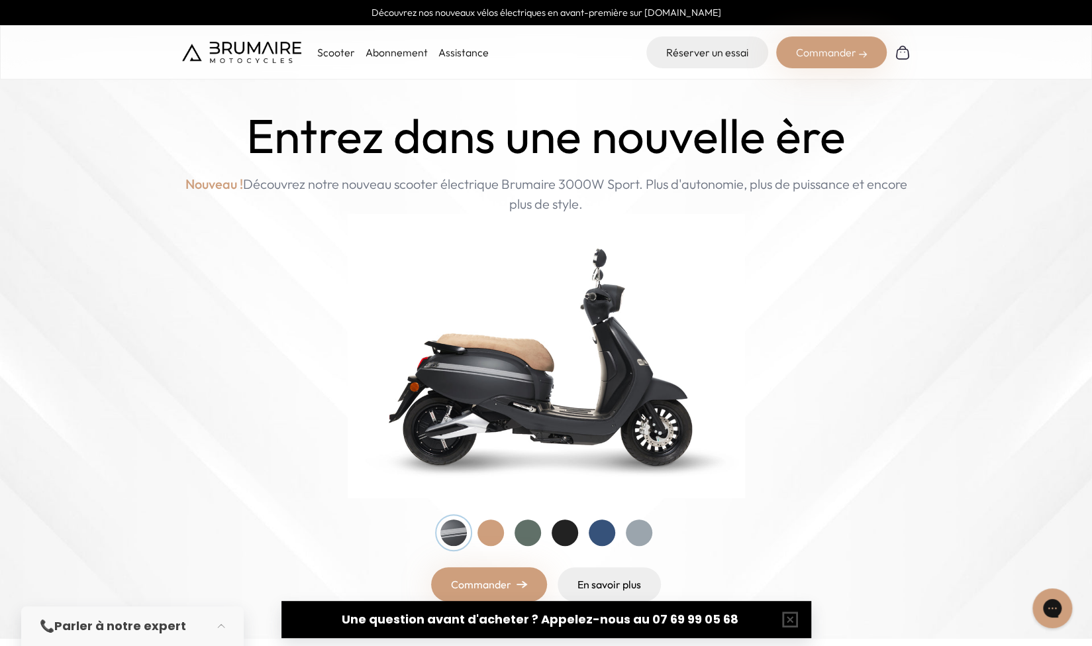
click at [901, 52] on img at bounding box center [903, 52] width 16 height 16
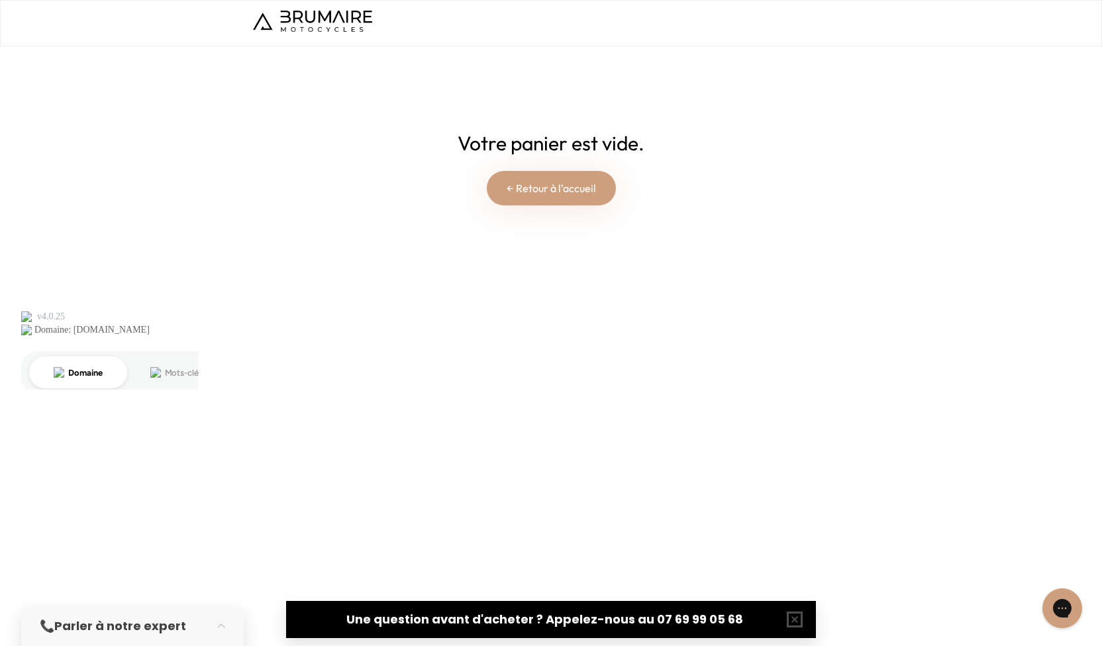
click at [543, 186] on link "← Retour à l'accueil" at bounding box center [551, 188] width 129 height 34
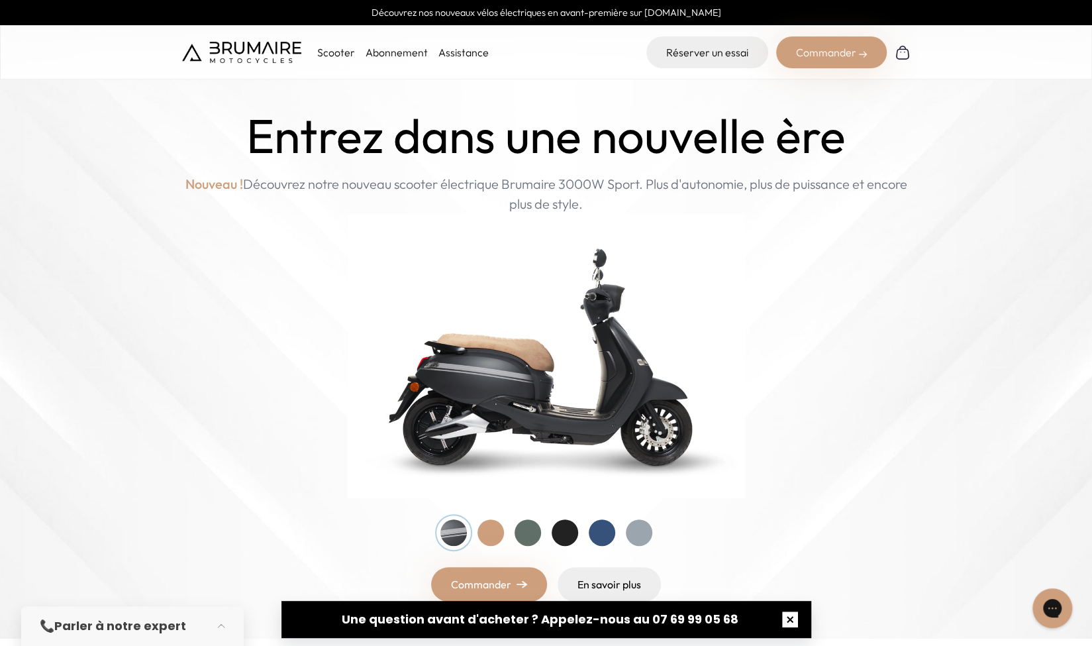
click at [789, 621] on button "button" at bounding box center [790, 619] width 42 height 42
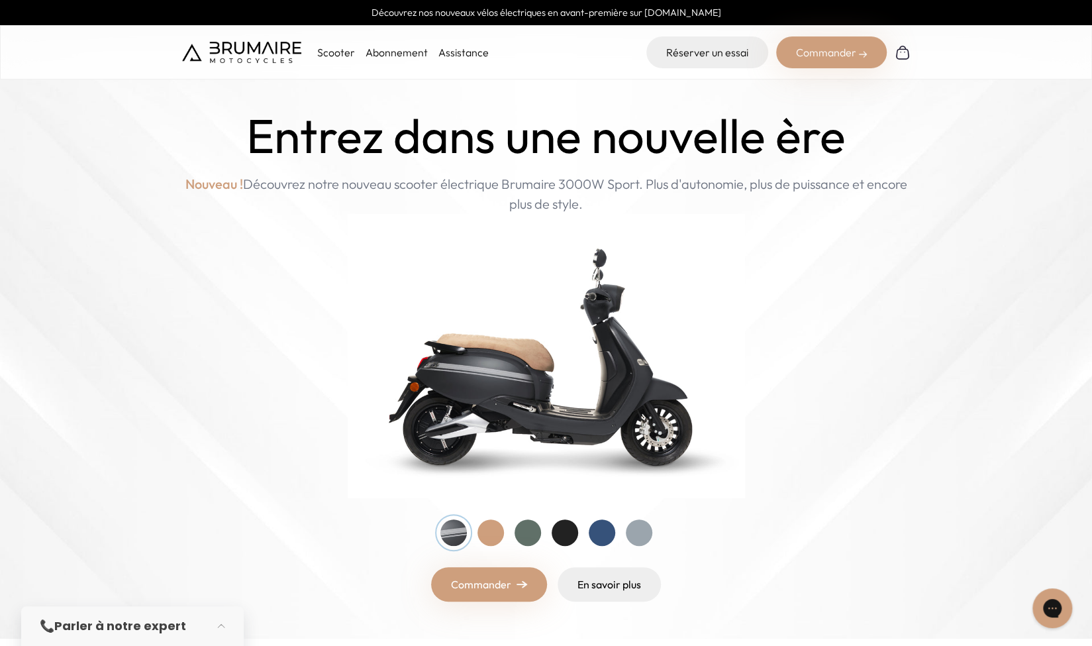
click at [868, 55] on div "Commander" at bounding box center [831, 52] width 111 height 32
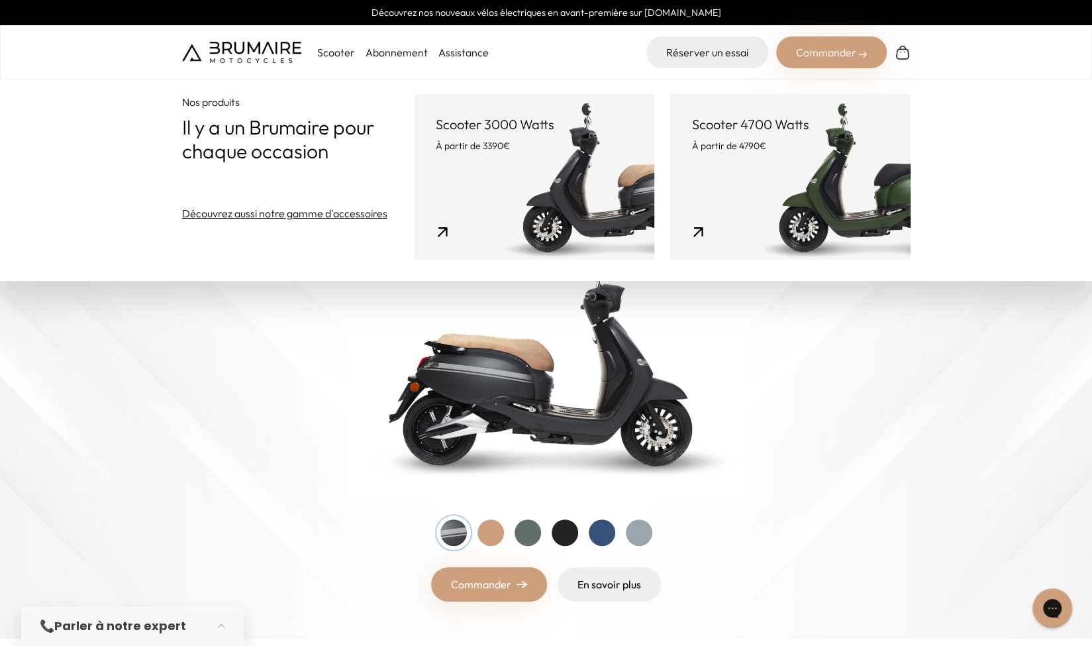
click at [517, 144] on p "À partir de 3390€" at bounding box center [534, 145] width 197 height 13
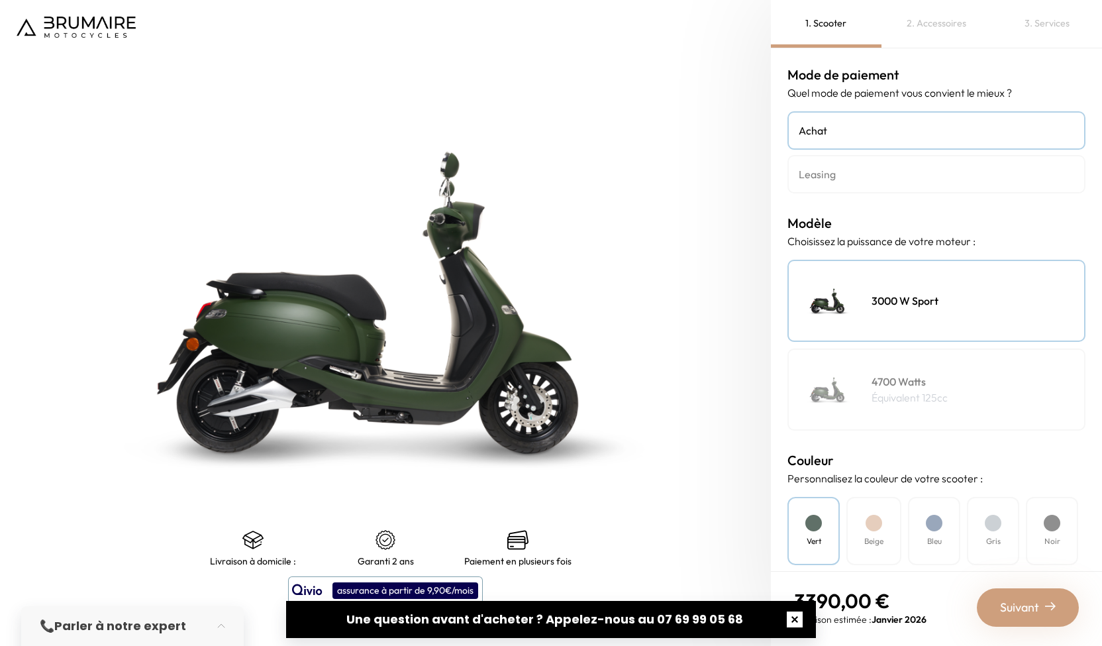
click at [790, 621] on button "button" at bounding box center [794, 619] width 42 height 42
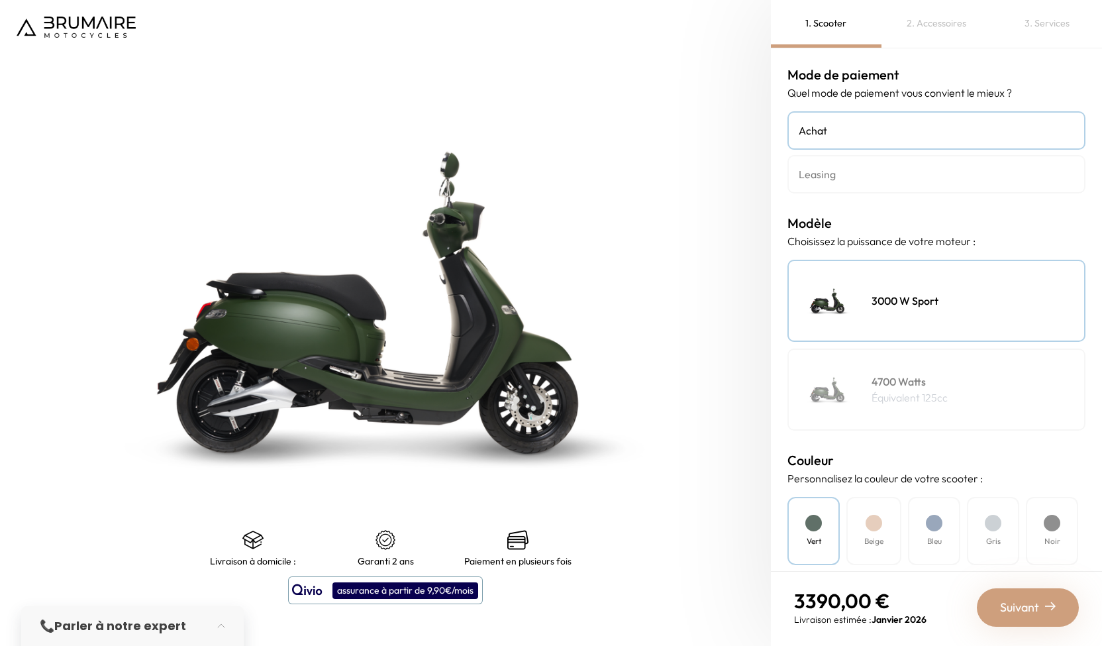
click at [895, 383] on h4 "4700 Watts" at bounding box center [909, 381] width 76 height 16
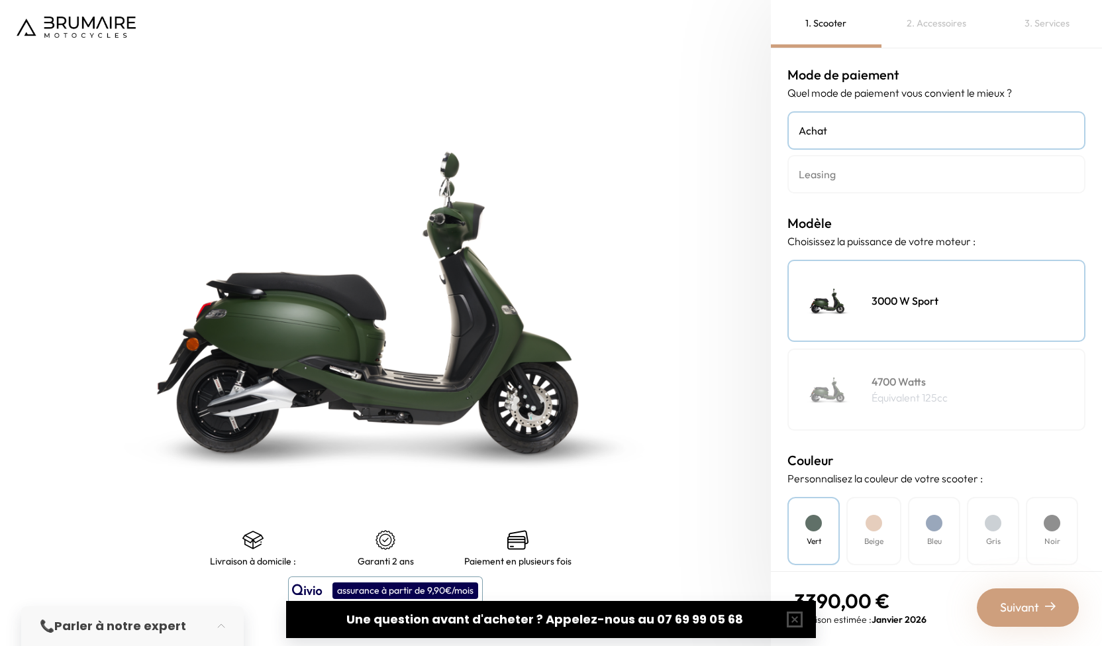
click at [887, 375] on h4 "4700 Watts" at bounding box center [909, 381] width 76 height 16
click at [800, 614] on button "button" at bounding box center [794, 619] width 42 height 42
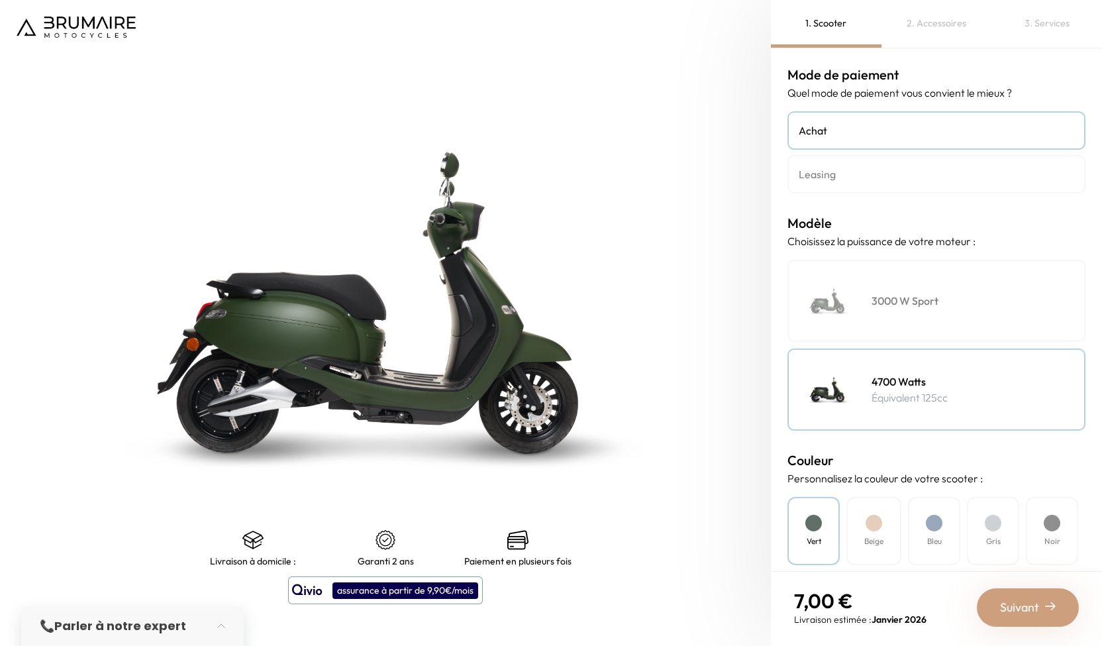
click at [942, 20] on div "2. Accessoires" at bounding box center [936, 24] width 111 height 48
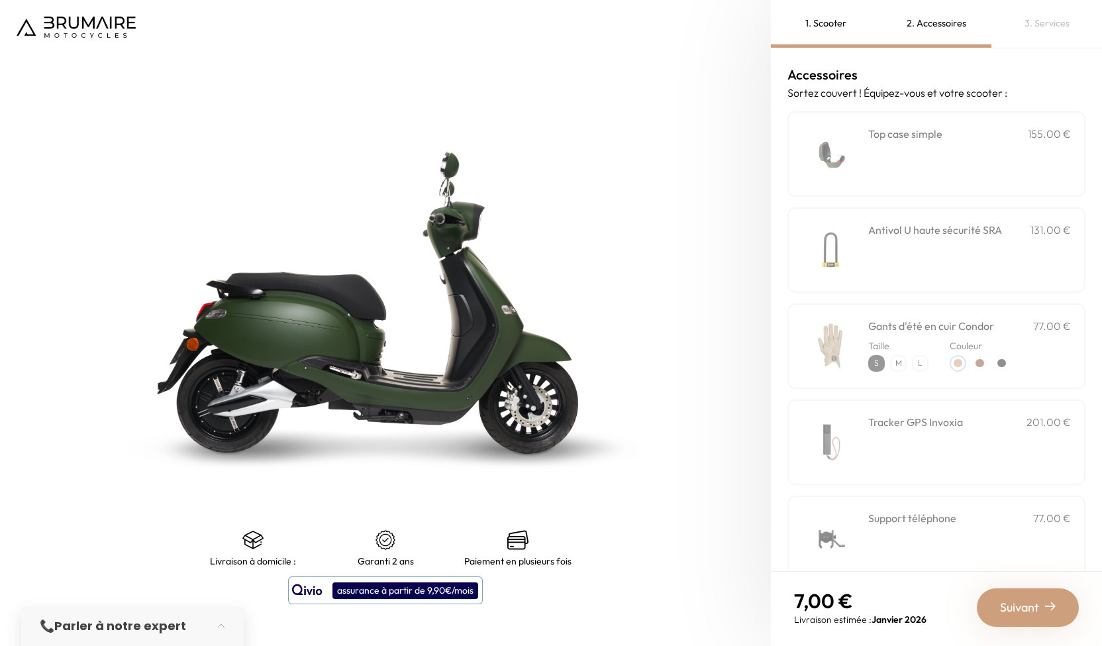
click at [1032, 24] on div "3. Services" at bounding box center [1046, 24] width 111 height 48
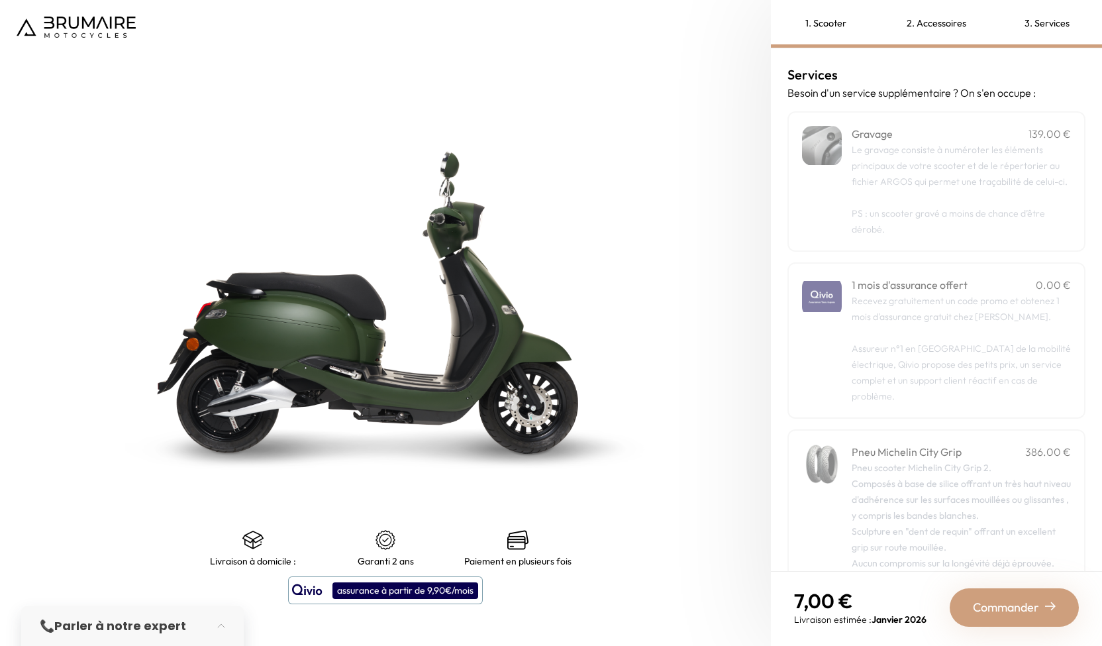
click at [820, 21] on div "1. Scooter" at bounding box center [826, 24] width 111 height 48
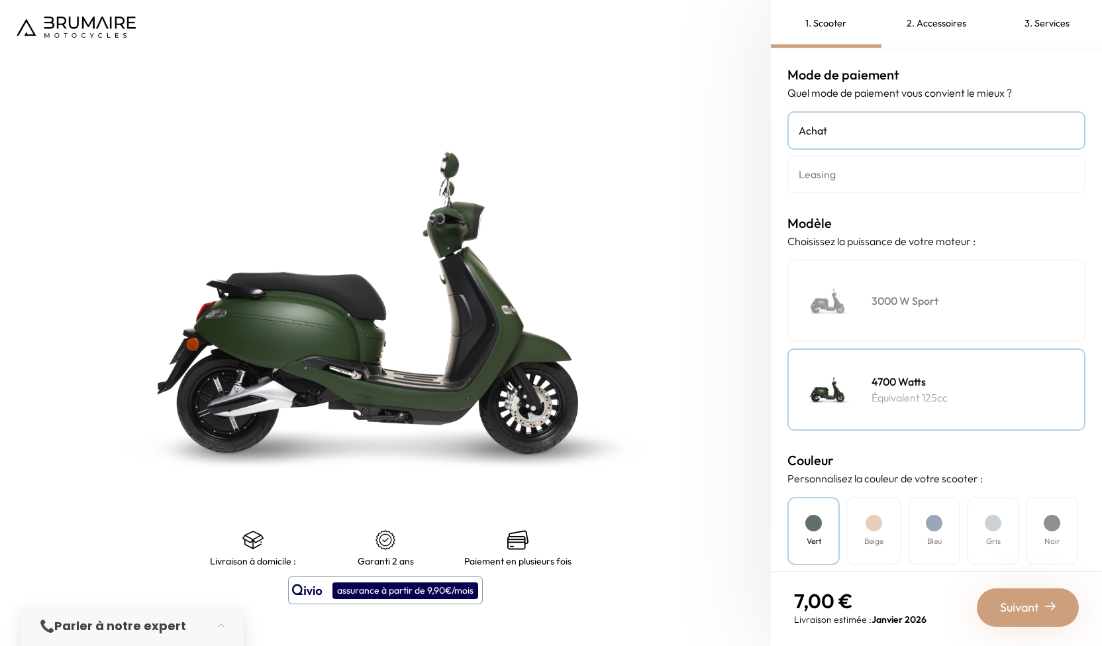
click at [886, 166] on h4 "Leasing" at bounding box center [936, 174] width 275 height 16
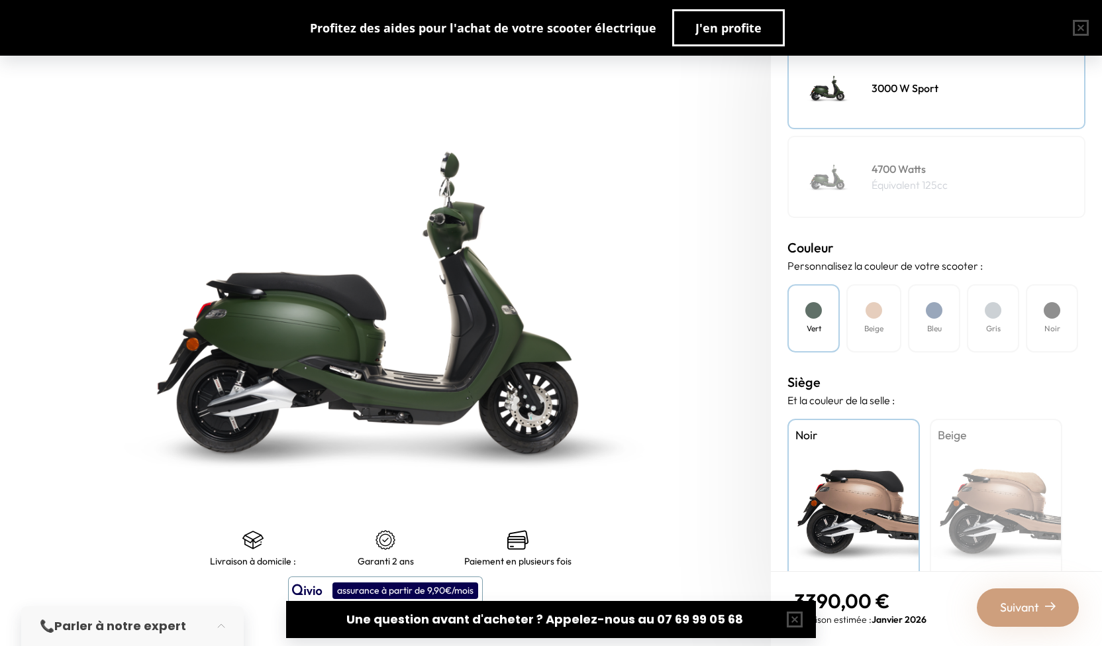
scroll to position [242, 0]
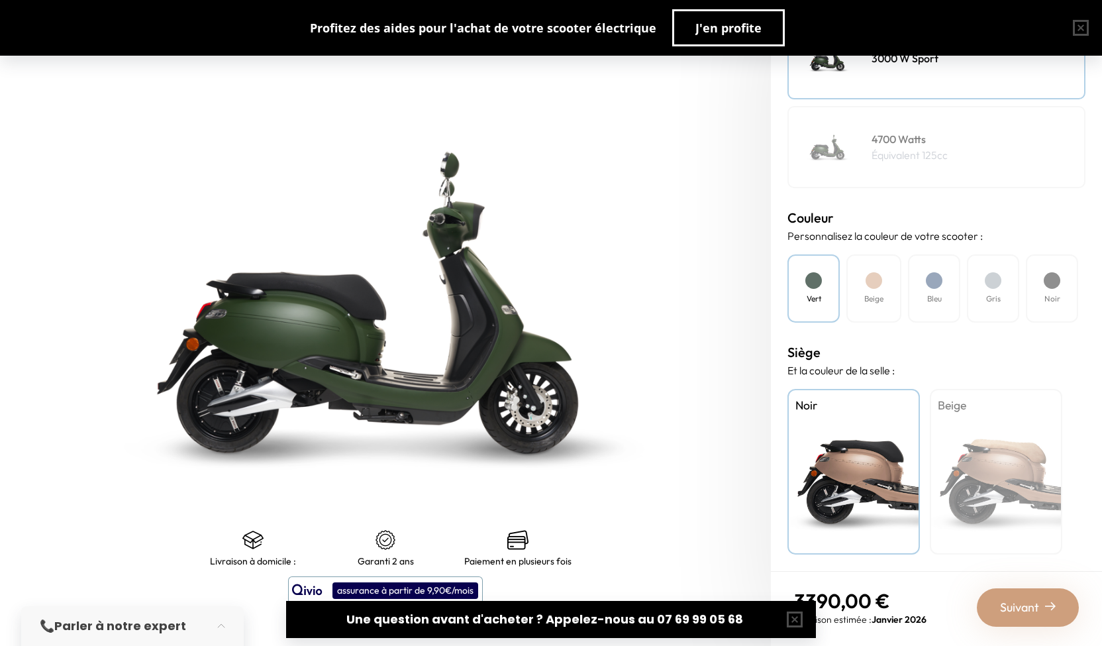
click at [1033, 601] on span "Suivant" at bounding box center [1019, 607] width 39 height 19
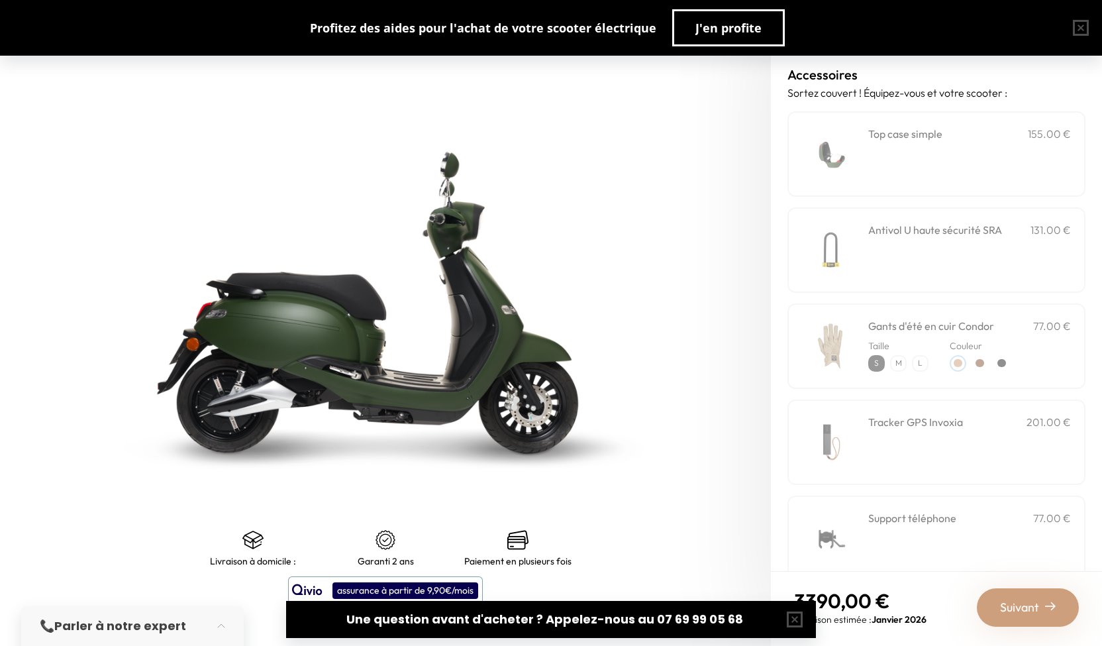
drag, startPoint x: 807, startPoint y: 622, endPoint x: 804, endPoint y: 586, distance: 35.9
click at [806, 622] on button "button" at bounding box center [794, 619] width 42 height 42
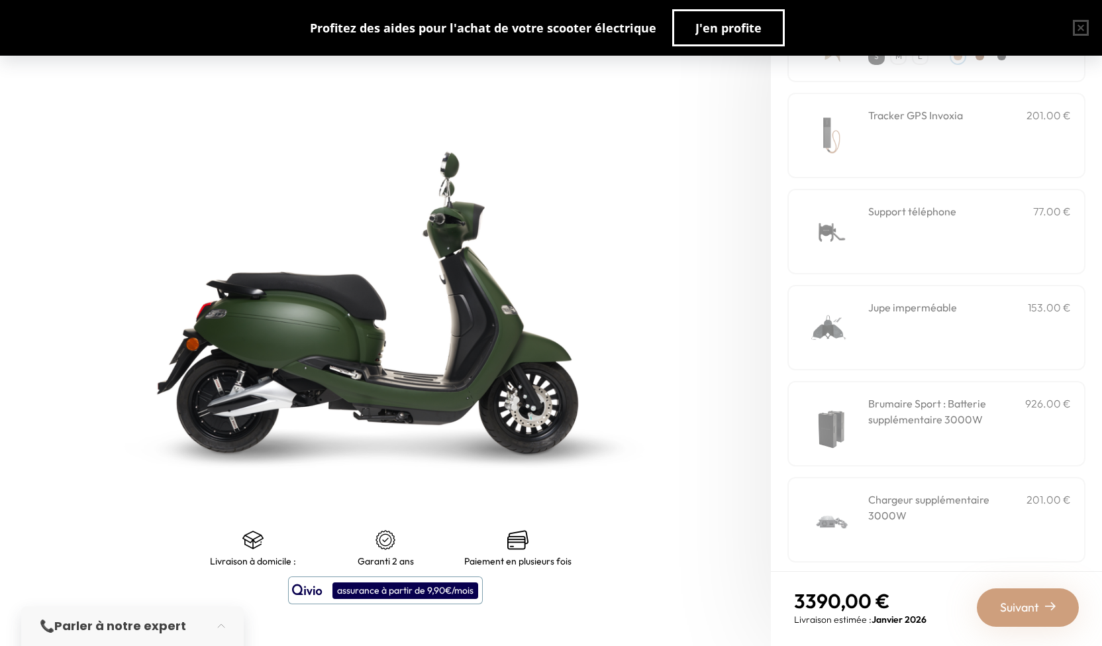
scroll to position [314, 0]
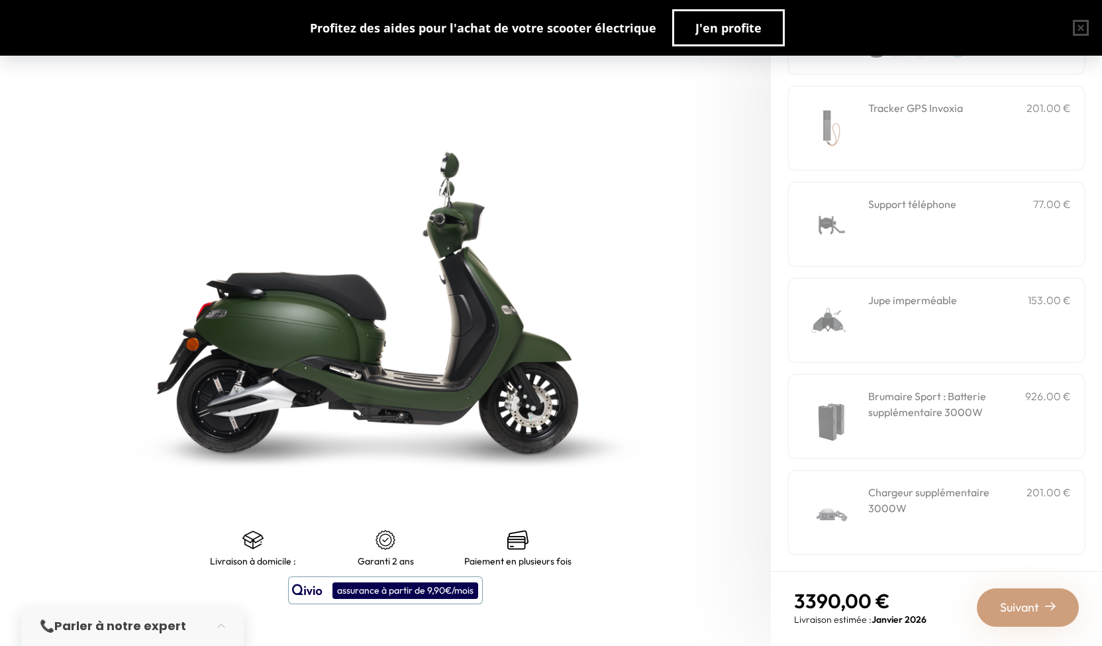
click at [1019, 603] on span "Suivant" at bounding box center [1019, 607] width 39 height 19
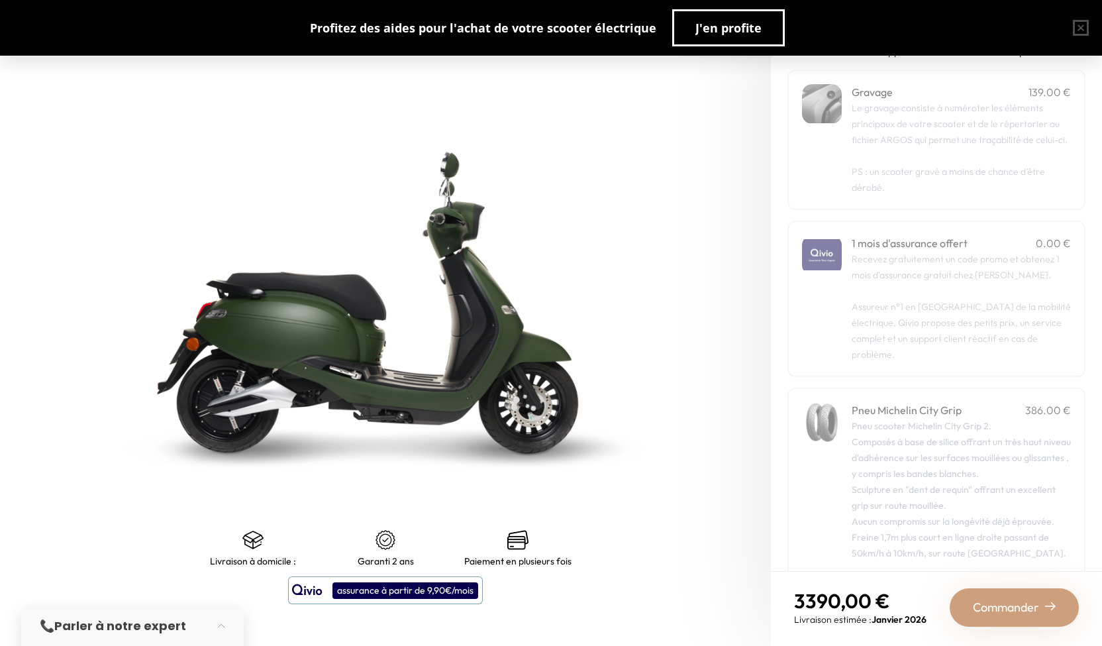
scroll to position [94, 0]
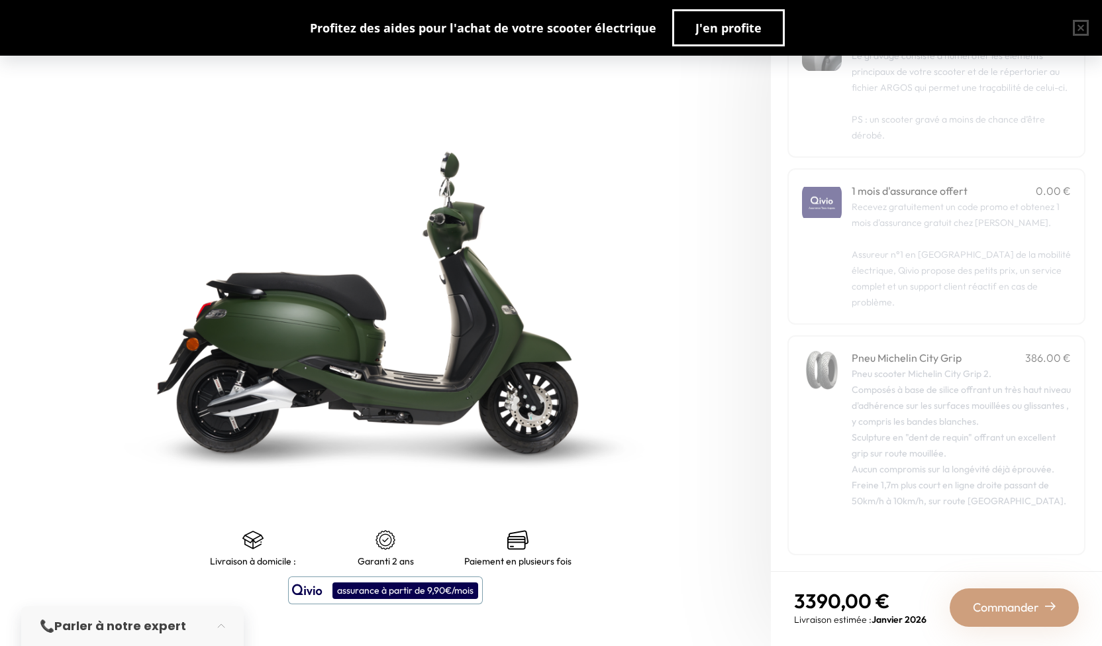
click at [1015, 618] on div "Commander" at bounding box center [1014, 607] width 129 height 38
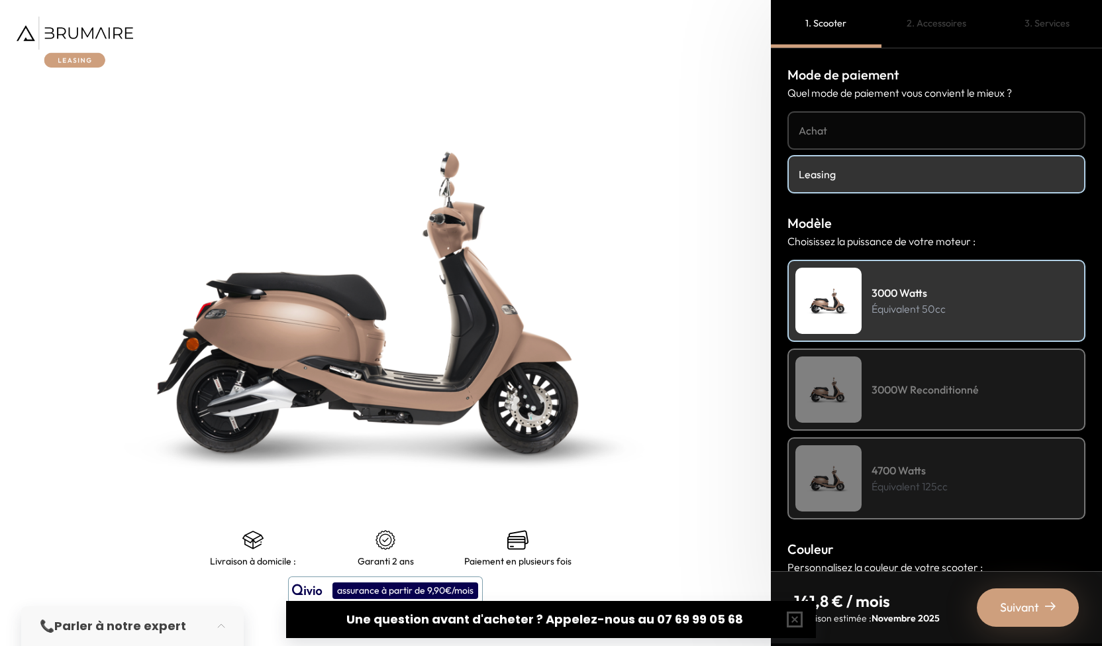
click at [395, 586] on div "assurance à partir de 9,90€/mois" at bounding box center [405, 590] width 146 height 17
